Goal: Task Accomplishment & Management: Manage account settings

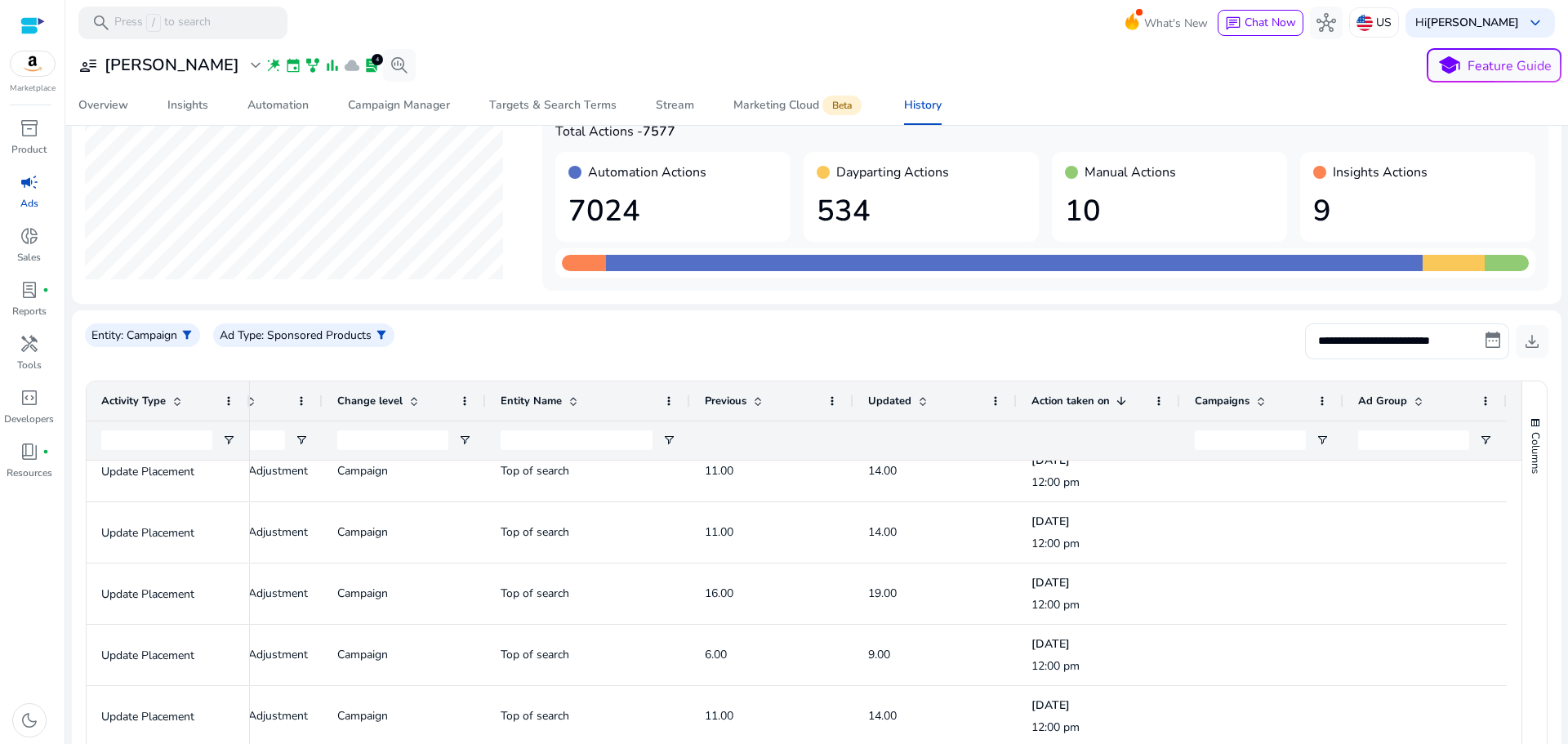
scroll to position [7, 0]
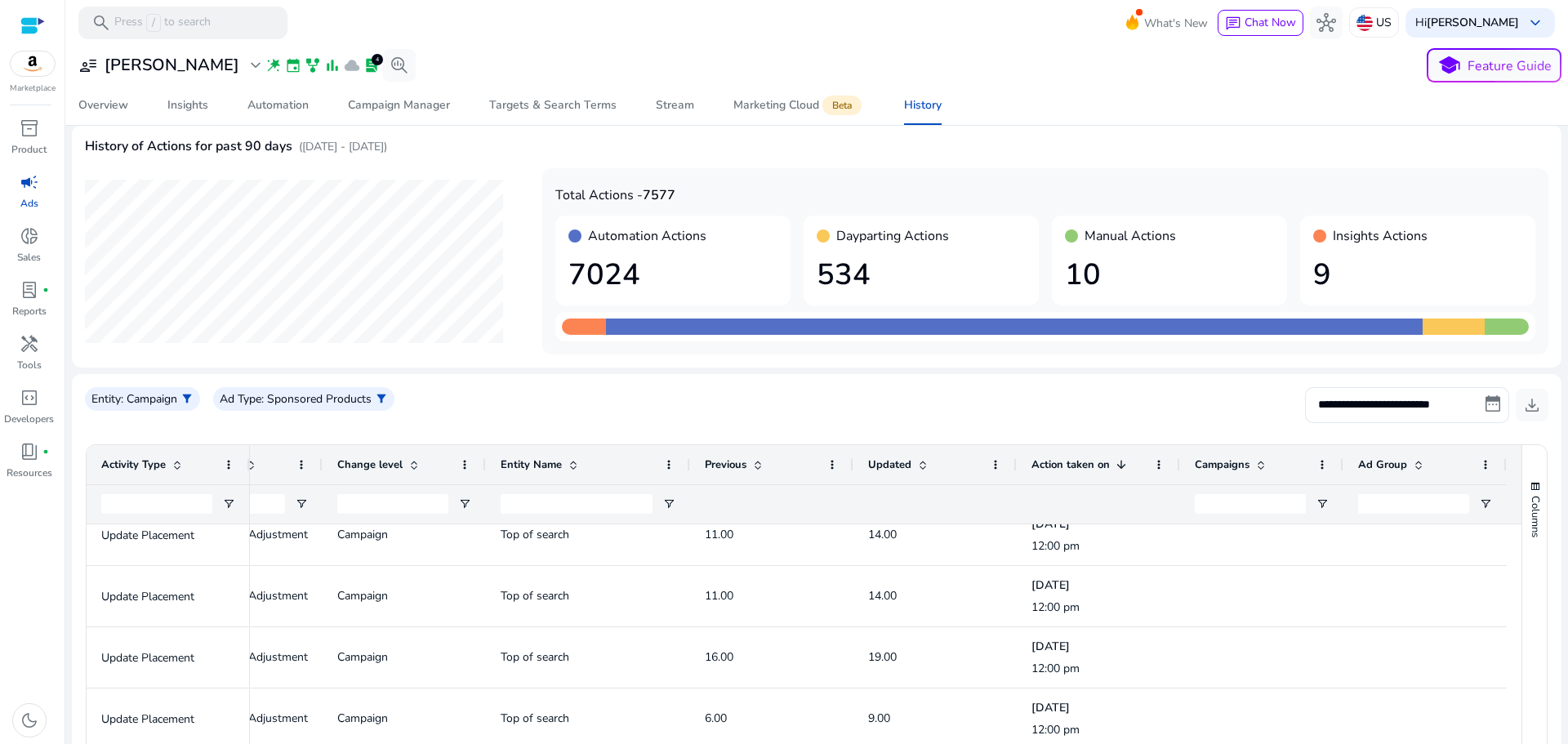
click at [32, 18] on div at bounding box center [33, 26] width 25 height 19
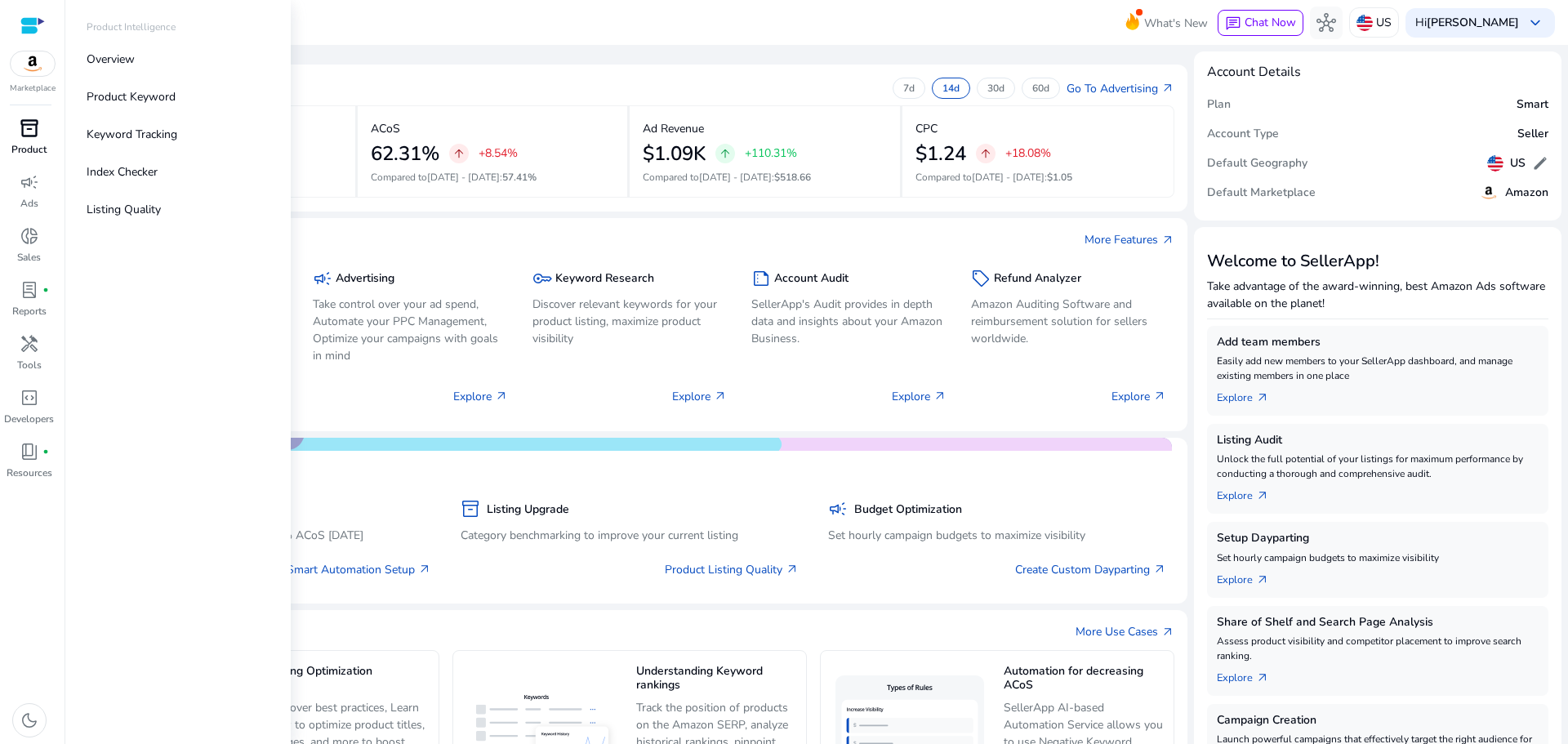
click at [31, 129] on span "inventory_2" at bounding box center [30, 128] width 20 height 20
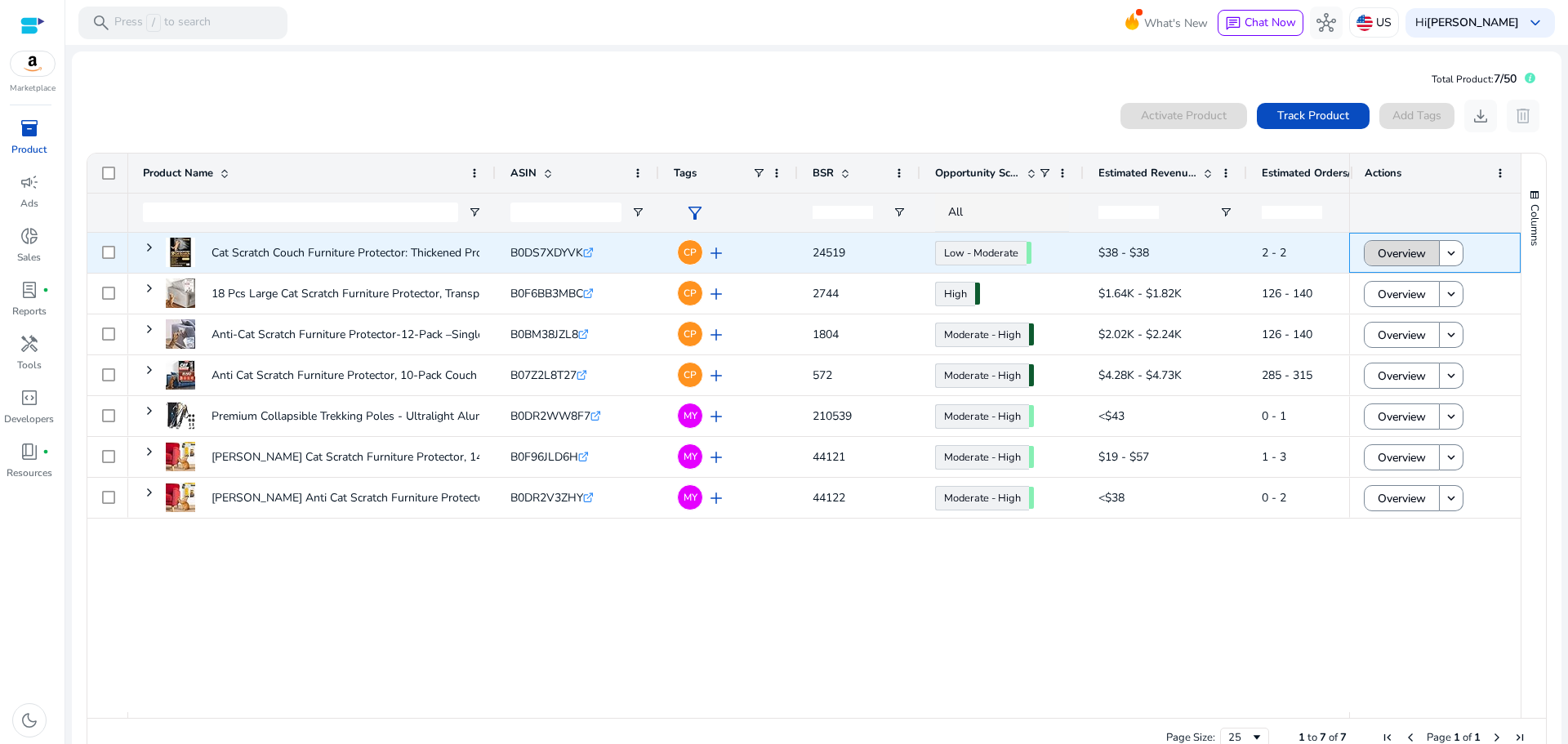
click at [1378, 250] on span "Overview" at bounding box center [1402, 254] width 48 height 34
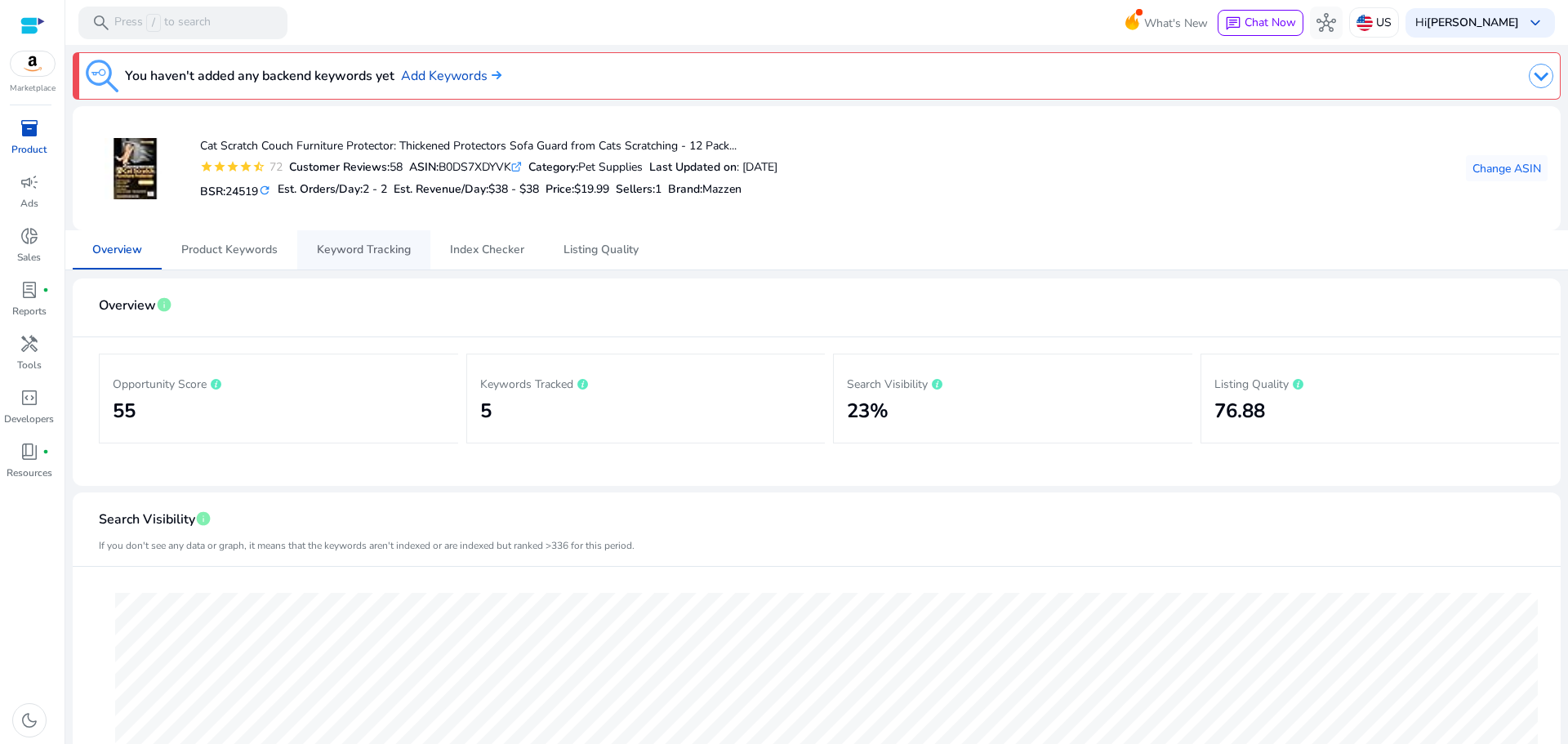
click at [364, 255] on span "Keyword Tracking" at bounding box center [364, 250] width 94 height 12
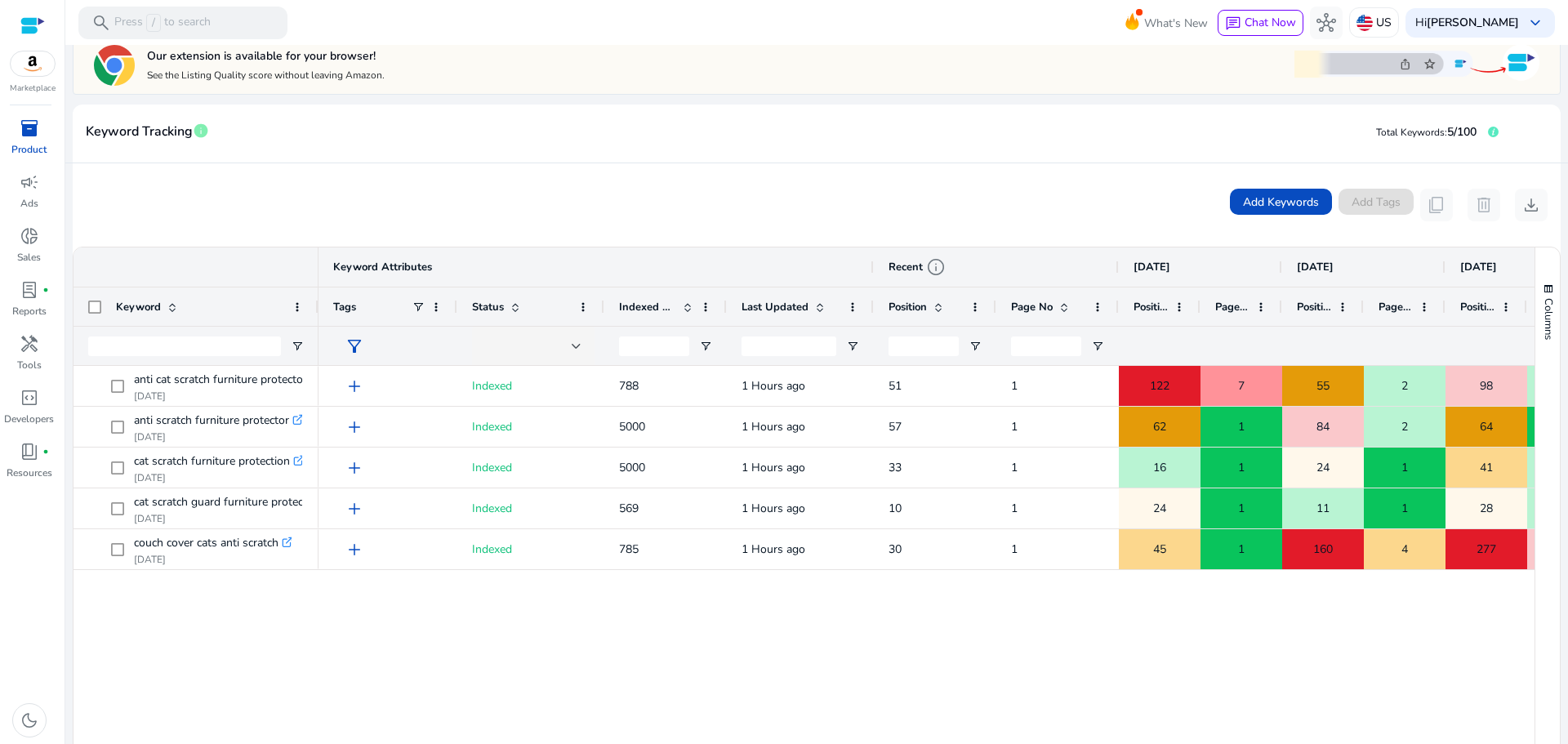
scroll to position [245, 0]
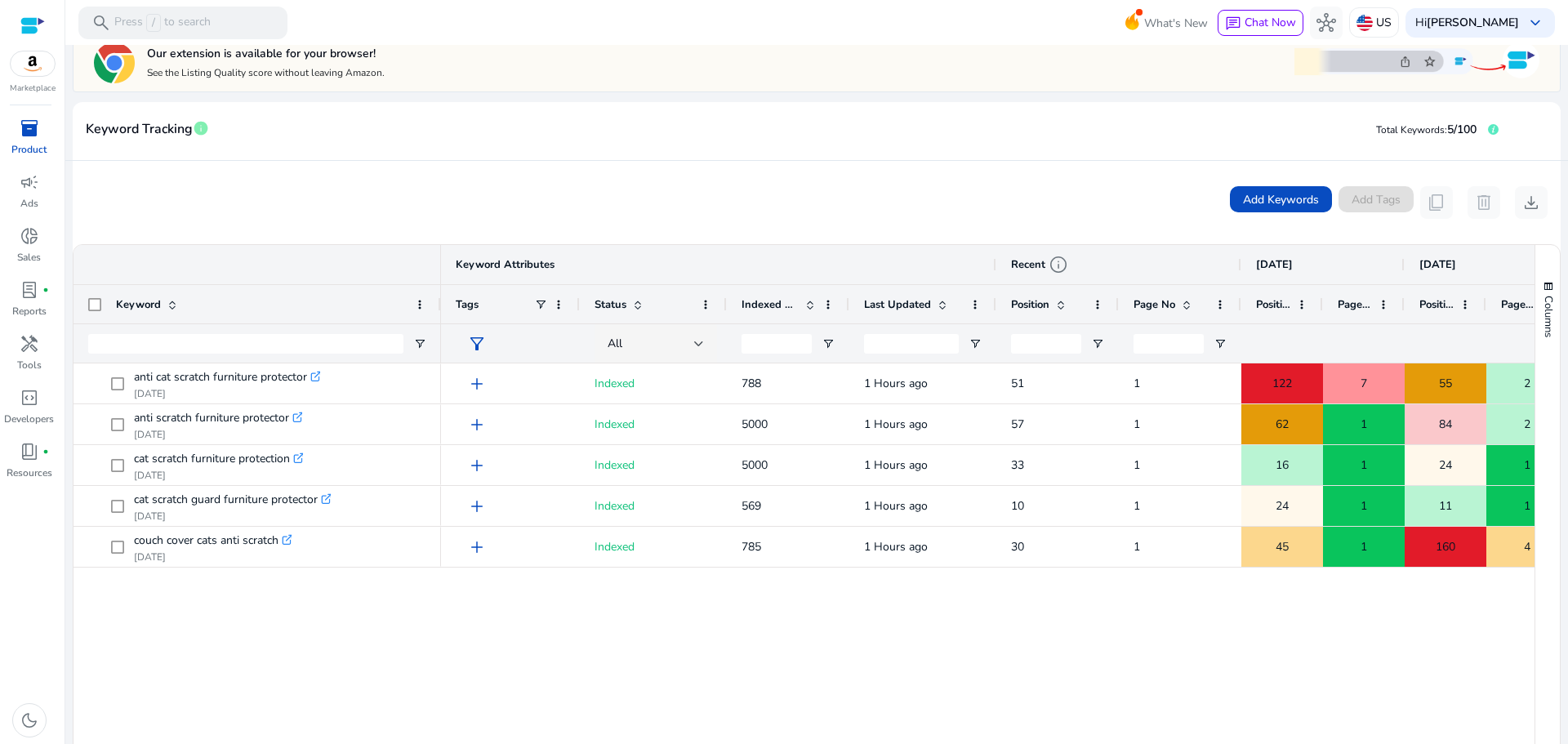
drag, startPoint x: 317, startPoint y: 289, endPoint x: 440, endPoint y: 292, distance: 123.0
click at [440, 292] on div at bounding box center [441, 304] width 7 height 38
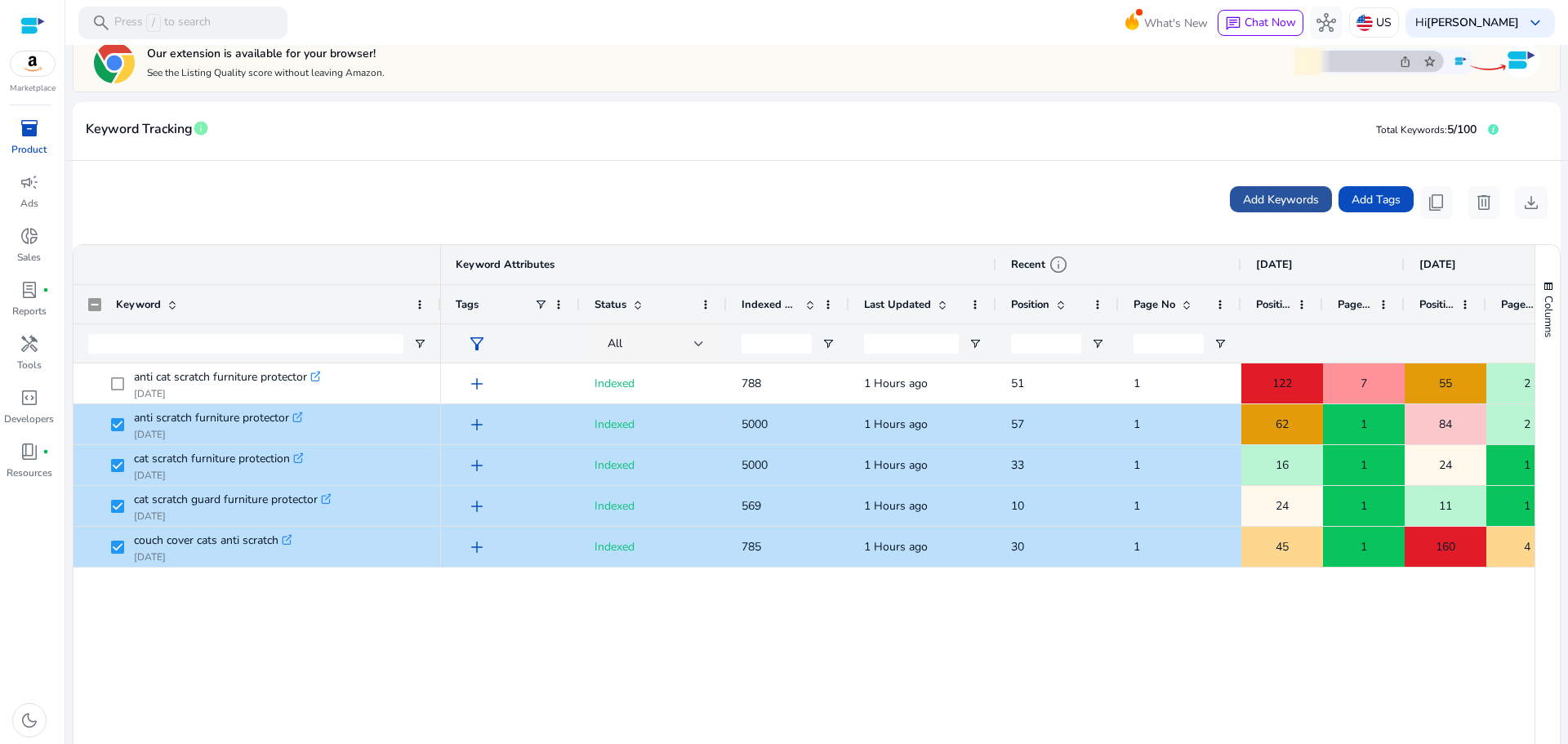
click at [1251, 193] on span "Add Keywords" at bounding box center [1281, 199] width 76 height 17
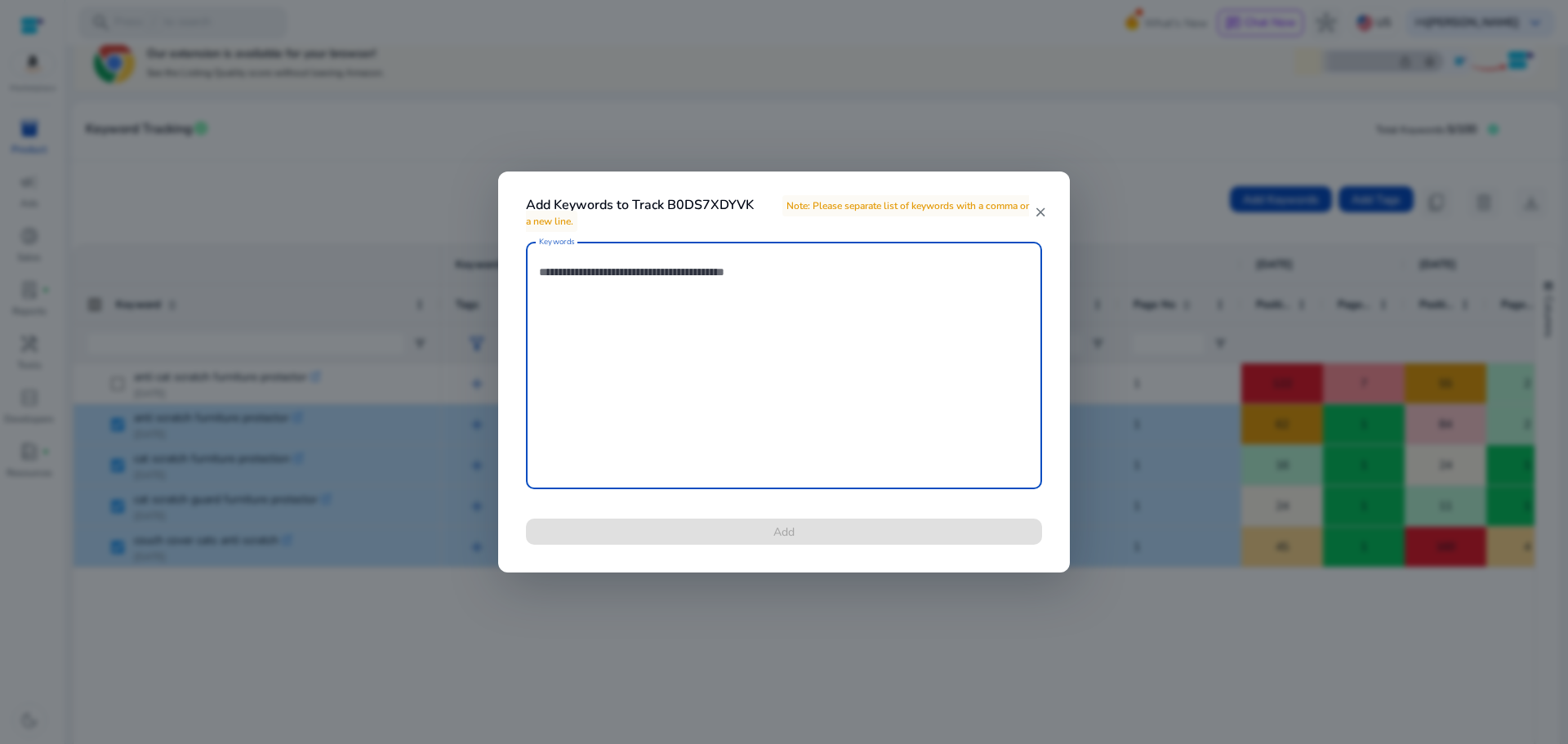
click at [662, 276] on textarea "Keywords" at bounding box center [784, 365] width 490 height 231
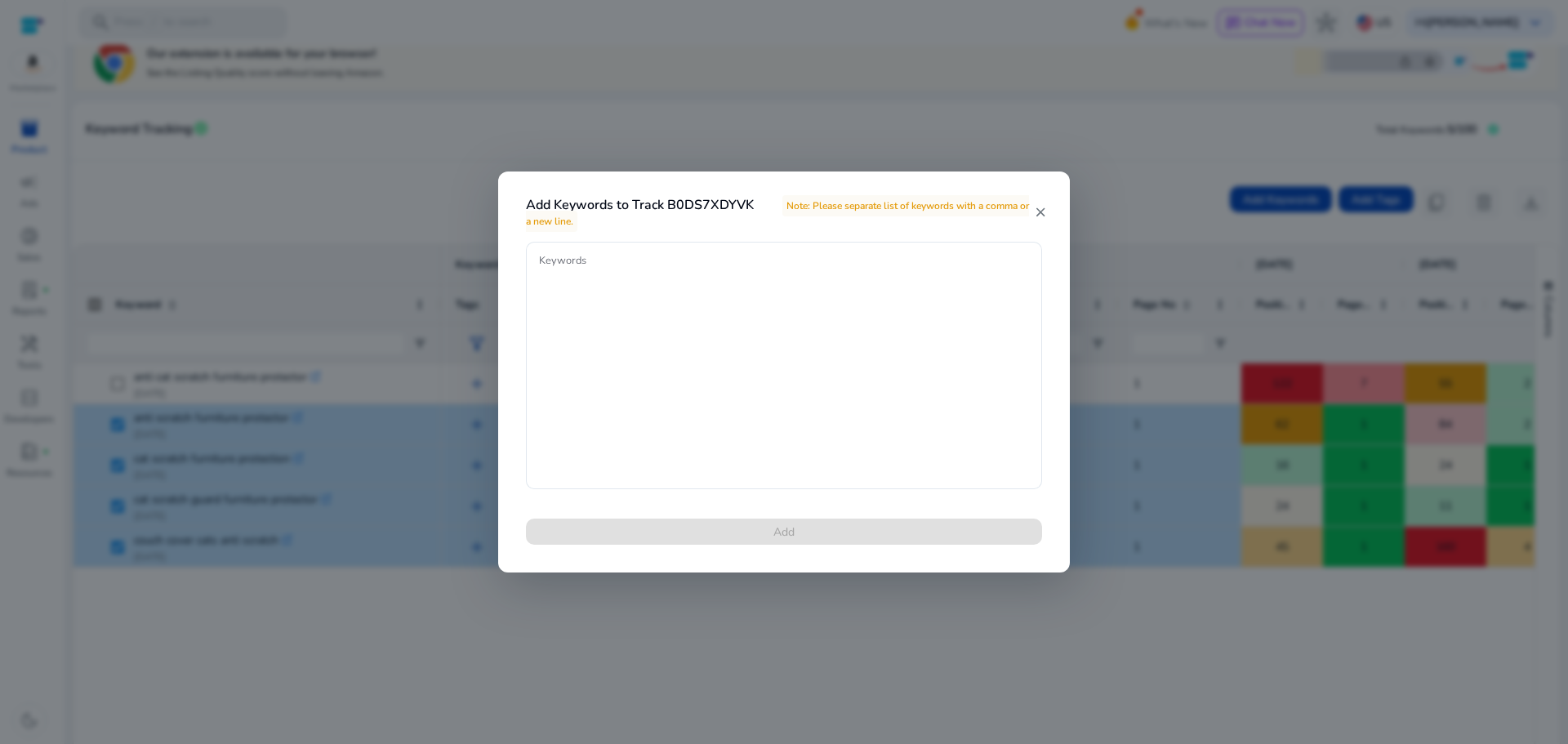
click at [1041, 209] on mat-icon "close" at bounding box center [1041, 212] width 13 height 15
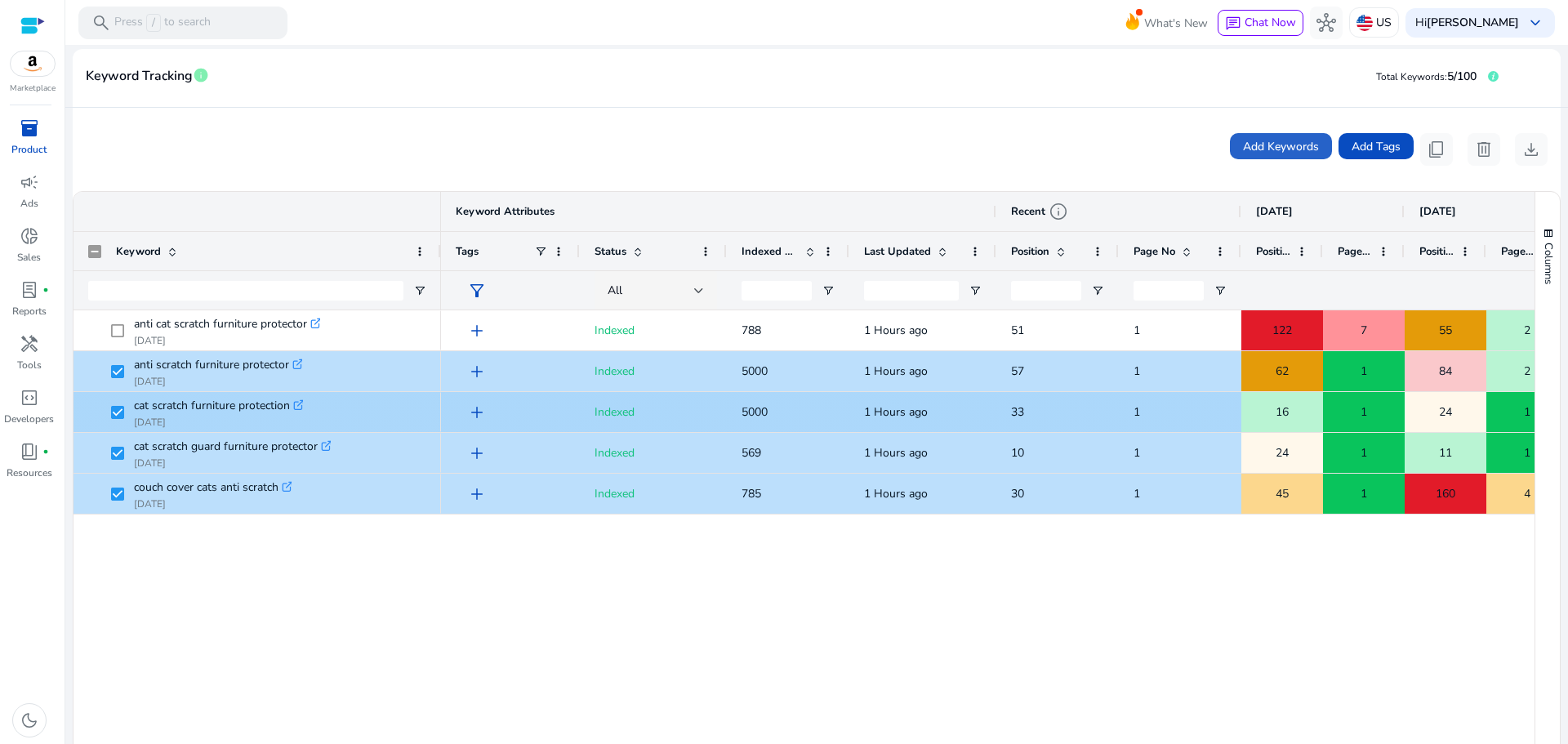
scroll to position [122, 0]
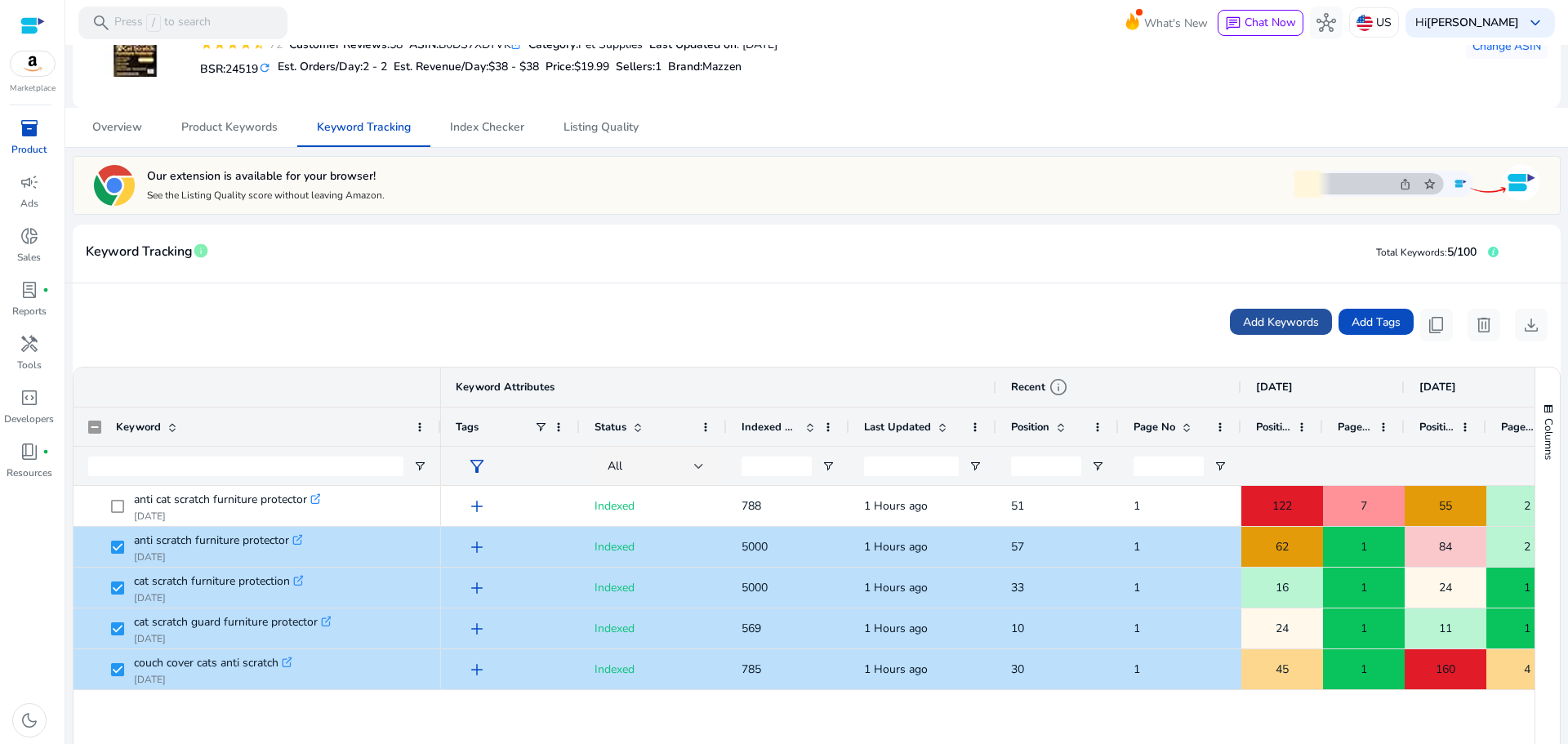
click at [1265, 327] on span "Add Keywords" at bounding box center [1281, 322] width 76 height 17
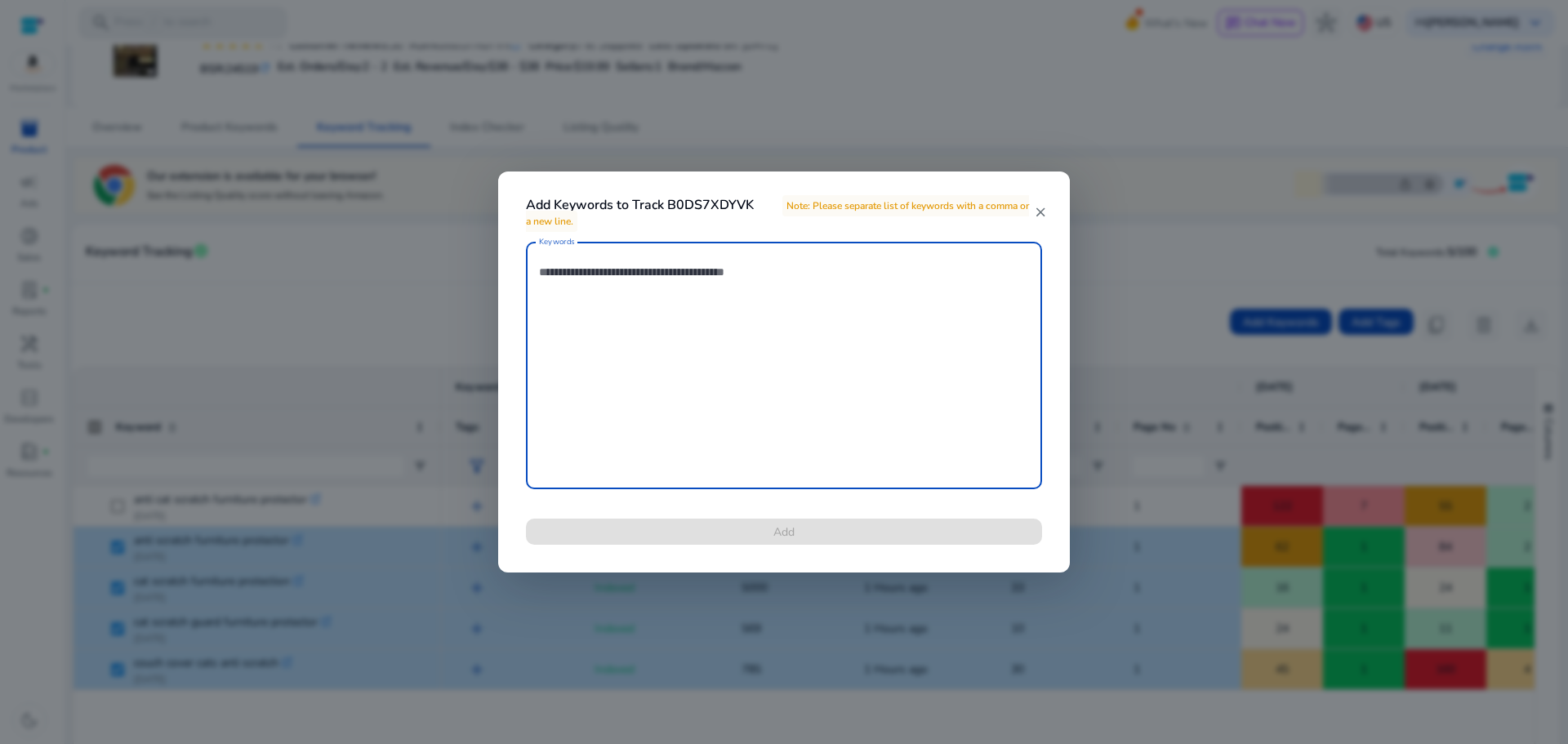
click at [736, 205] on h4 "Add Keywords to Track B0DS7XDYVK Note: Please separate list of keywords with a …" at bounding box center [779, 213] width 508 height 31
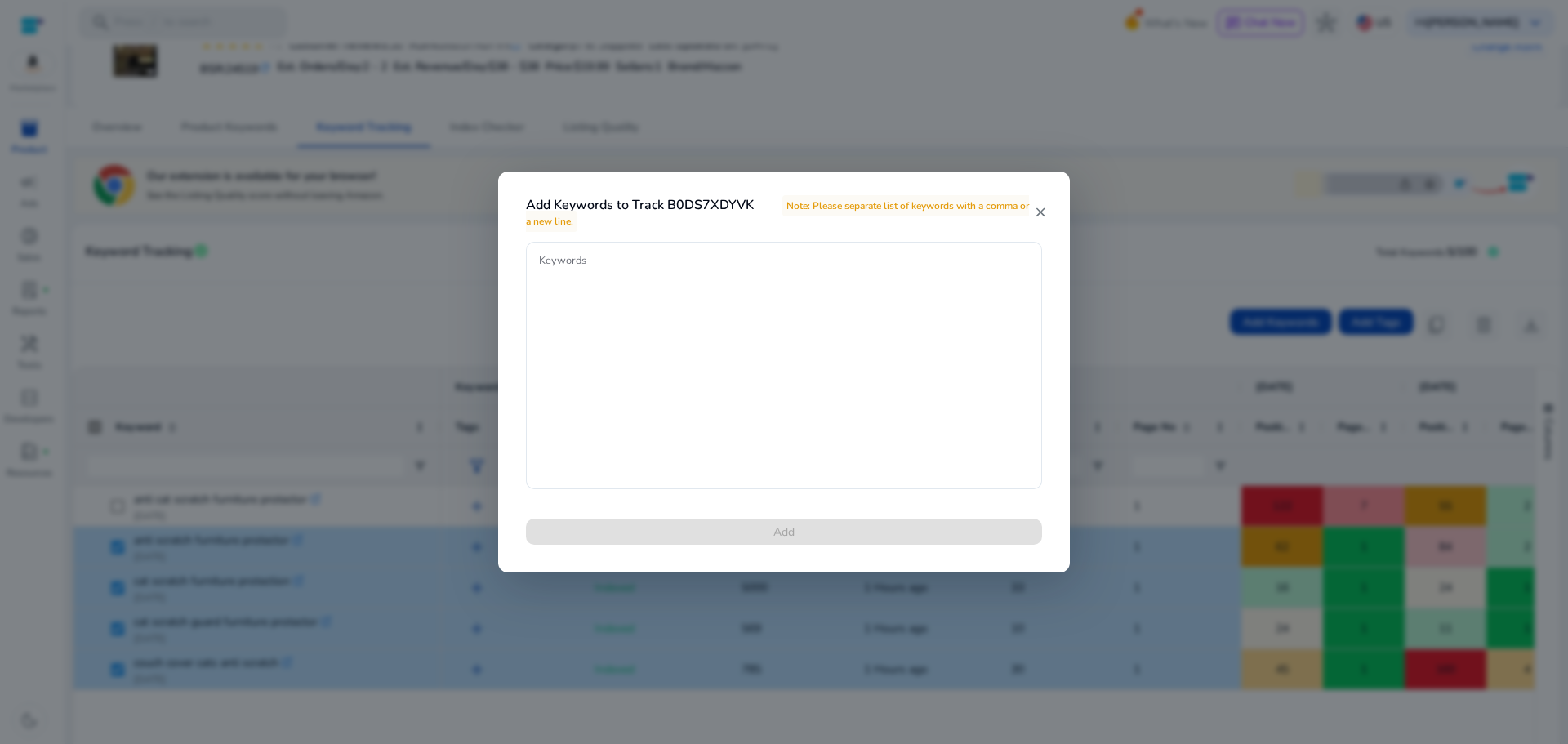
click at [891, 205] on span "Note: Please separate list of keywords with a comma or a new line." at bounding box center [777, 213] width 503 height 36
click at [1038, 211] on mat-icon "close" at bounding box center [1041, 212] width 13 height 15
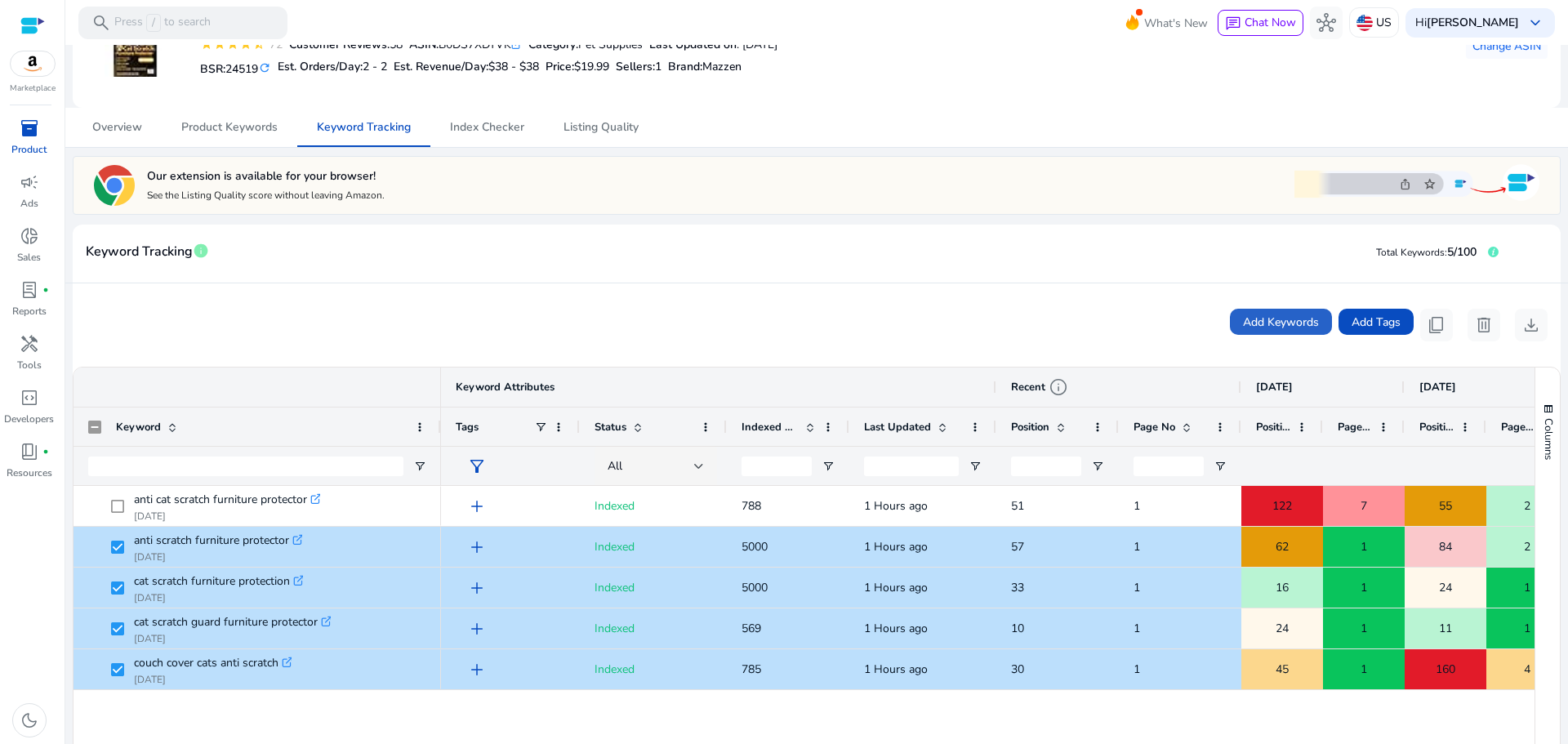
scroll to position [204, 0]
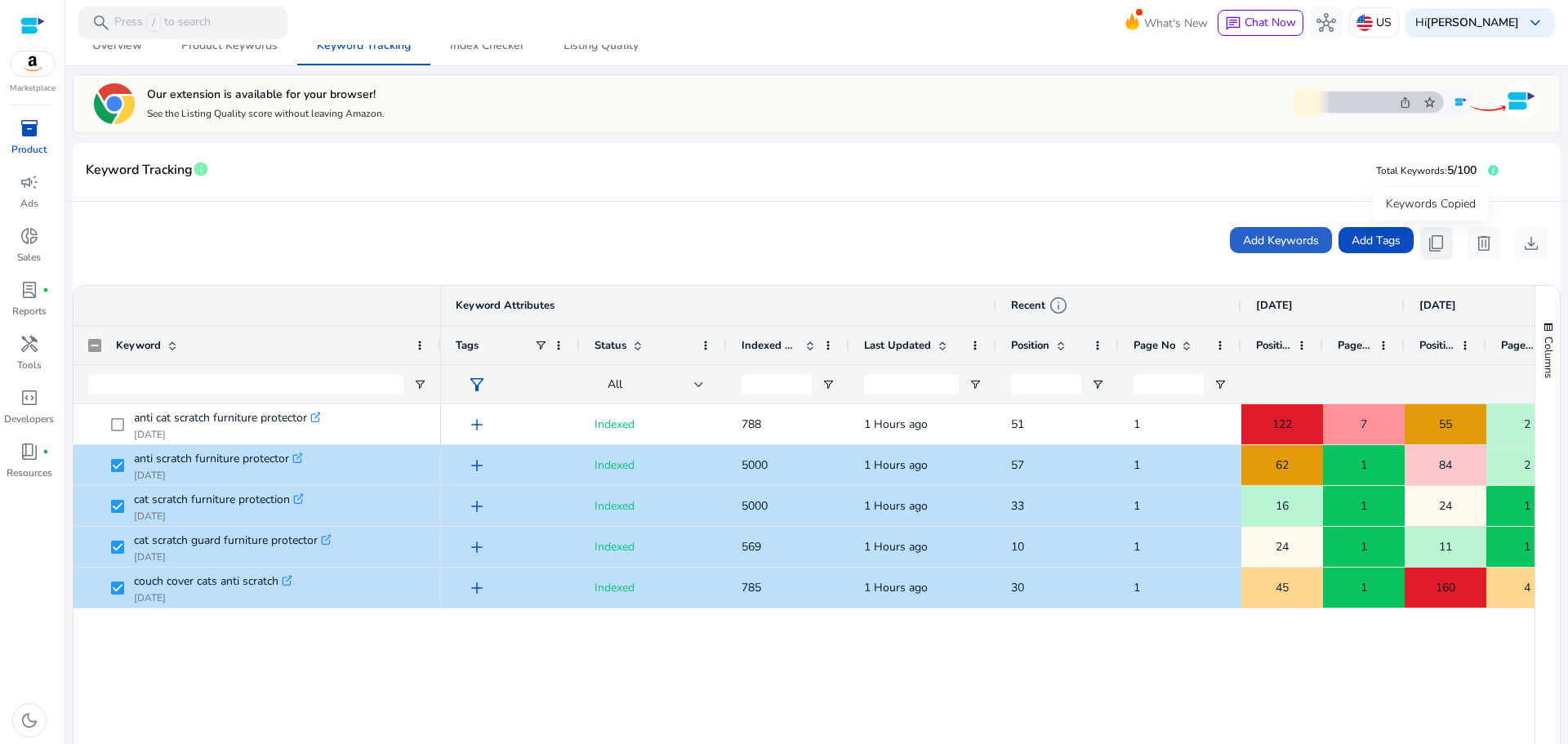
click at [1431, 253] on span "content_copy" at bounding box center [1437, 244] width 20 height 20
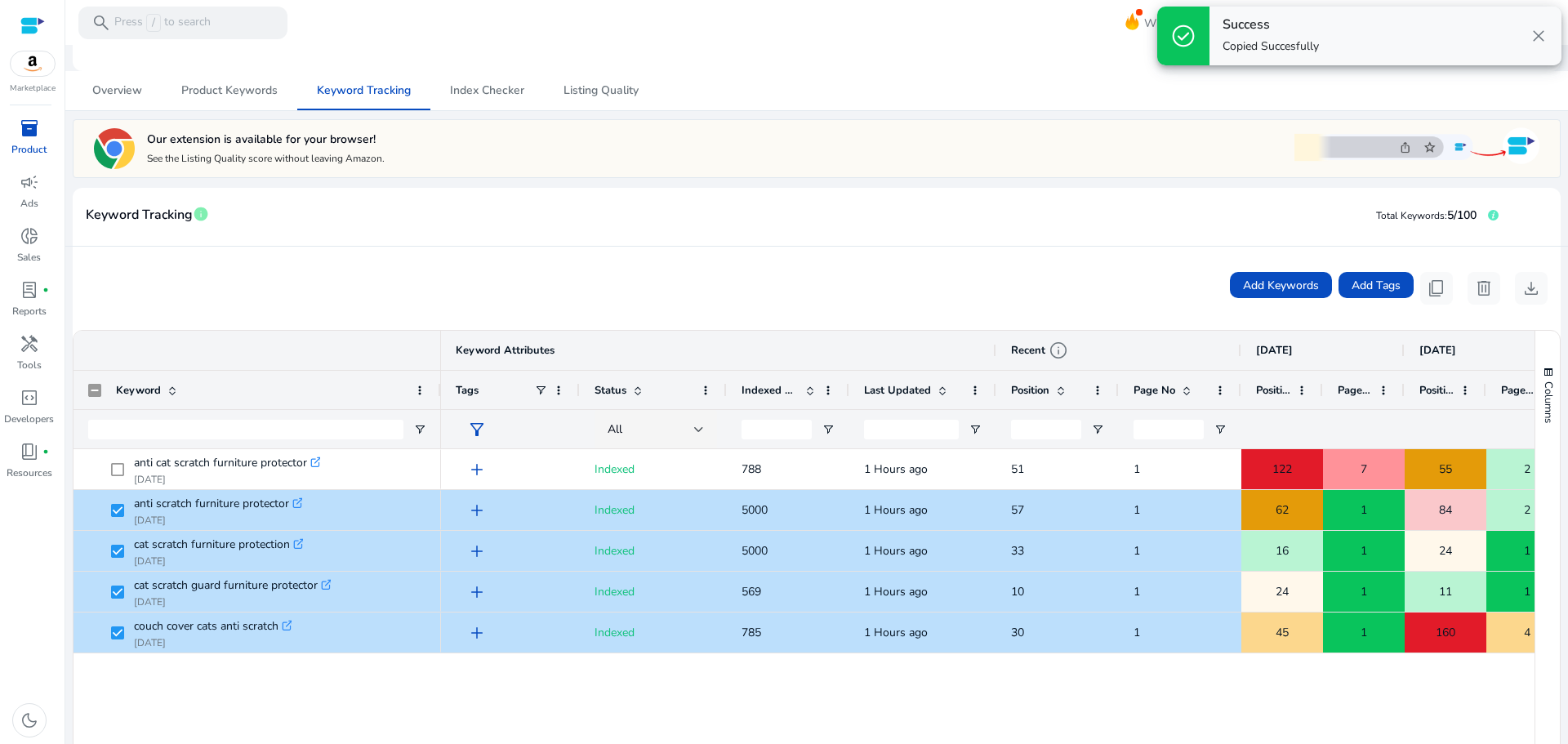
scroll to position [0, 0]
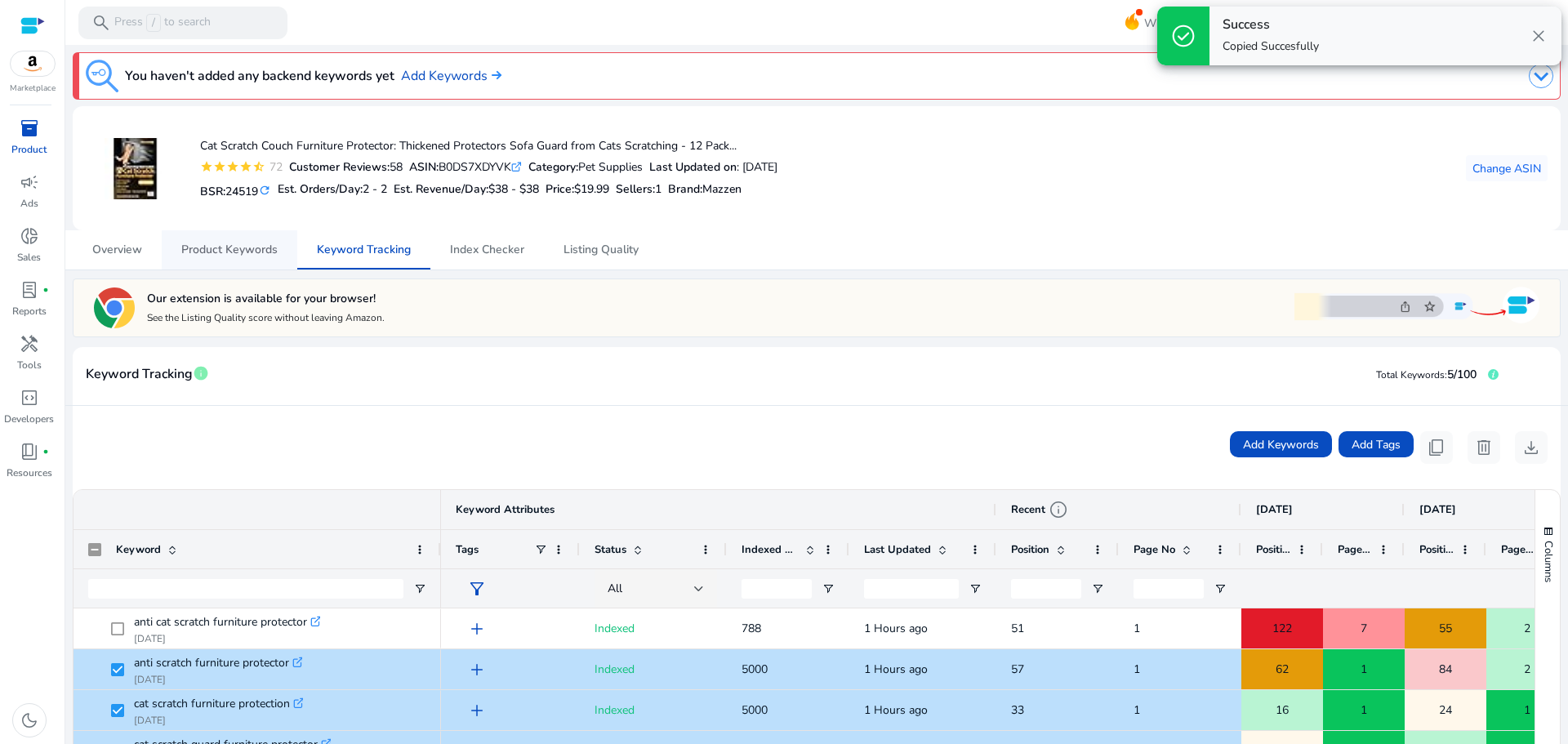
click at [238, 252] on span "Product Keywords" at bounding box center [229, 250] width 97 height 12
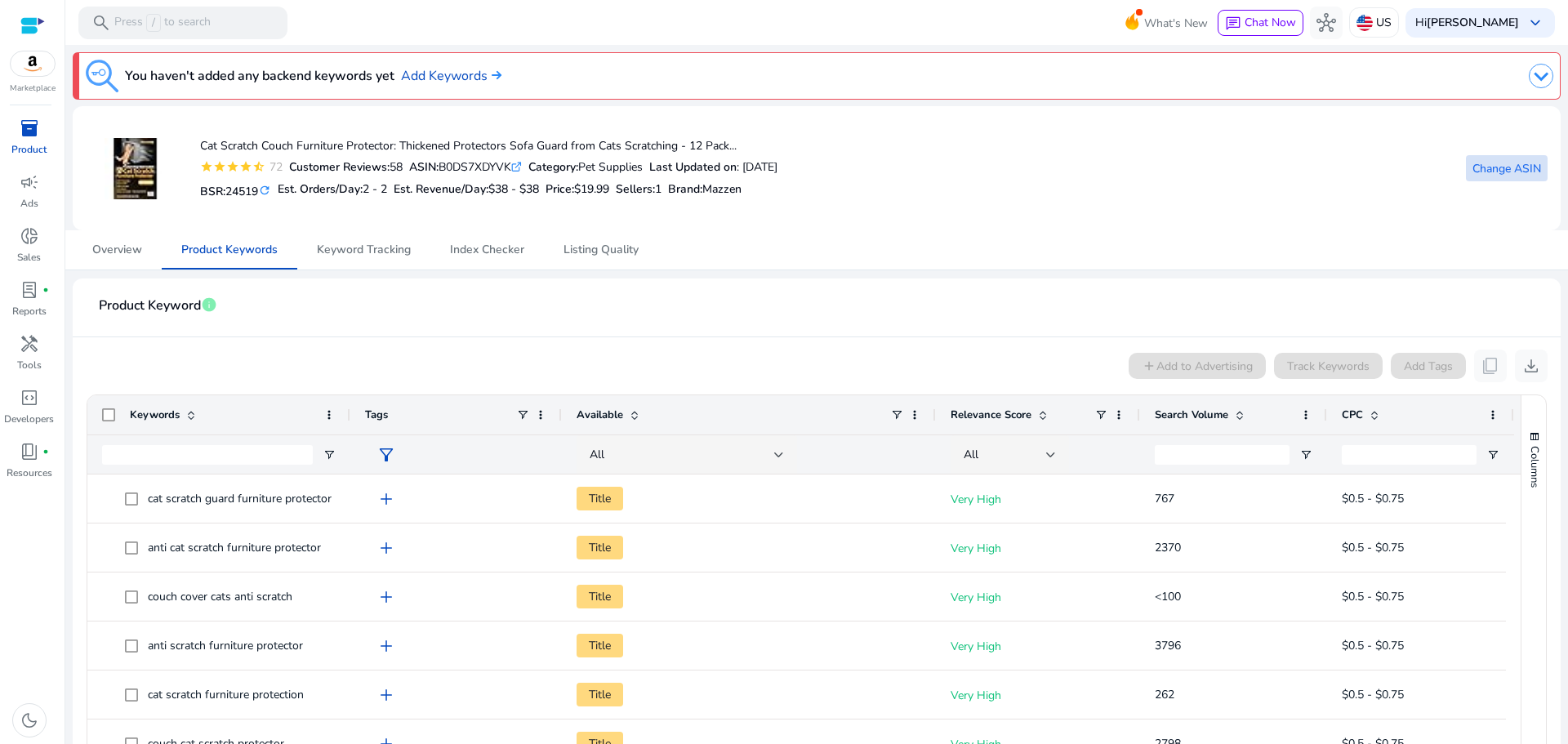
click at [1474, 163] on span "Change ASIN" at bounding box center [1507, 169] width 69 height 17
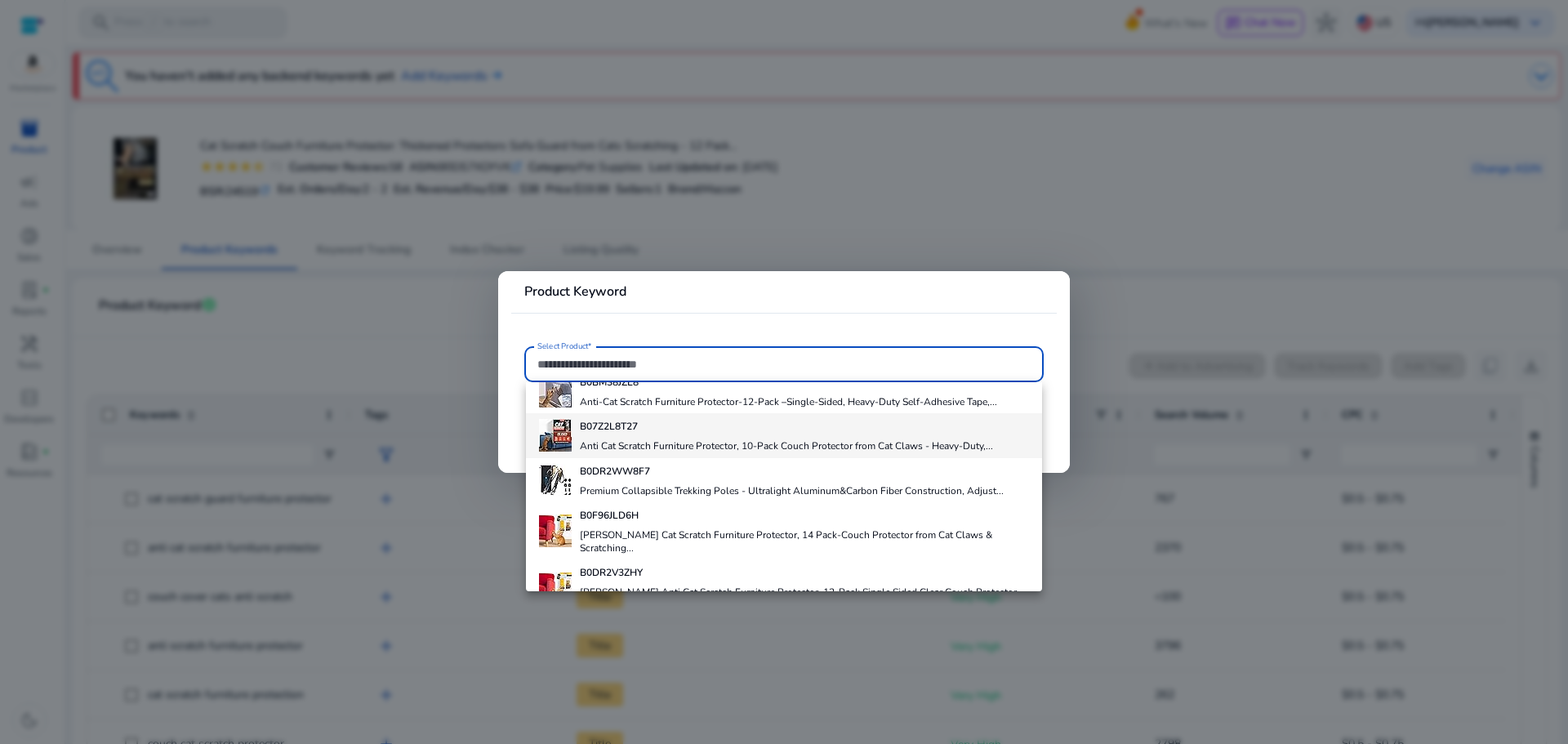
scroll to position [115, 0]
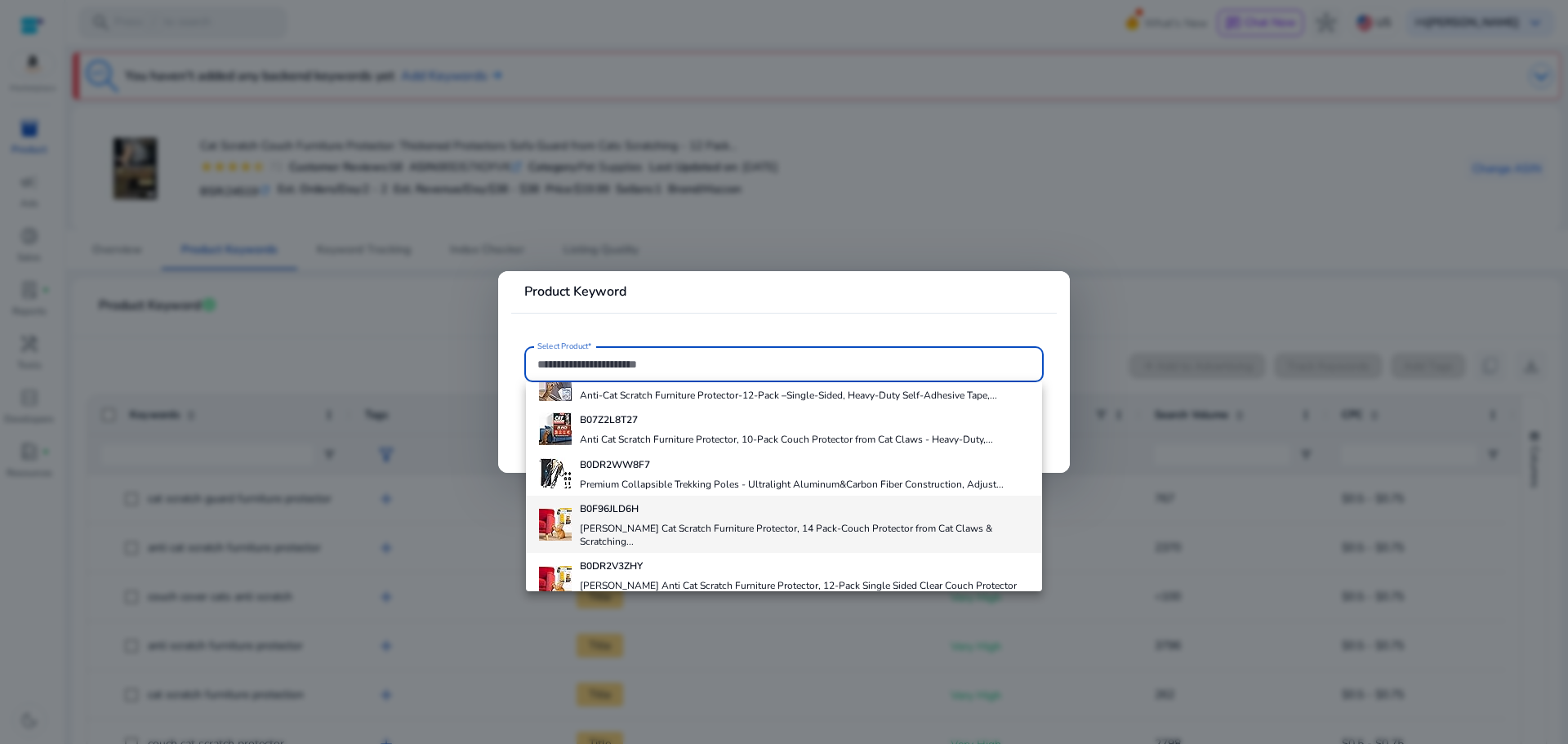
click at [731, 521] on div "B0F96JLD6H TREDO Cat Scratch Furniture Protector, 14 Pack-Couch Protector from …" at bounding box center [805, 524] width 450 height 57
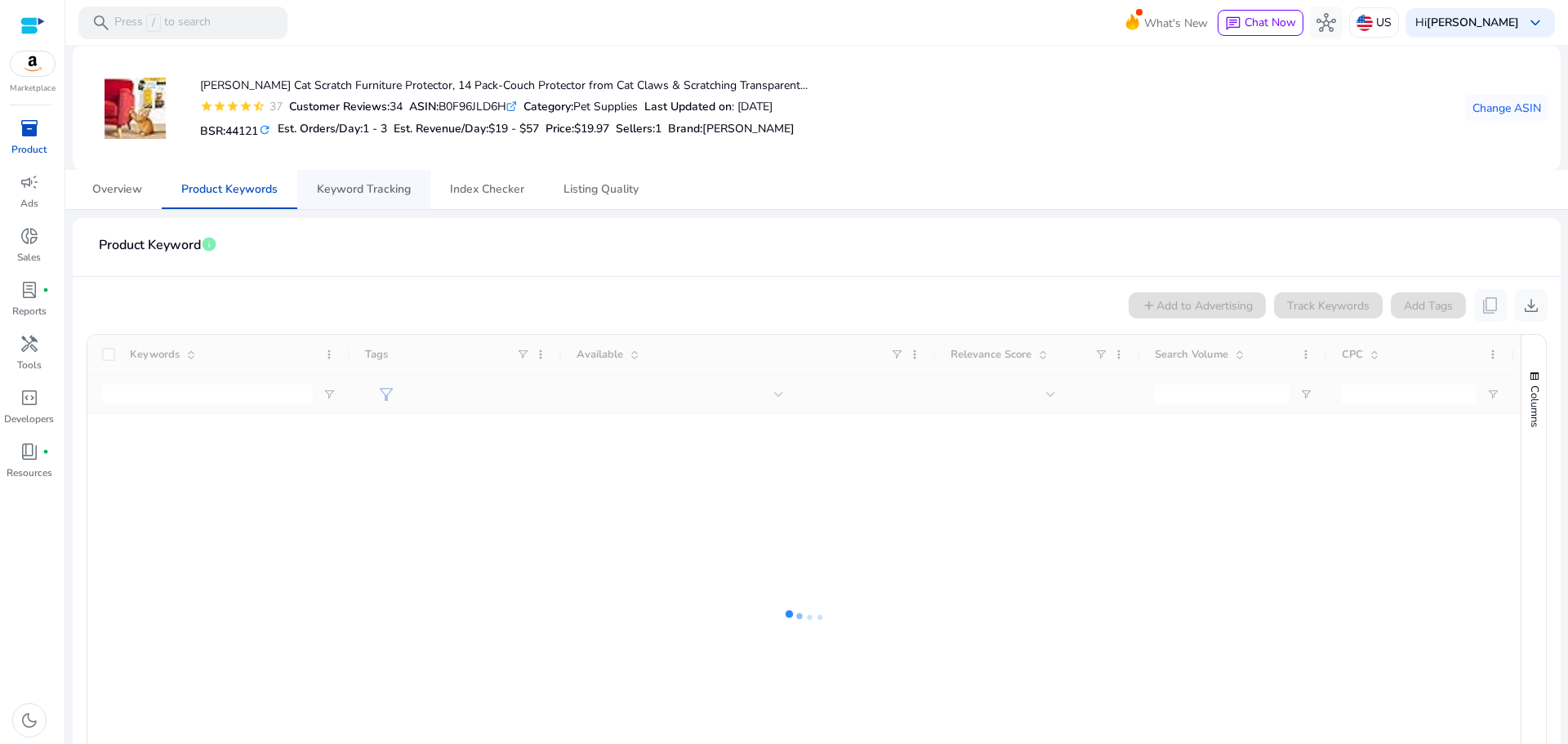
click at [352, 191] on span "Keyword Tracking" at bounding box center [364, 189] width 94 height 12
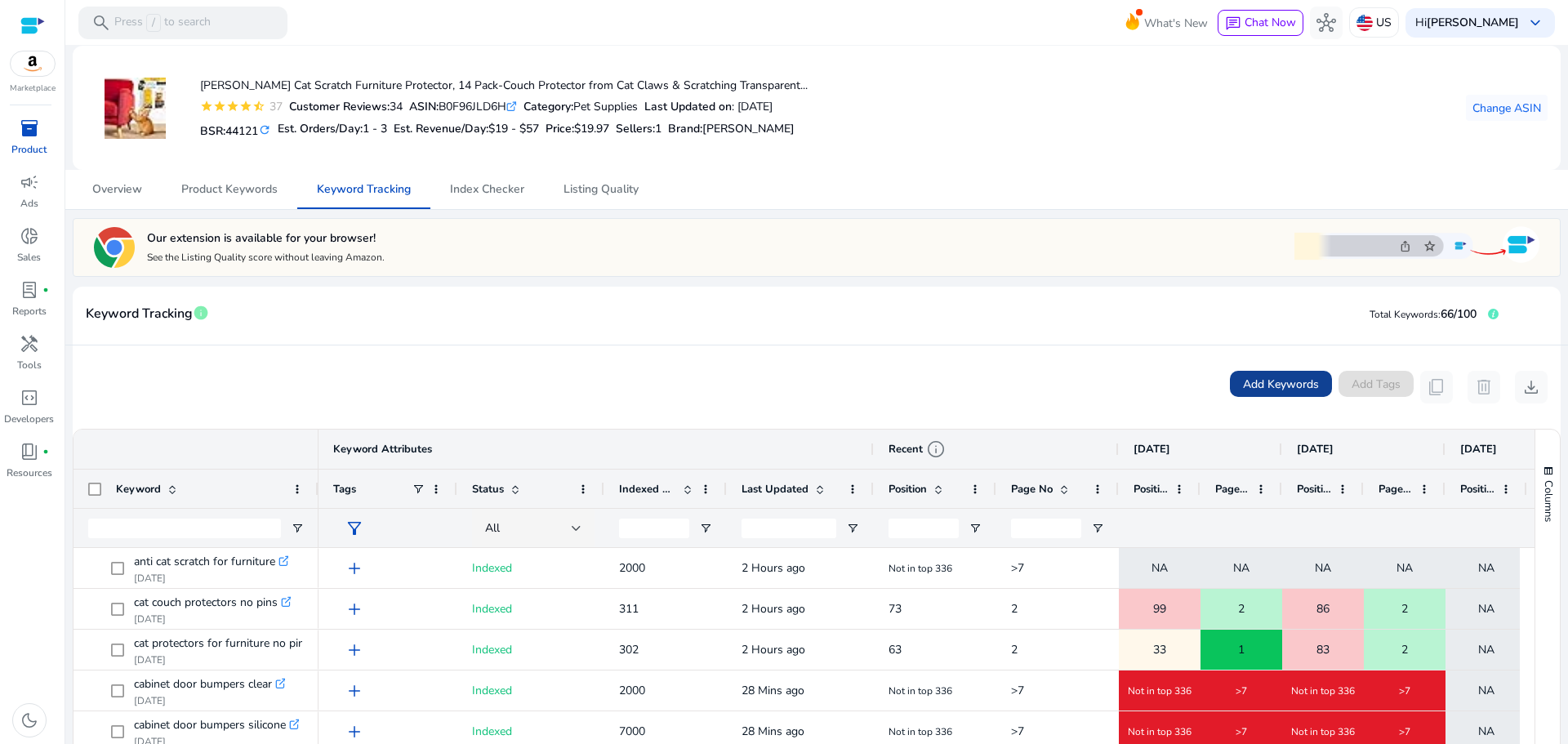
click at [1284, 374] on span at bounding box center [1281, 384] width 102 height 39
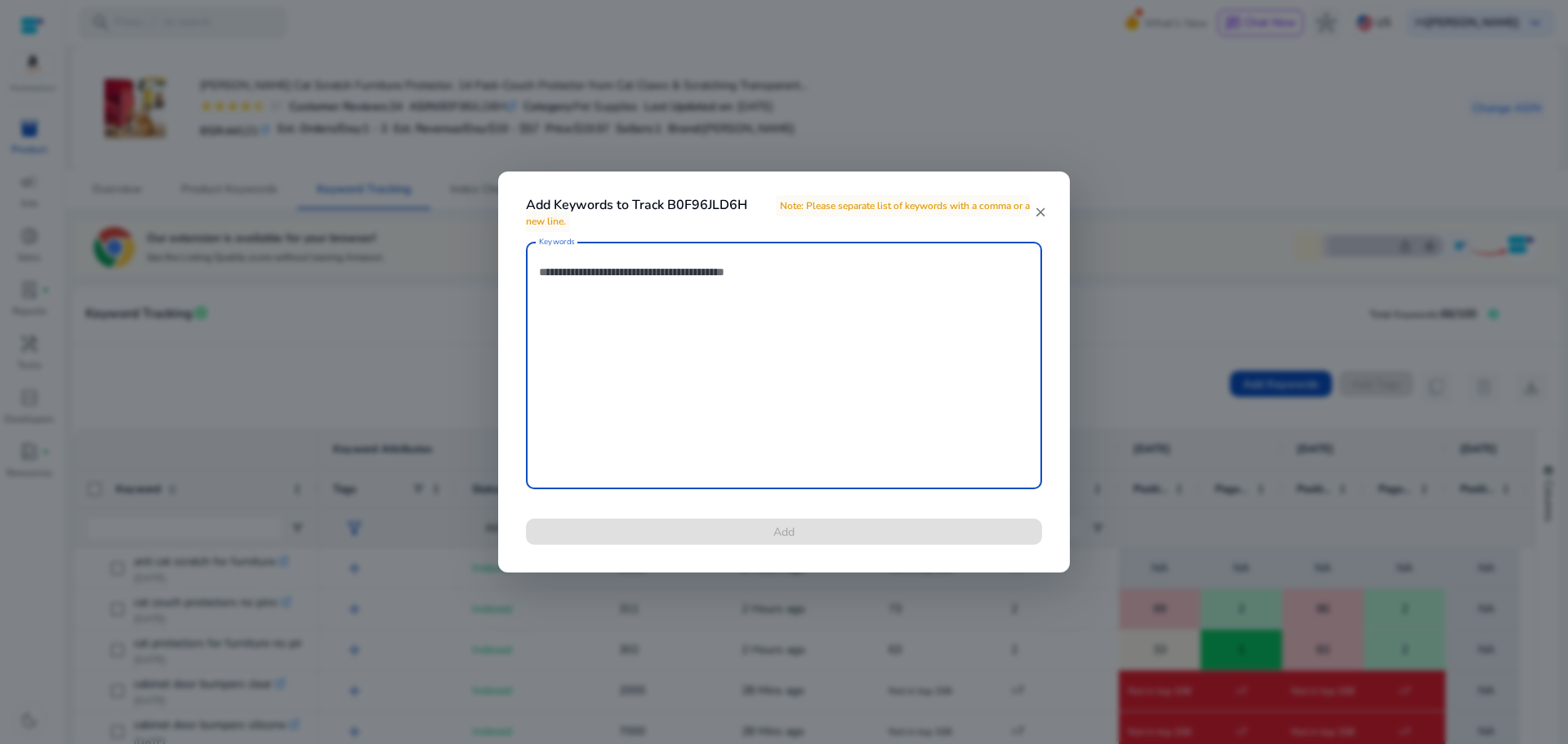
paste textarea "**********"
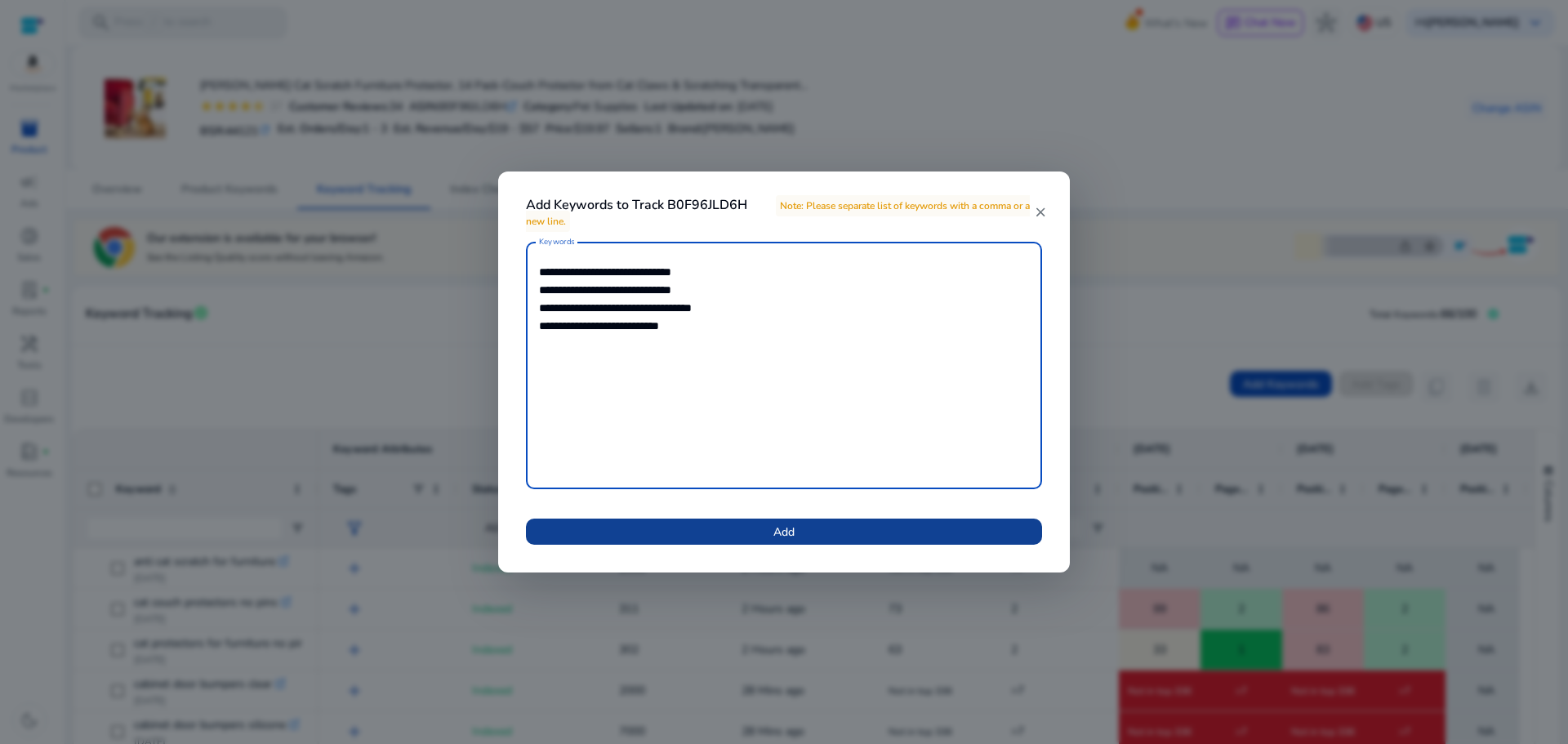
type textarea "**********"
click at [728, 526] on span at bounding box center [784, 532] width 517 height 39
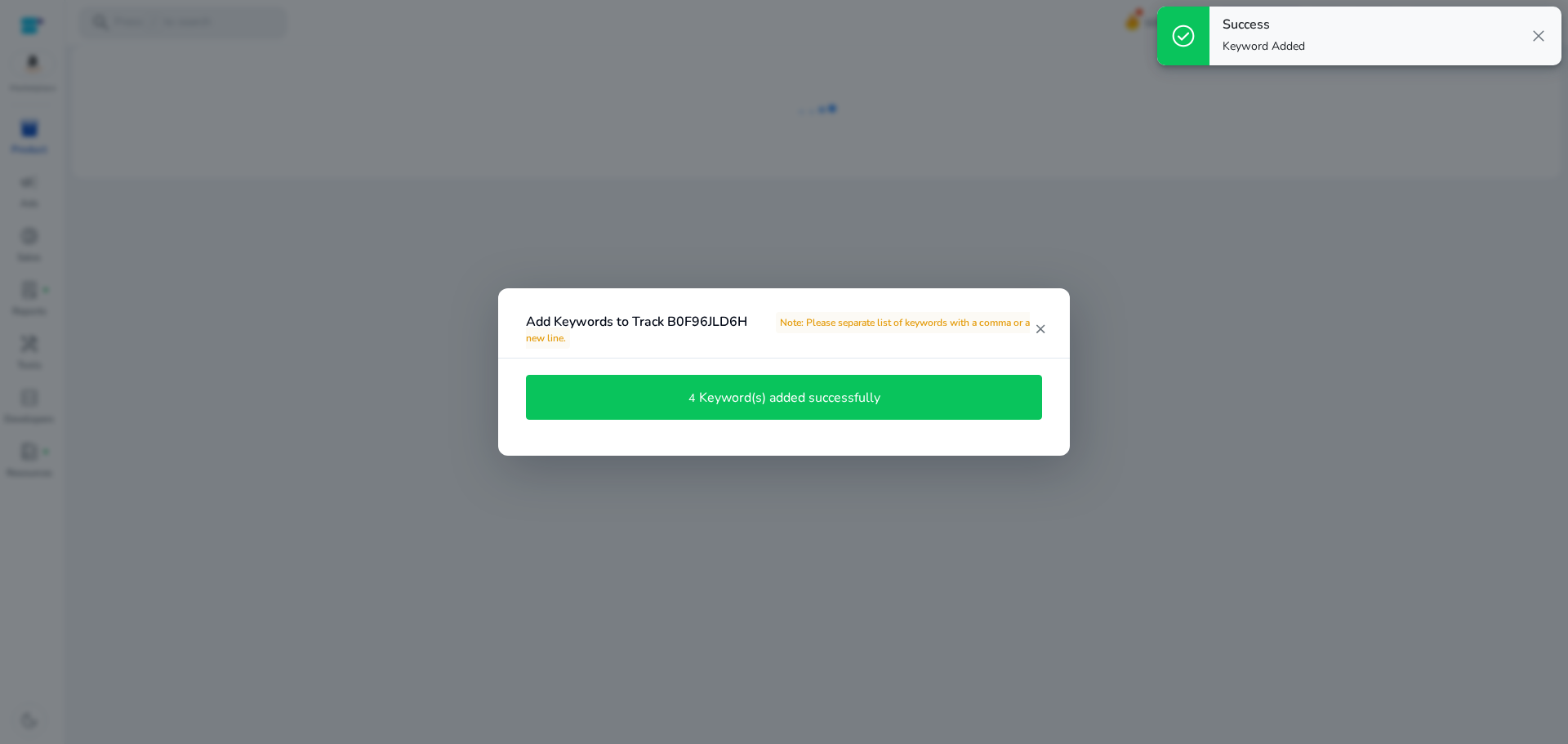
click at [1040, 325] on mat-icon "close" at bounding box center [1040, 329] width 14 height 15
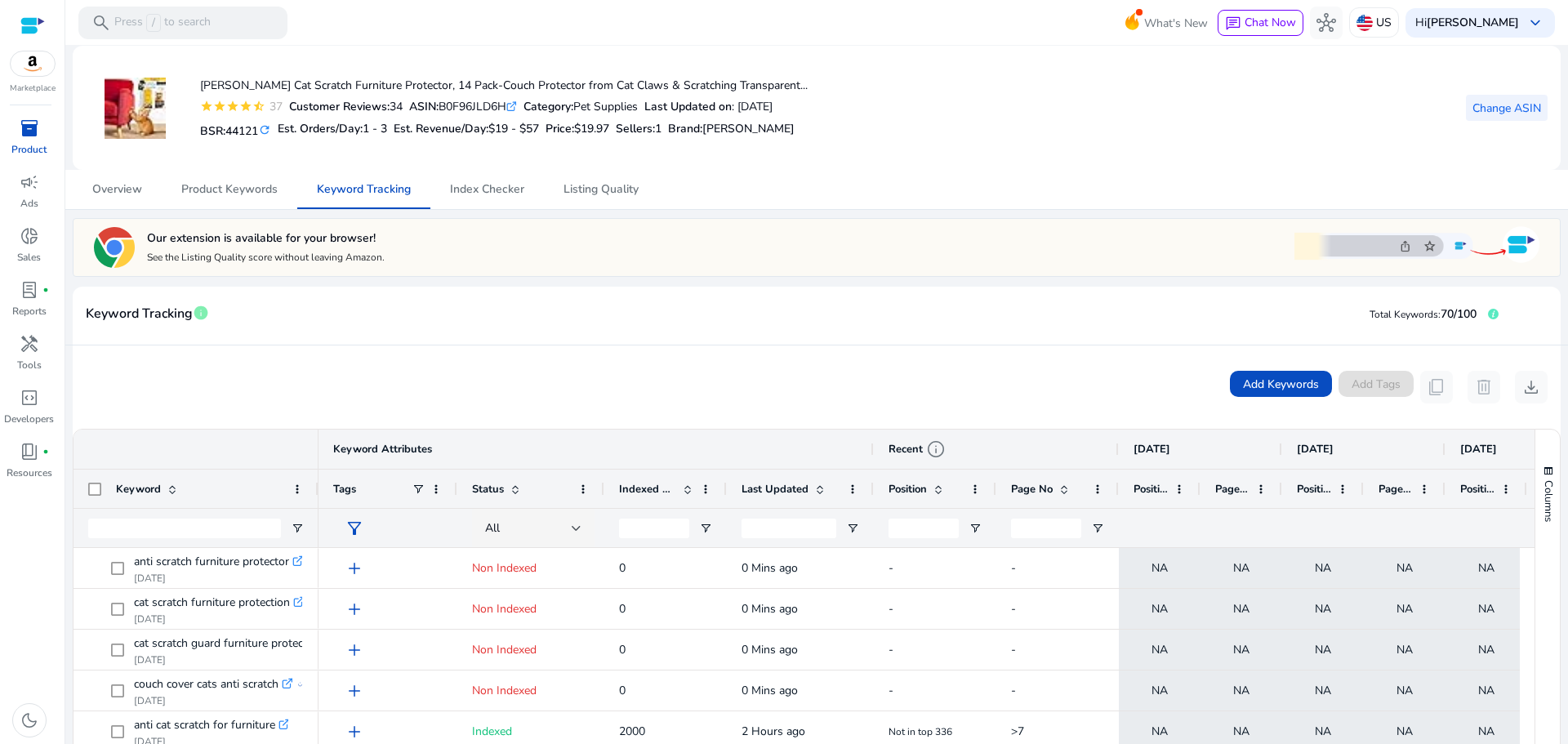
click at [1481, 107] on span "Change ASIN" at bounding box center [1507, 108] width 69 height 17
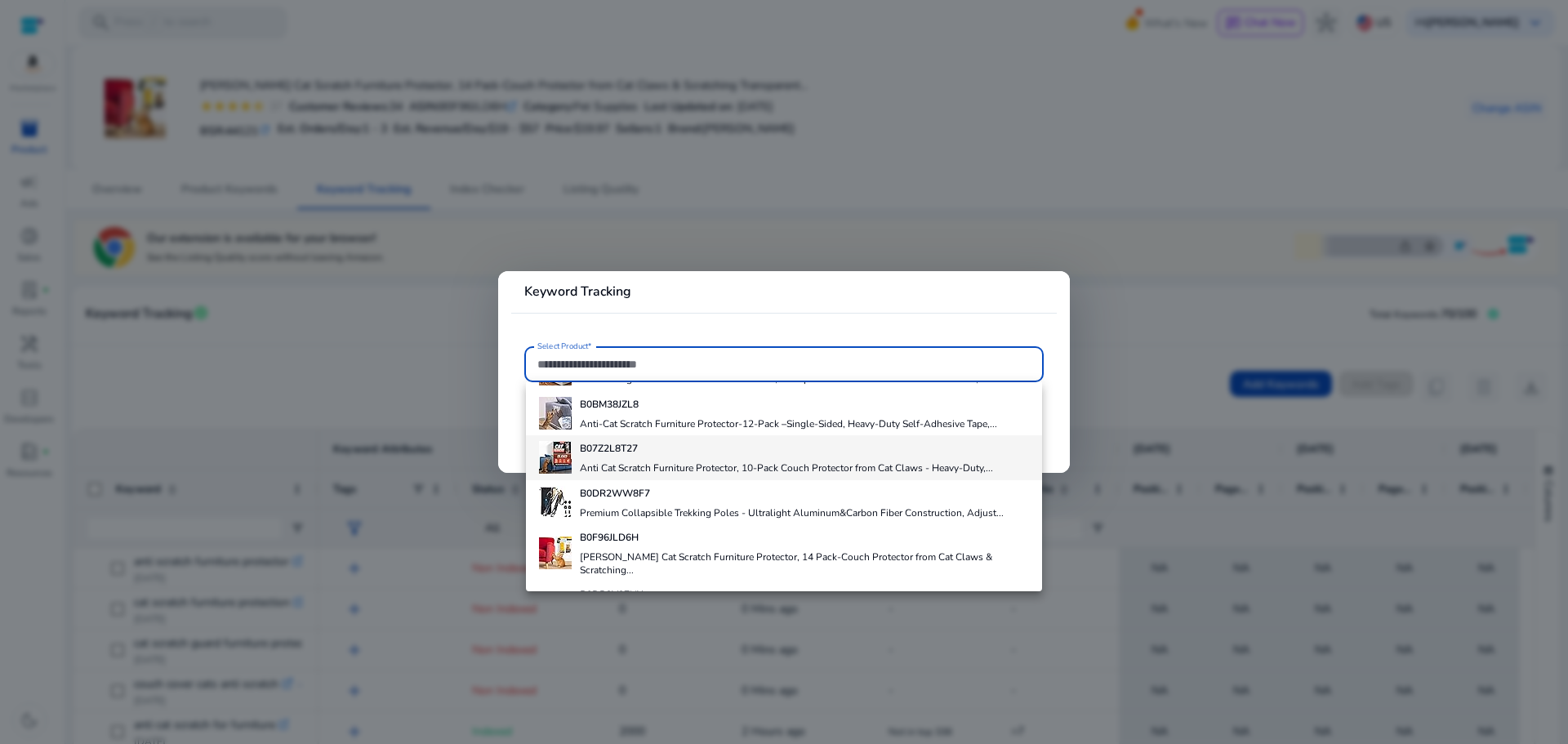
scroll to position [115, 0]
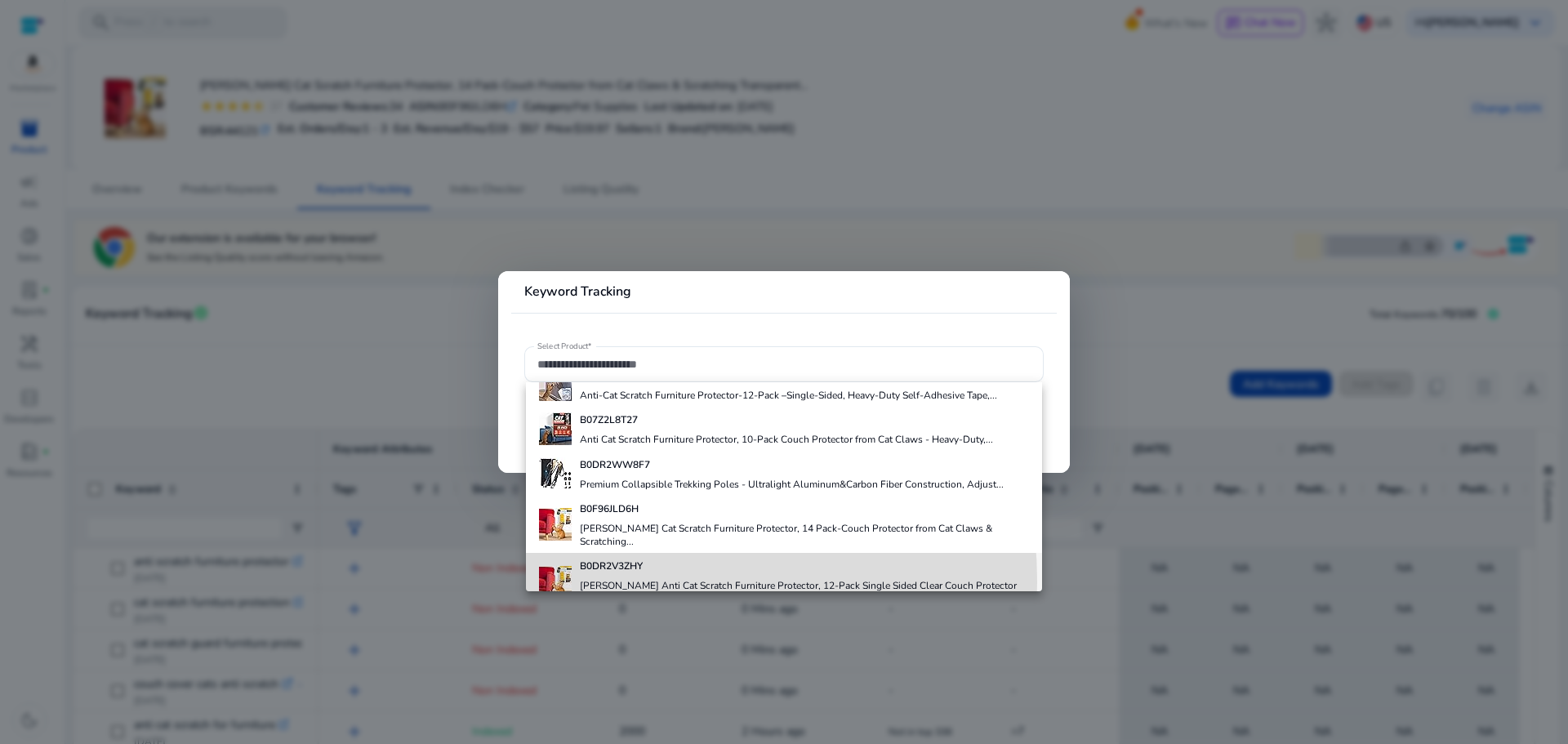
click at [625, 579] on h4 "TREDO Anti Cat Scratch Furniture Protector, 12-Pack Single Sided Clear Couch Pr…" at bounding box center [805, 593] width 450 height 26
type input "**********"
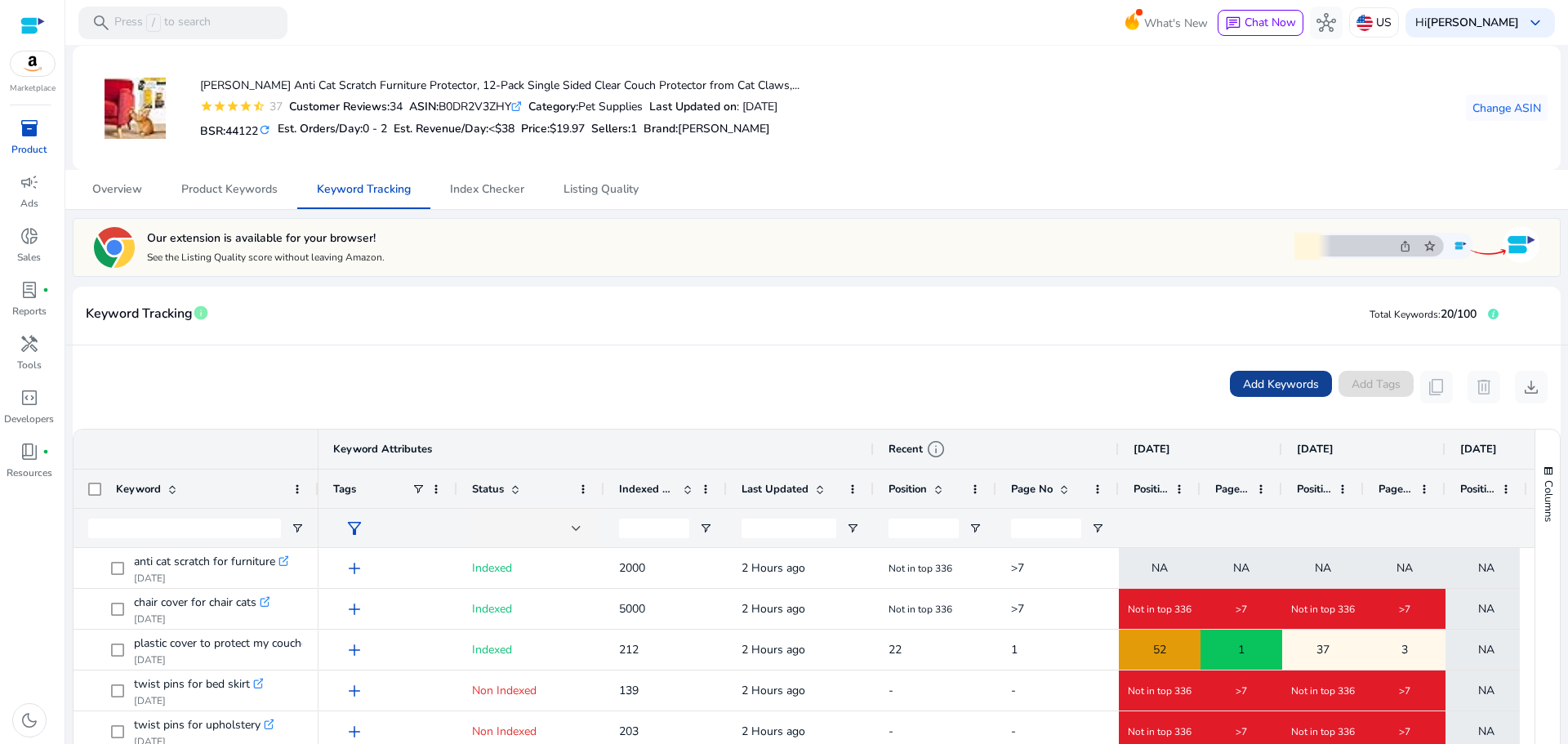
click at [1243, 383] on span "Add Keywords" at bounding box center [1281, 384] width 76 height 17
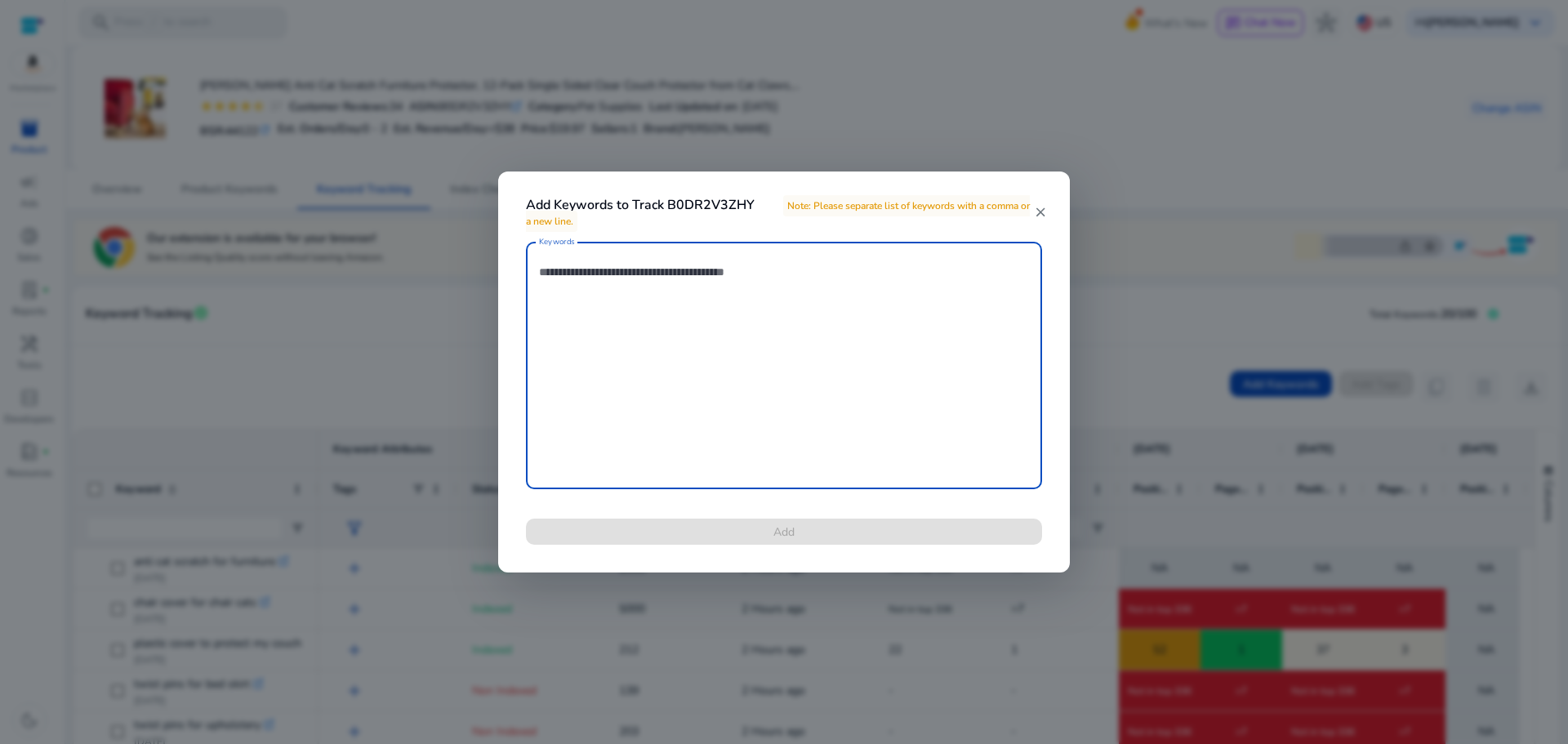
paste textarea "**********"
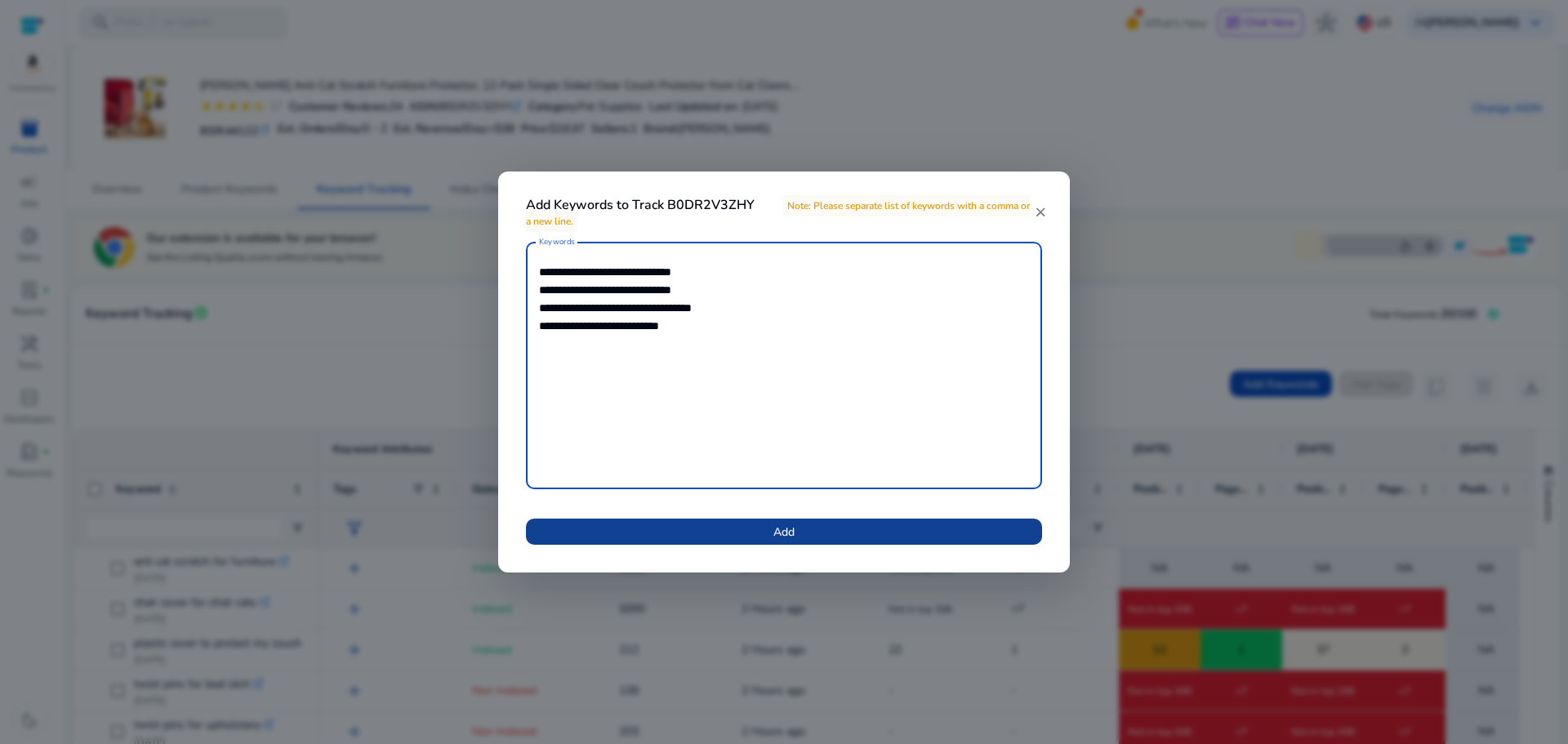
type textarea "**********"
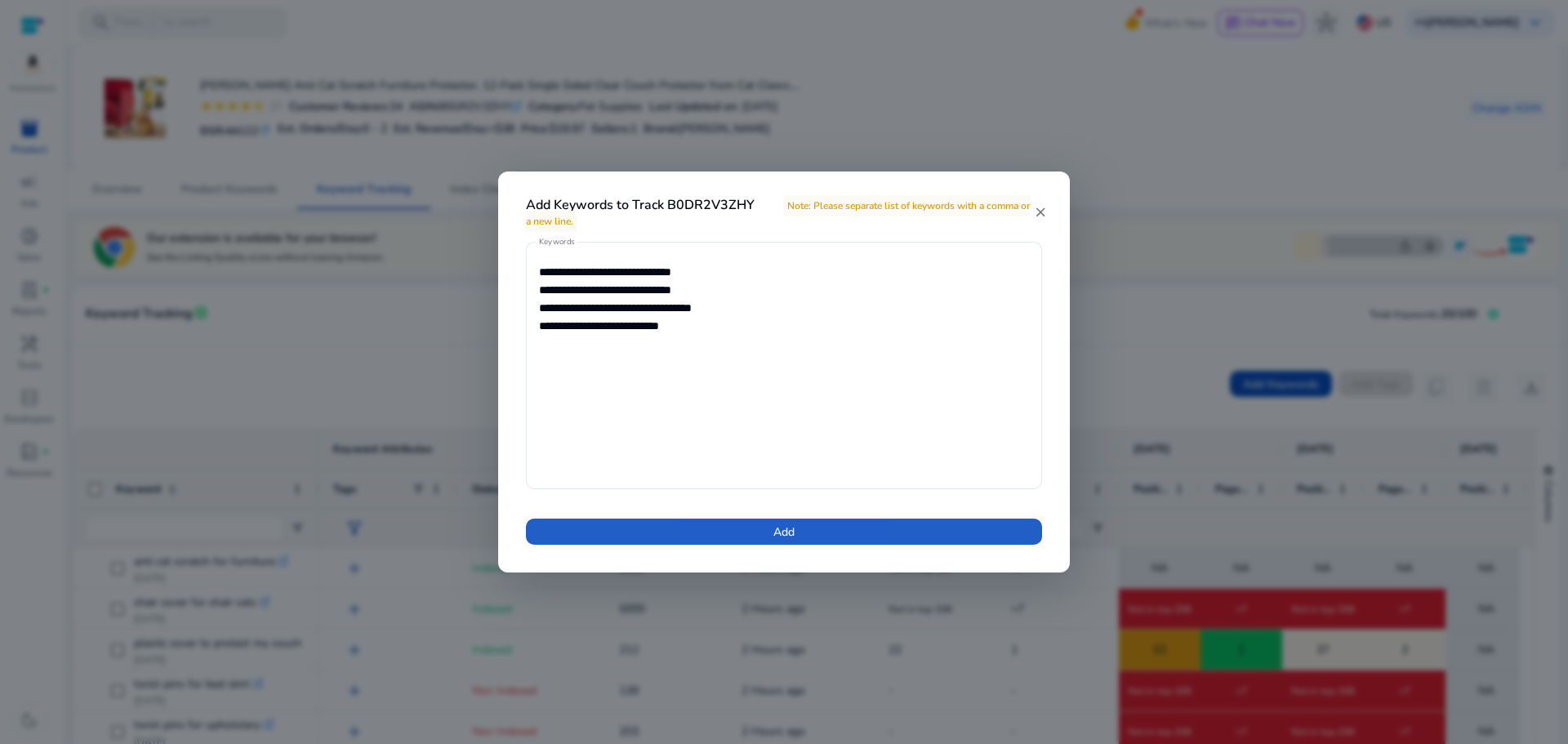
click at [757, 528] on span at bounding box center [784, 532] width 517 height 39
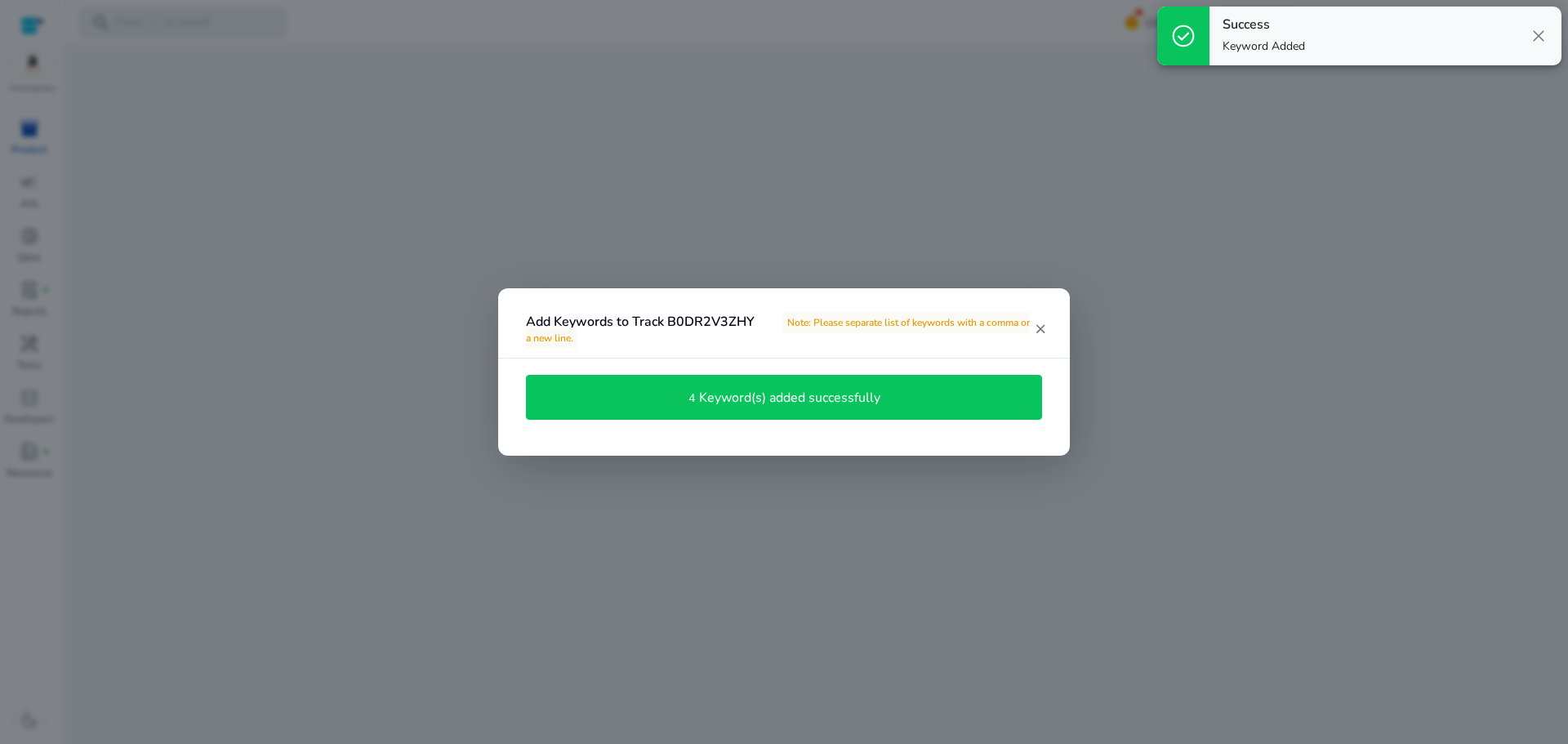
click at [1039, 331] on mat-icon "close" at bounding box center [1041, 329] width 13 height 15
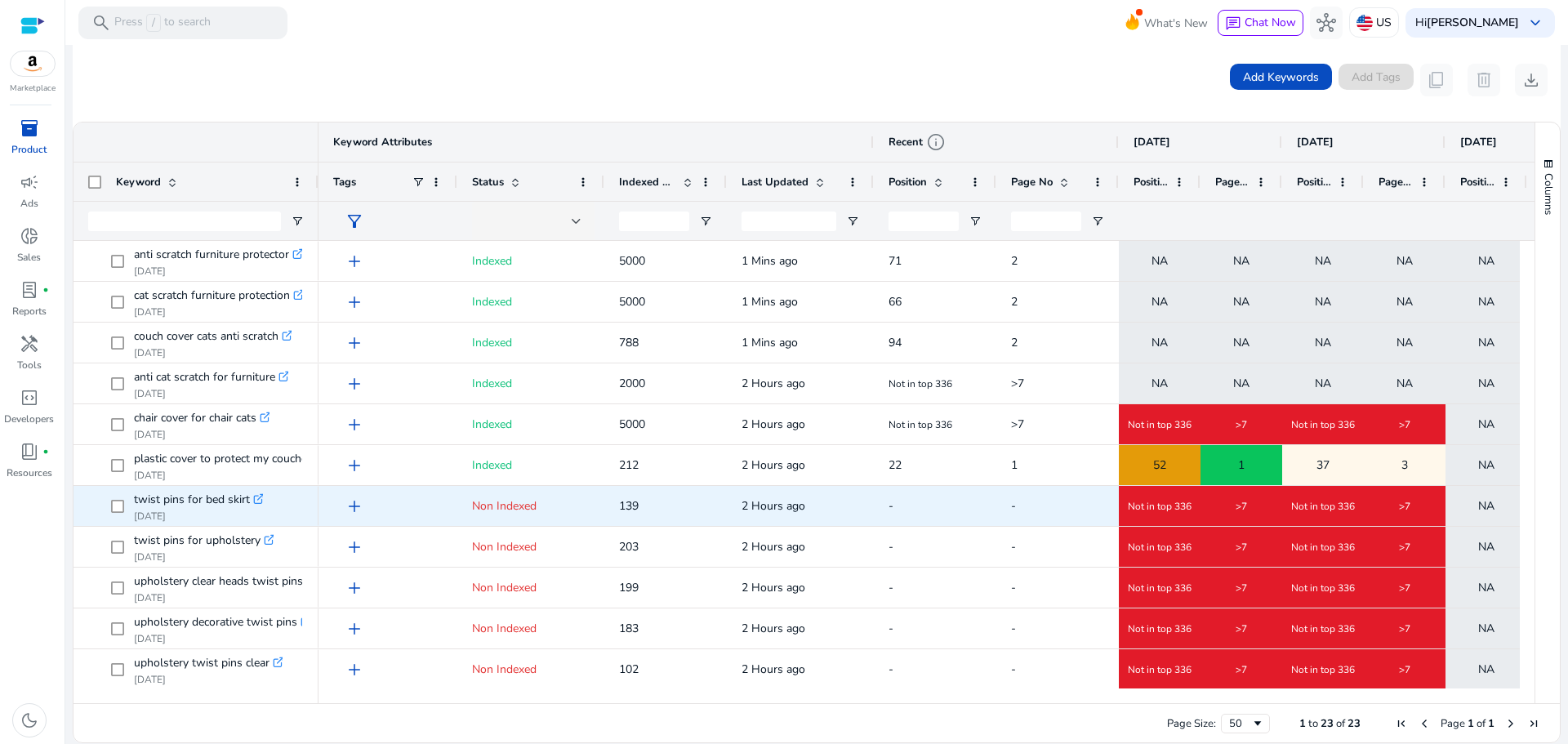
scroll to position [82, 0]
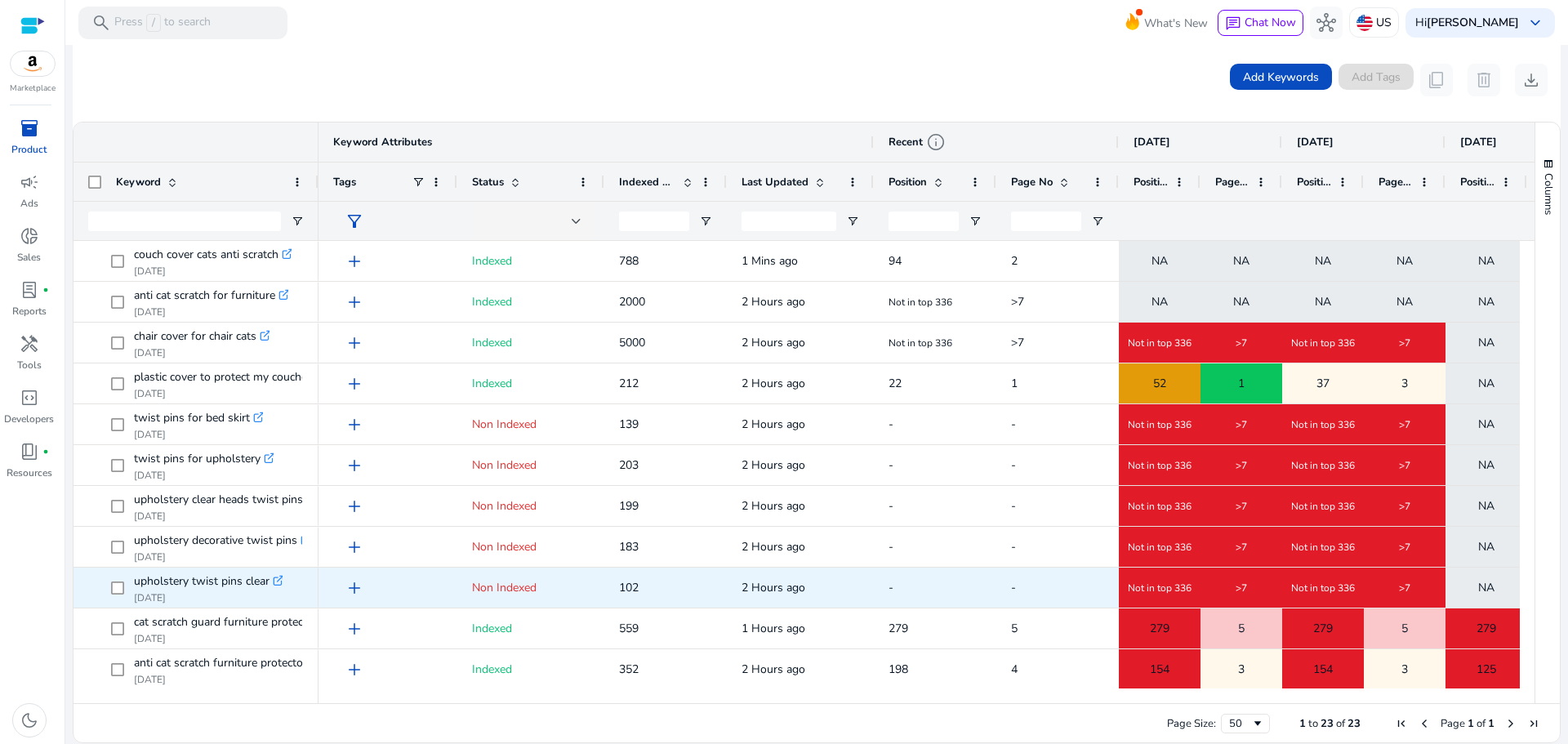
click at [1499, 593] on div "NA" at bounding box center [1486, 588] width 80 height 34
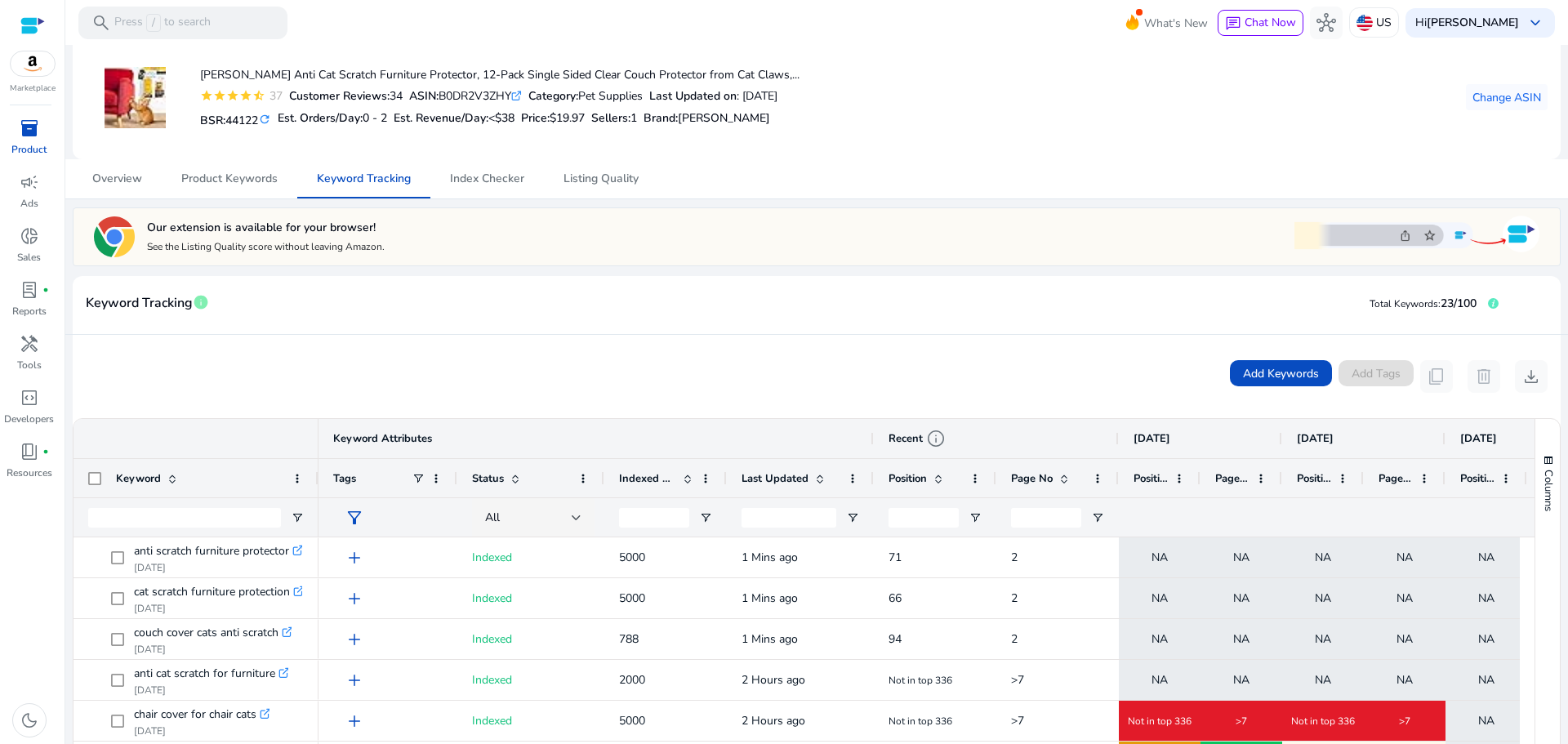
scroll to position [0, 0]
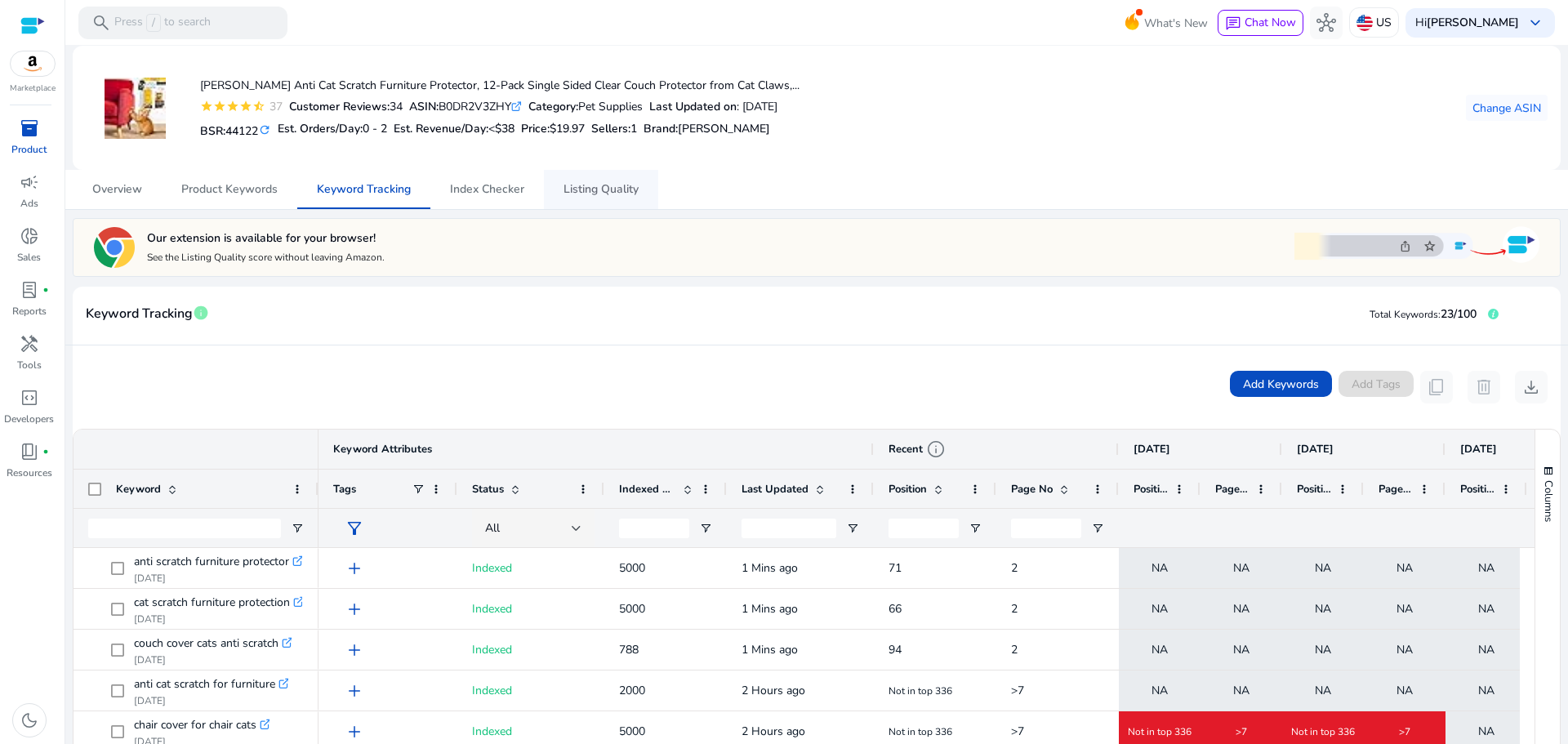
click at [603, 195] on span "Listing Quality" at bounding box center [601, 189] width 75 height 12
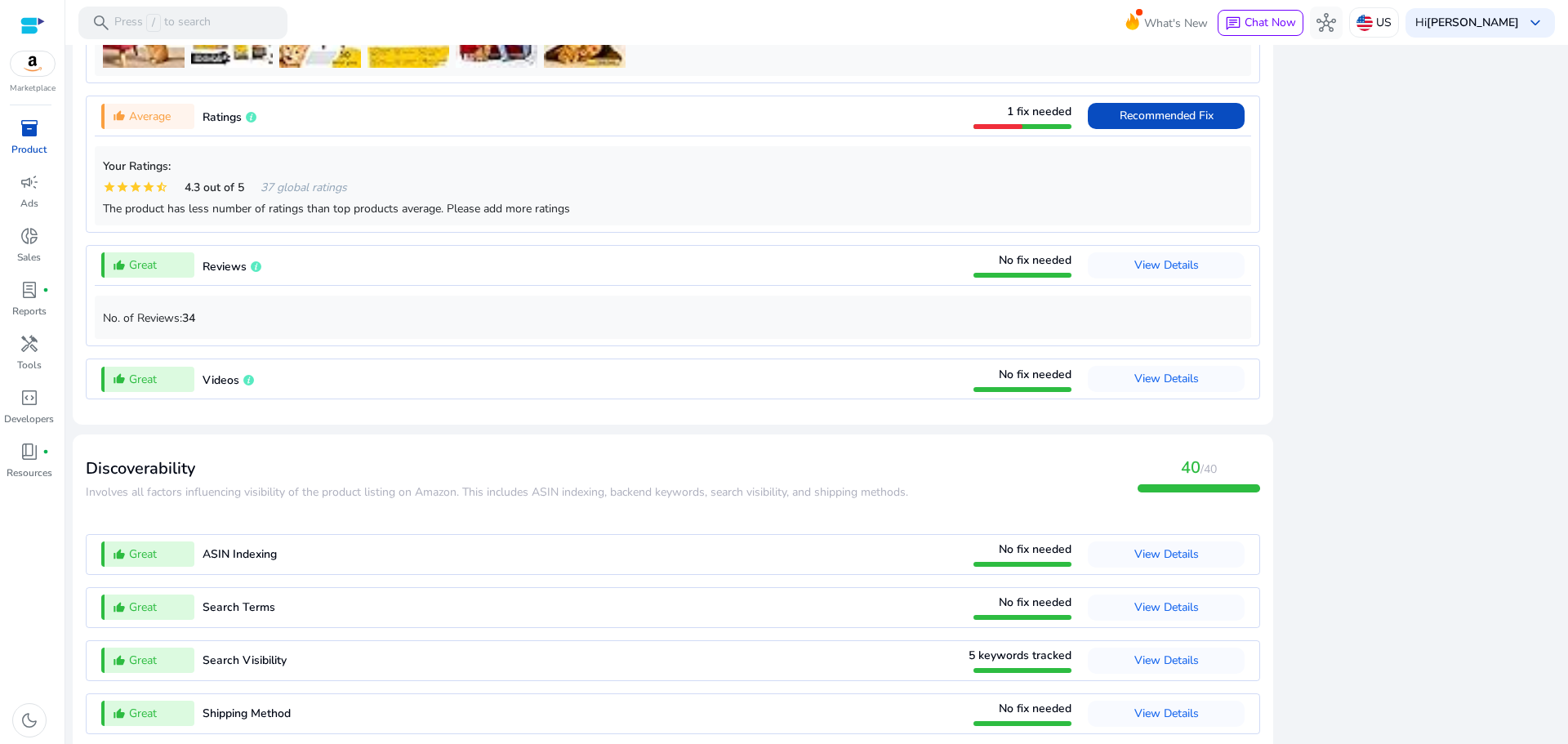
scroll to position [1388, 0]
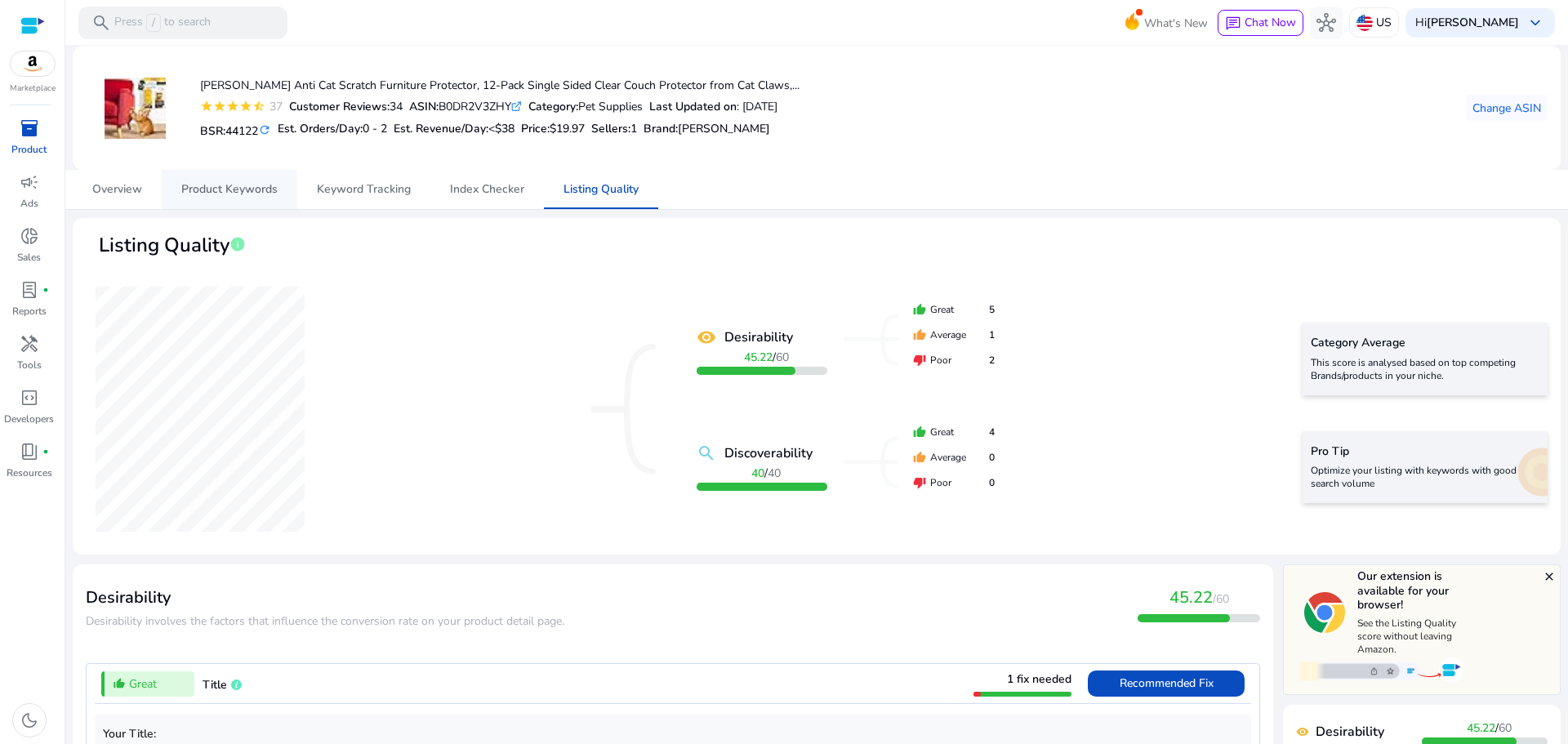
click at [226, 180] on span "Product Keywords" at bounding box center [229, 189] width 97 height 39
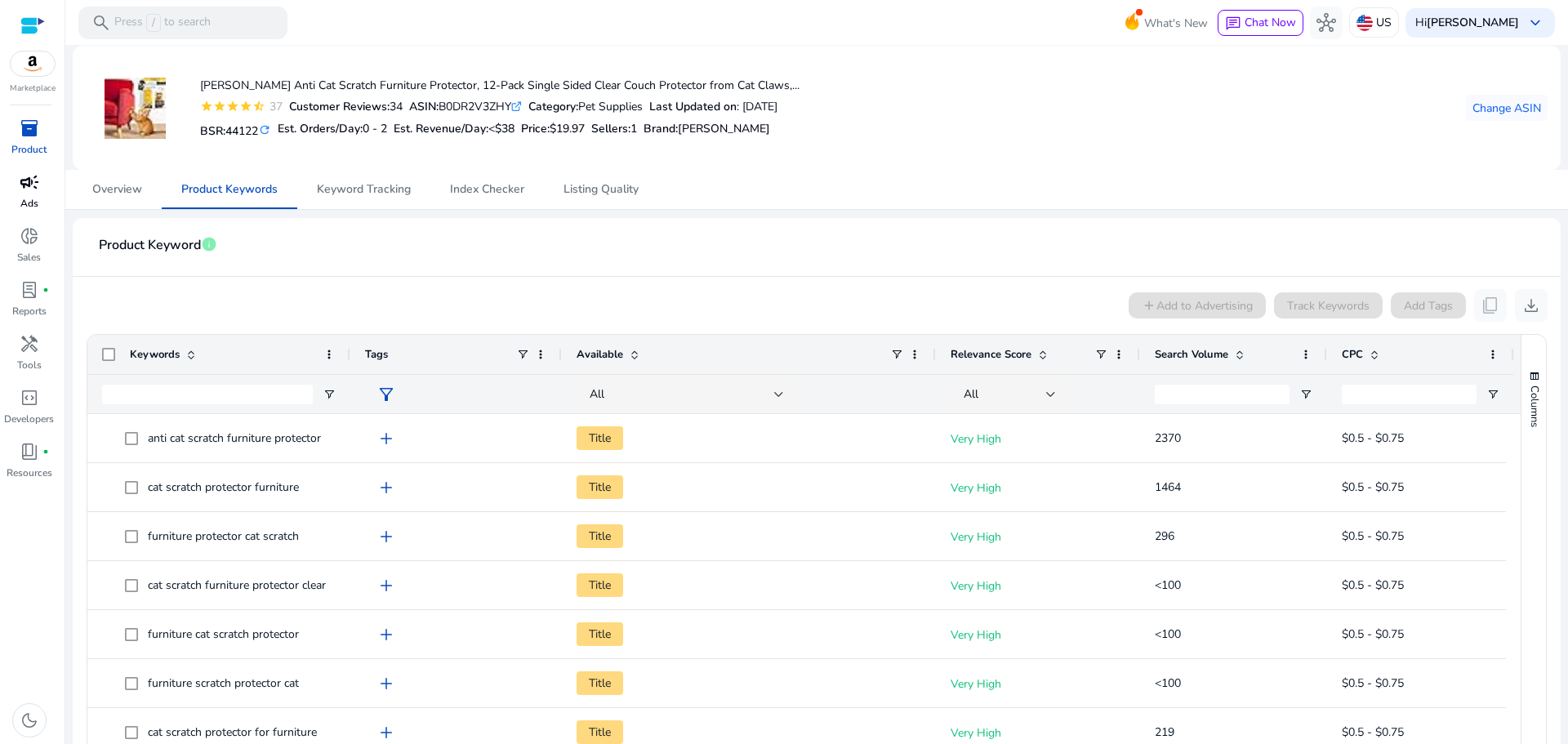
click at [36, 192] on span "campaign" at bounding box center [30, 183] width 20 height 20
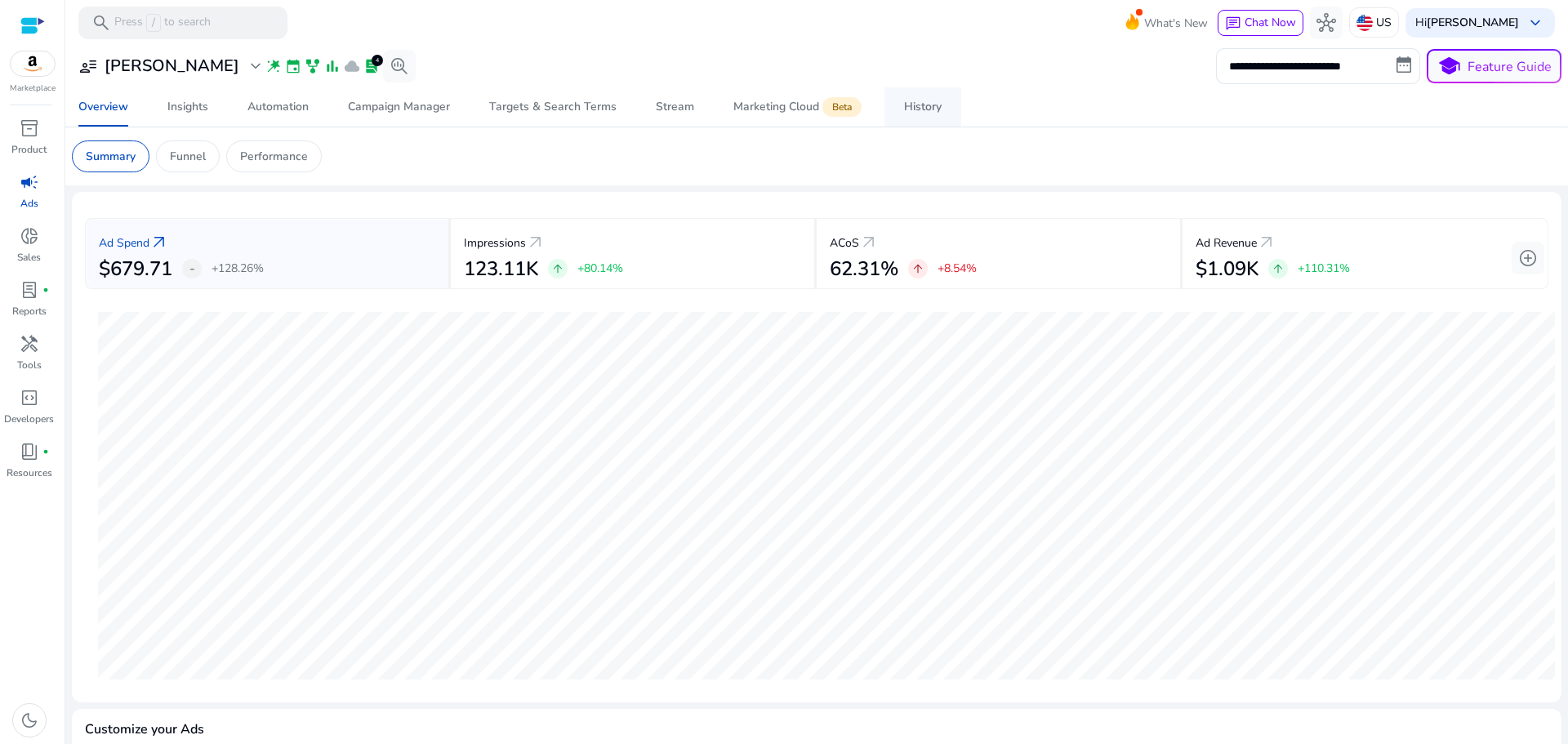
click at [919, 110] on div "History" at bounding box center [922, 107] width 37 height 12
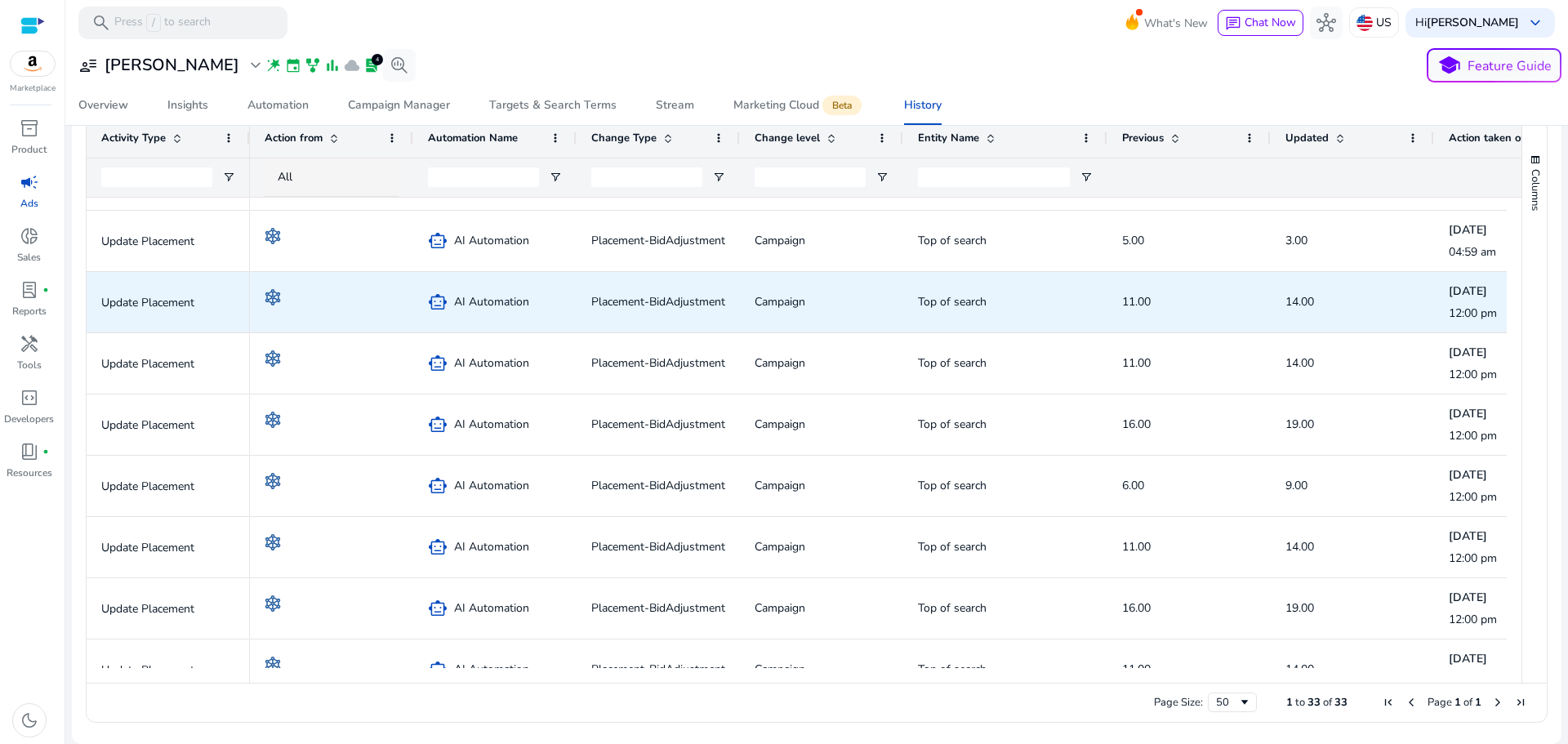
scroll to position [1209, 0]
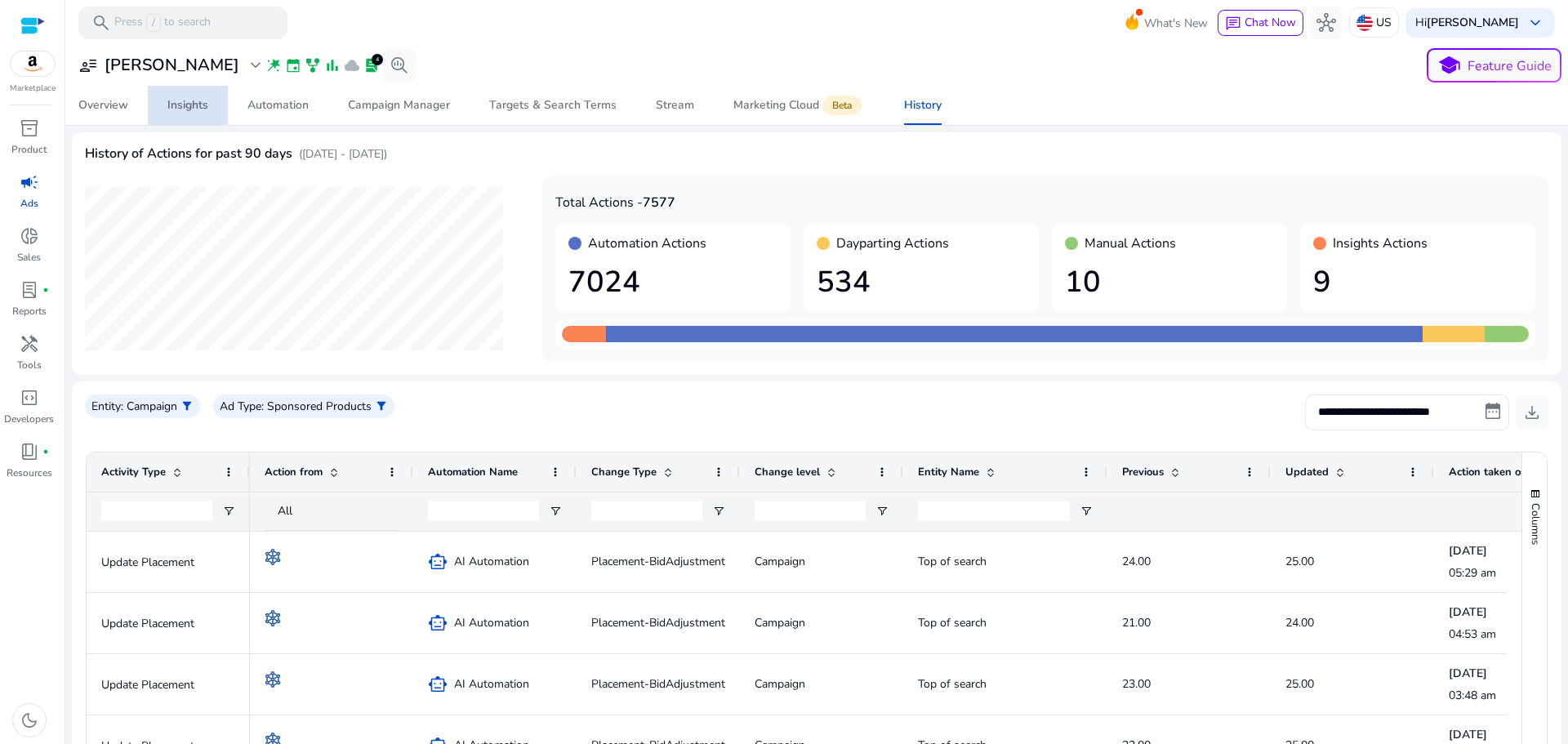
click at [183, 105] on div "Insights" at bounding box center [188, 106] width 41 height 12
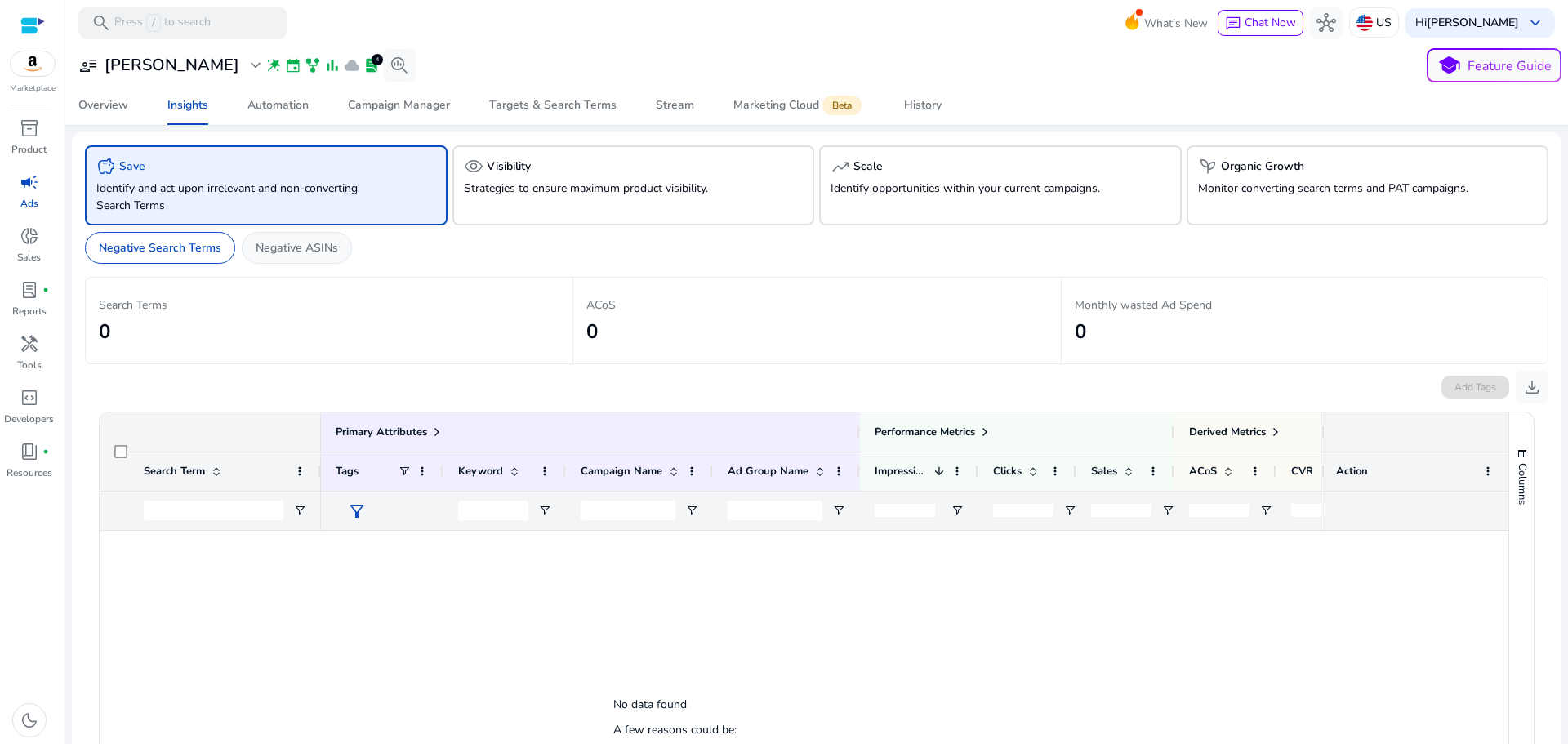
click at [293, 251] on p "Negative ASINs" at bounding box center [297, 248] width 83 height 17
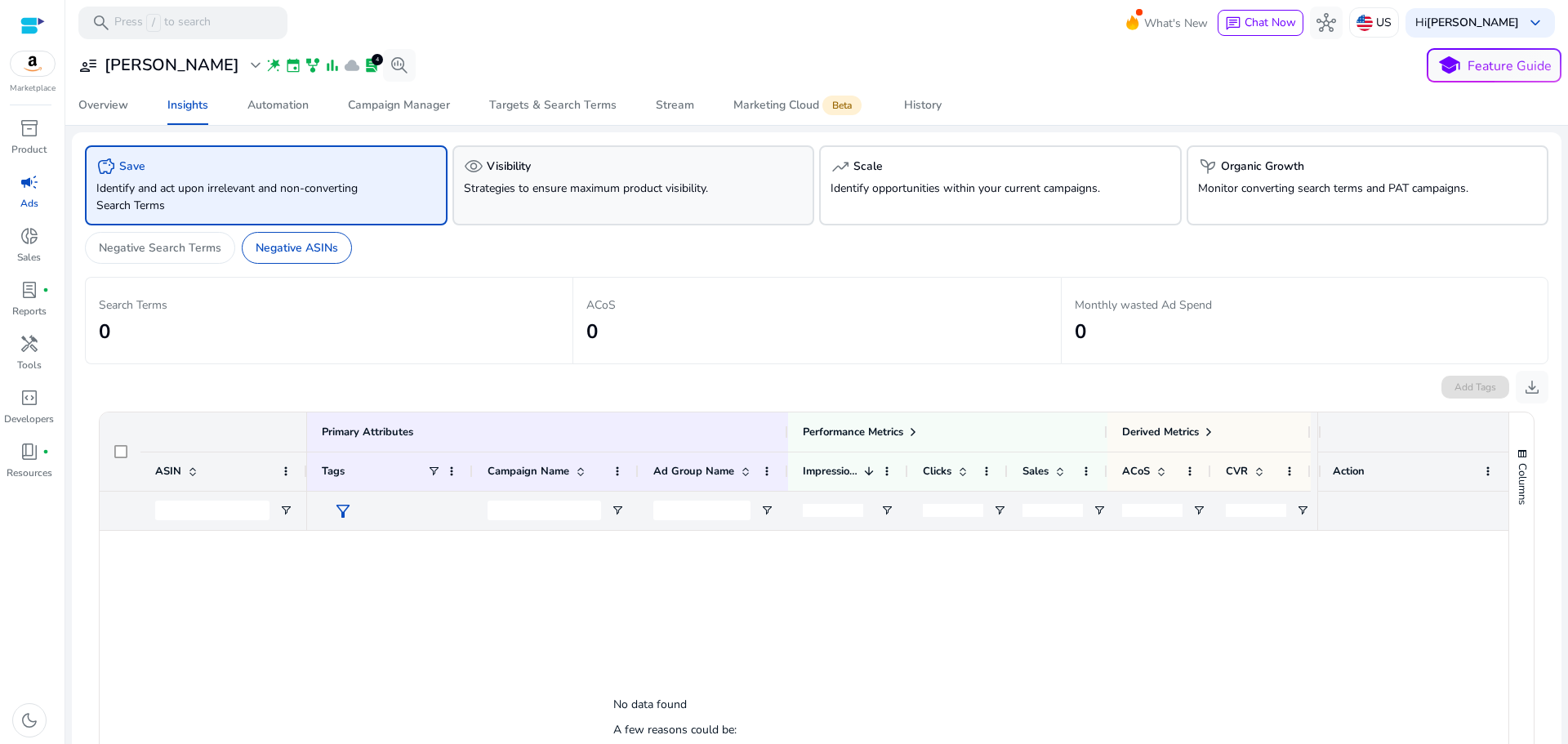
click at [538, 181] on p "Strategies to ensure maximum product visibility." at bounding box center [605, 188] width 283 height 17
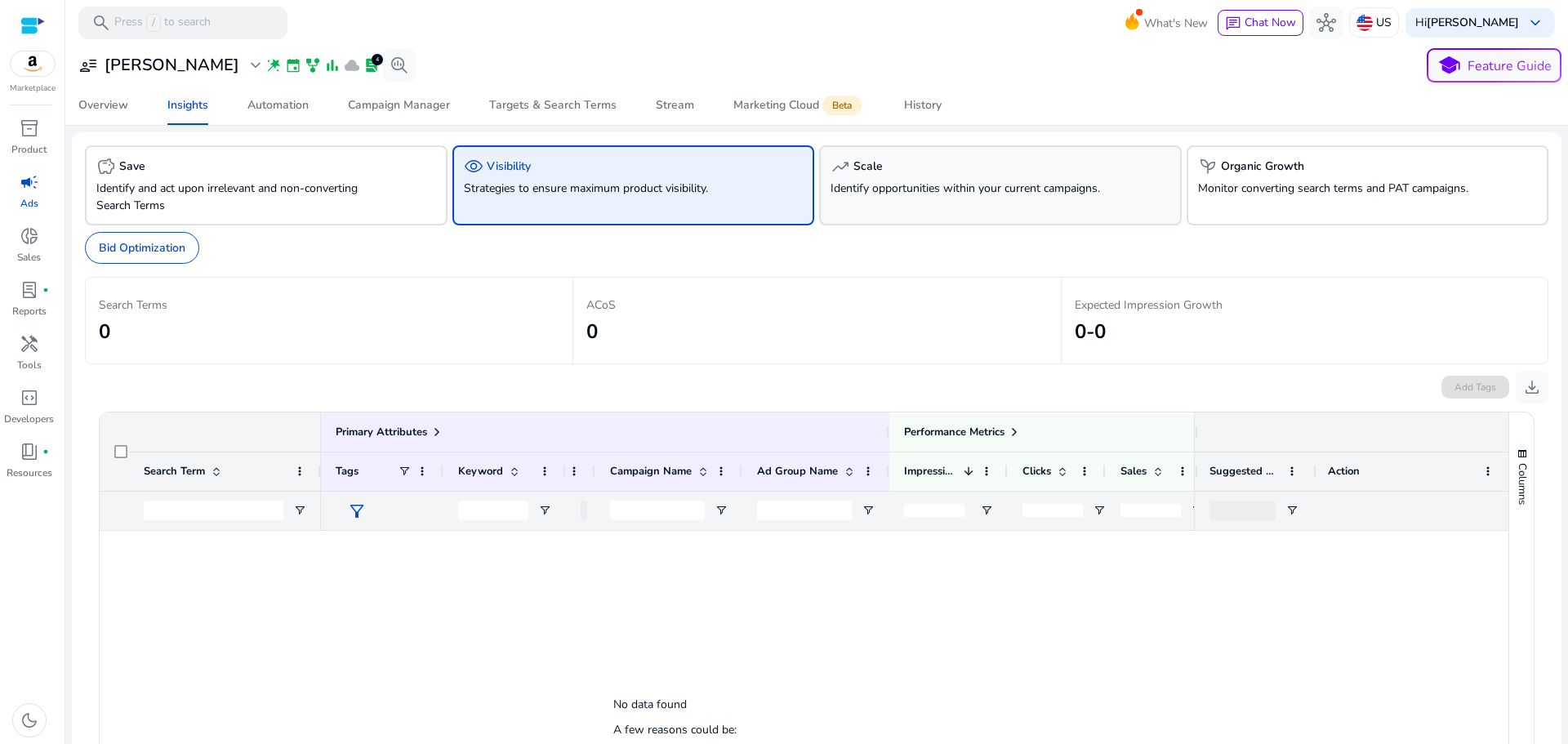
click at [963, 174] on div "trending_up Scale" at bounding box center [1000, 167] width 340 height 20
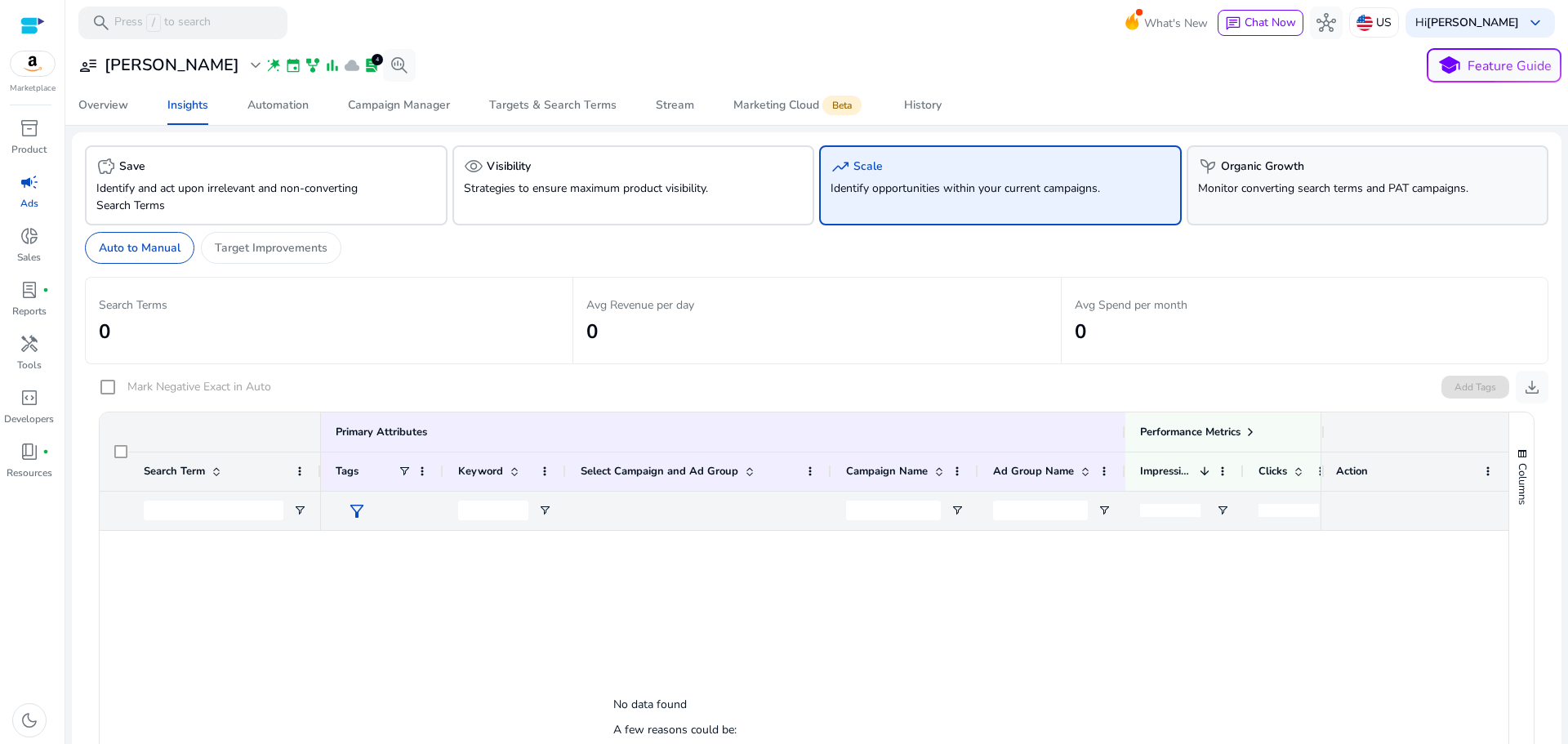
click at [1279, 174] on div "psychiatry Organic Growth" at bounding box center [1368, 167] width 340 height 20
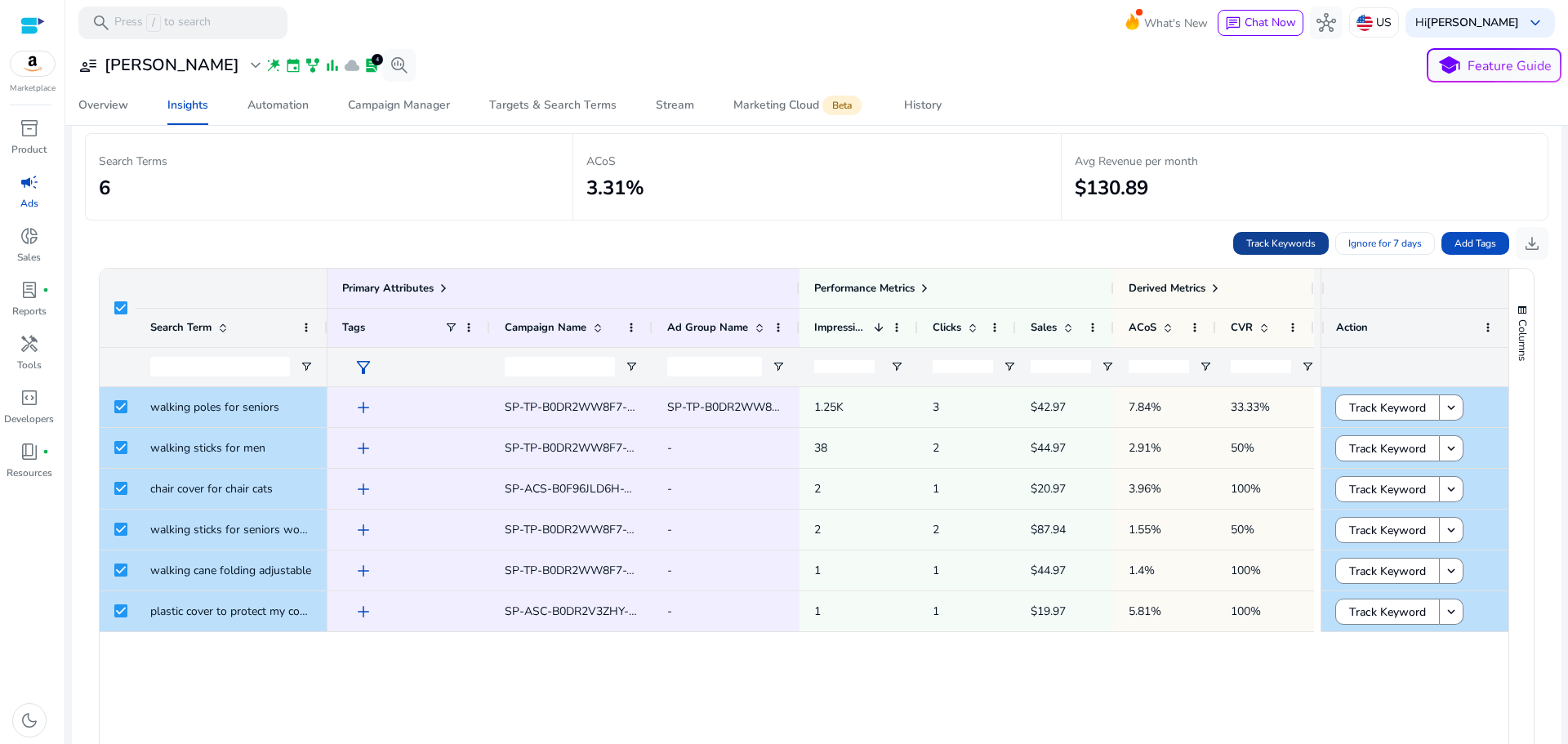
click at [1266, 241] on span "Track Keywords" at bounding box center [1281, 244] width 69 height 15
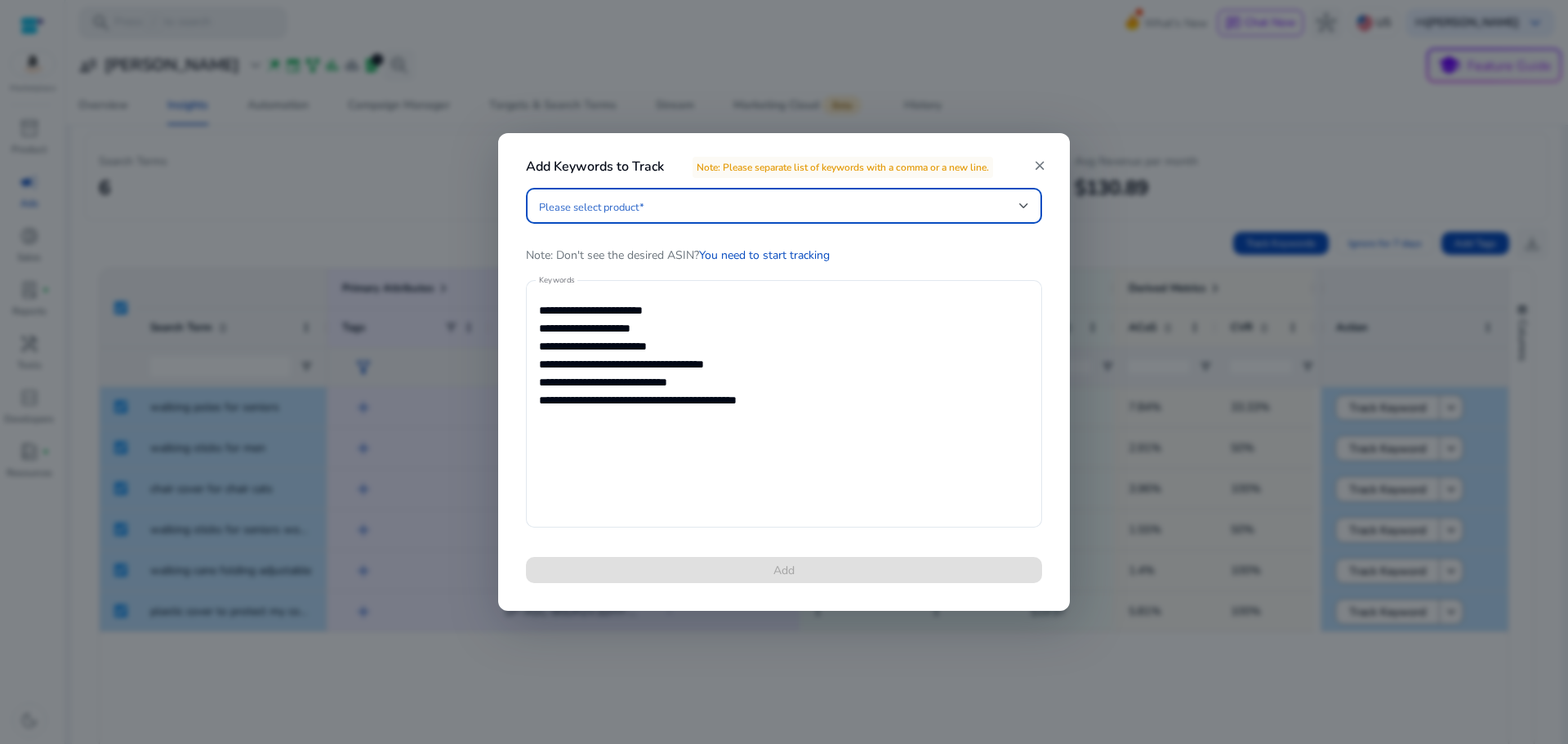
click at [672, 204] on span at bounding box center [779, 206] width 480 height 18
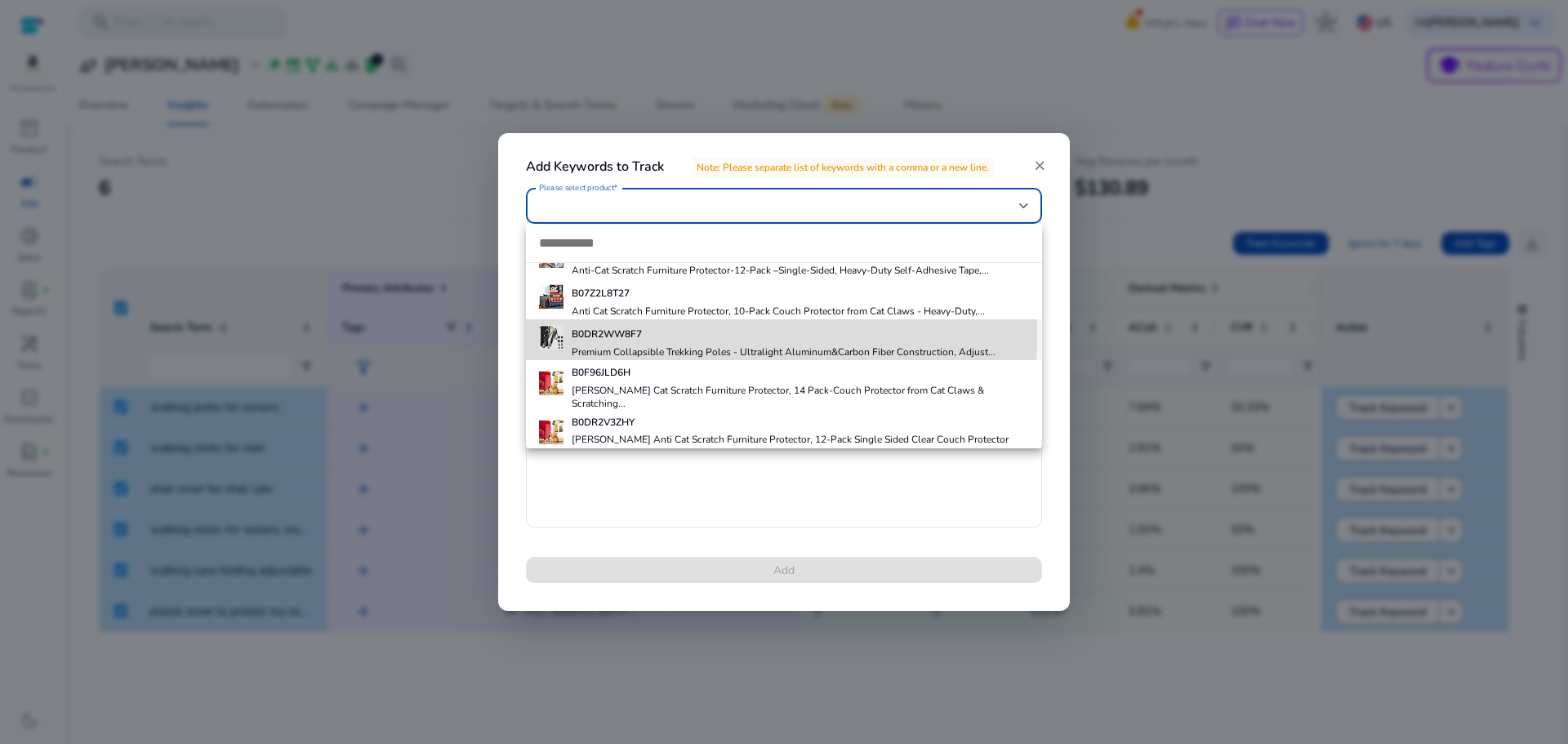
click at [669, 339] on h5 "B0DR2WW8F7" at bounding box center [784, 334] width 424 height 13
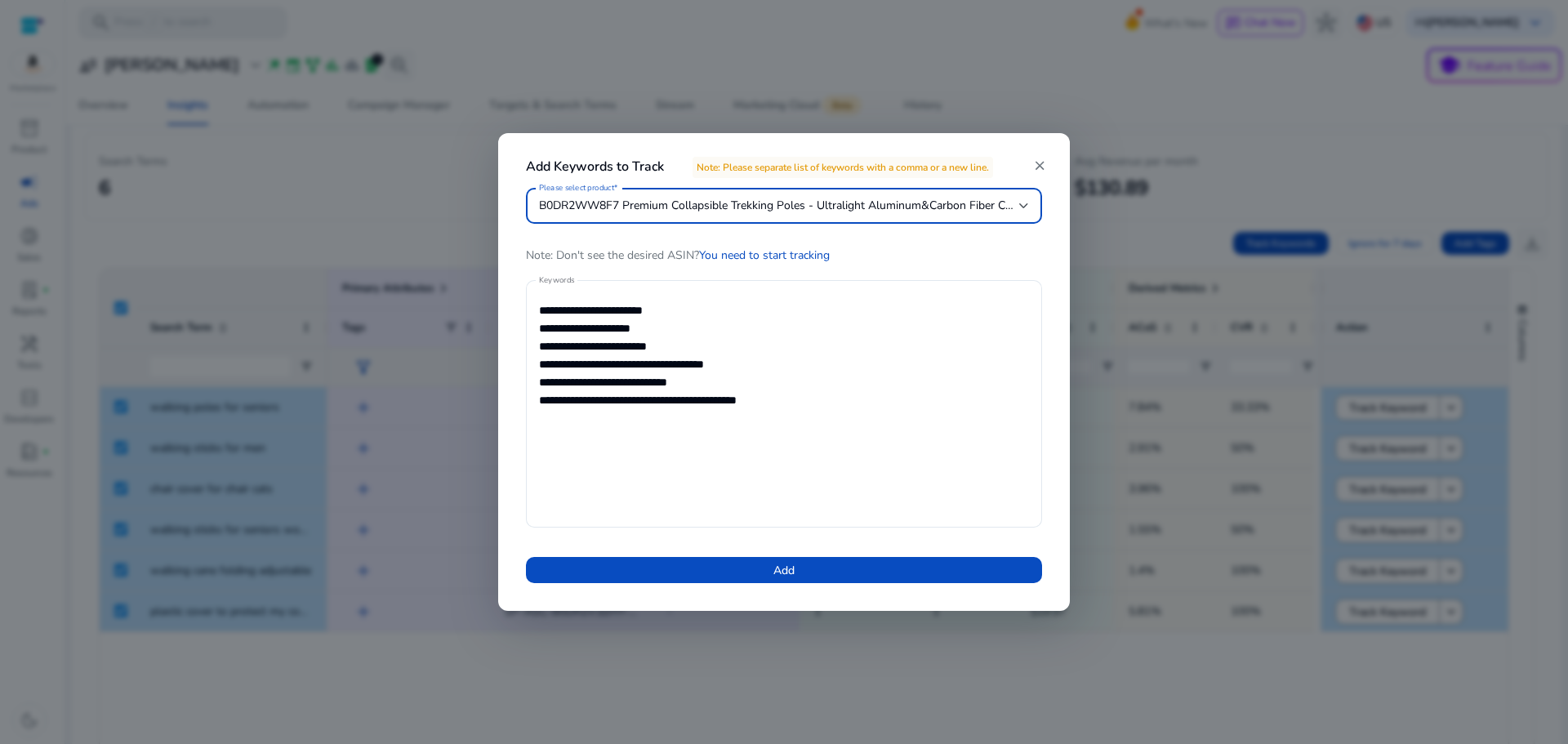
click at [779, 573] on span "Add" at bounding box center [784, 570] width 21 height 17
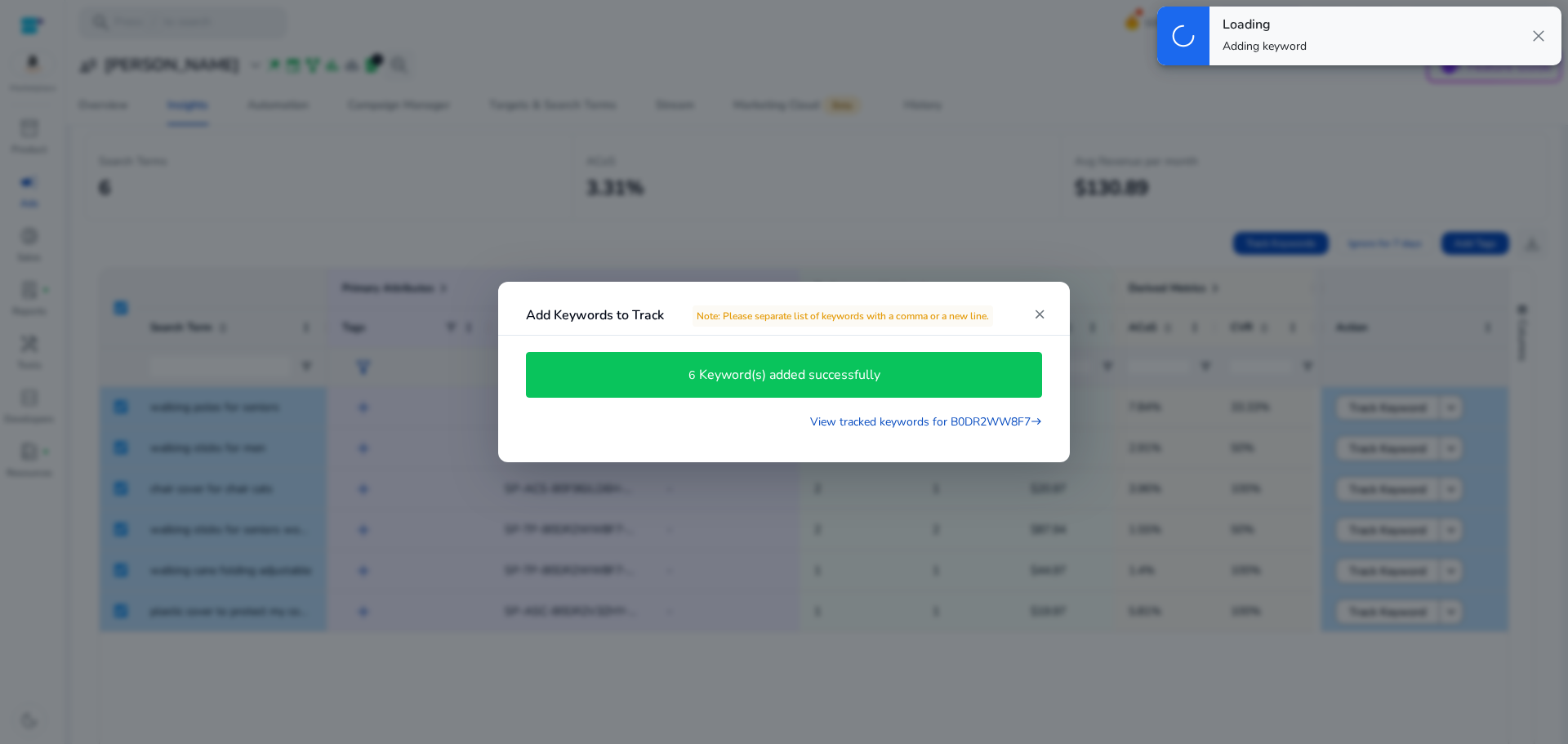
click at [1041, 316] on mat-icon "close" at bounding box center [1040, 315] width 15 height 15
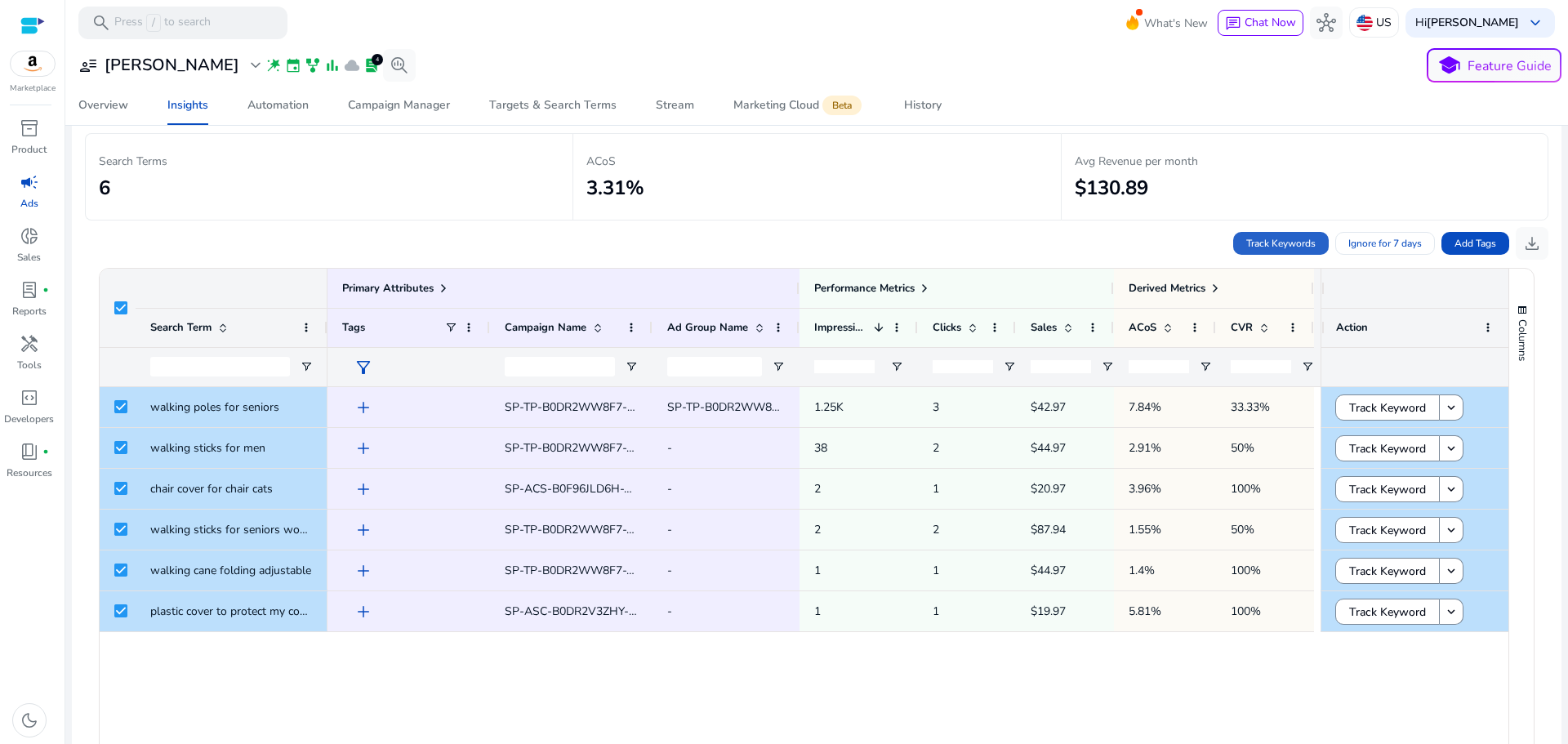
click at [1120, 676] on div "add SP-TP-B0DR2WW8F7-Broad-MIN-BID SP-TP-B0DR2WW8F7-Broad-MIN-BID 1.25K 3 $42.9…" at bounding box center [824, 610] width 994 height 446
click at [223, 236] on div "Track Keywords Ignore for 7 days Add Tags download" at bounding box center [817, 240] width 1464 height 39
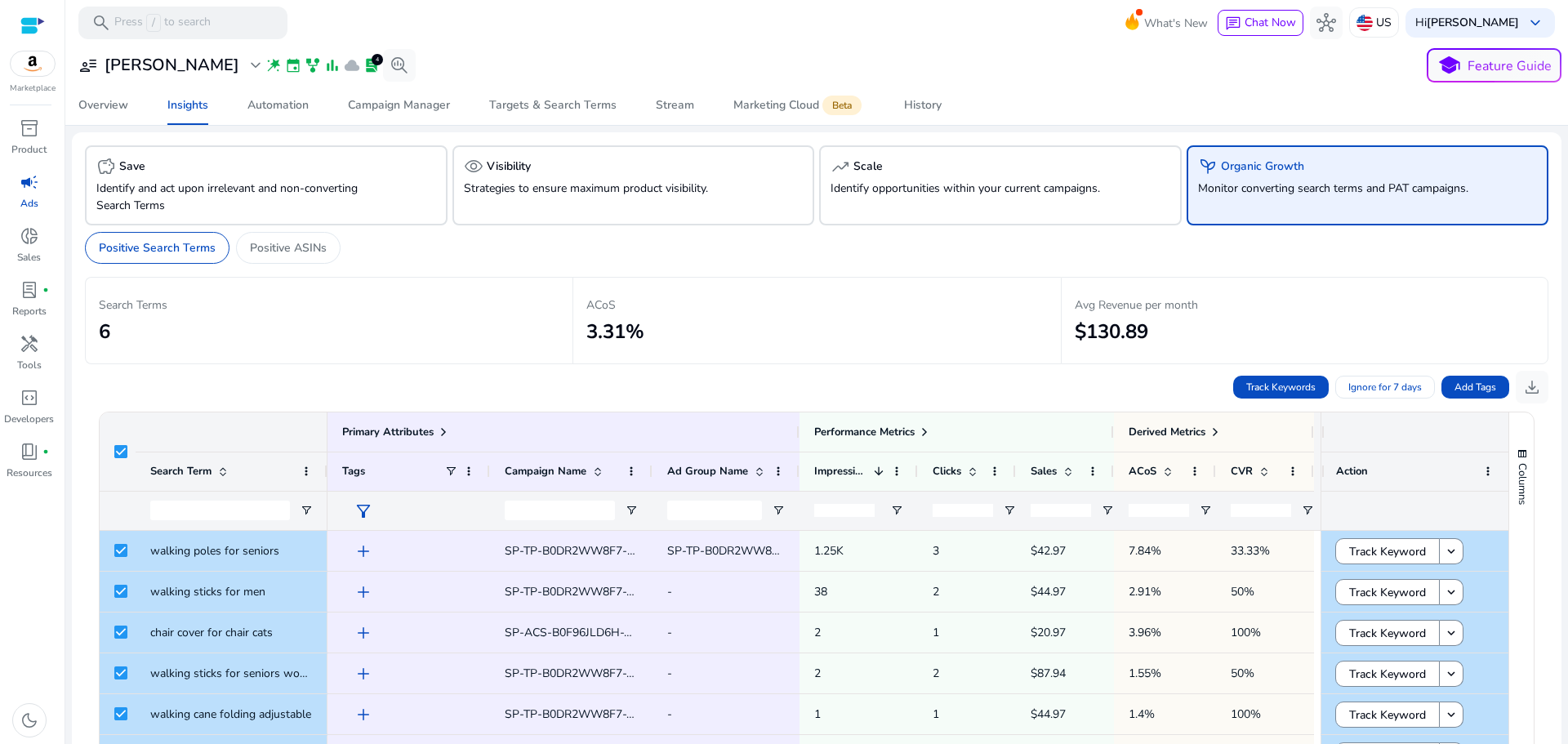
scroll to position [144, 0]
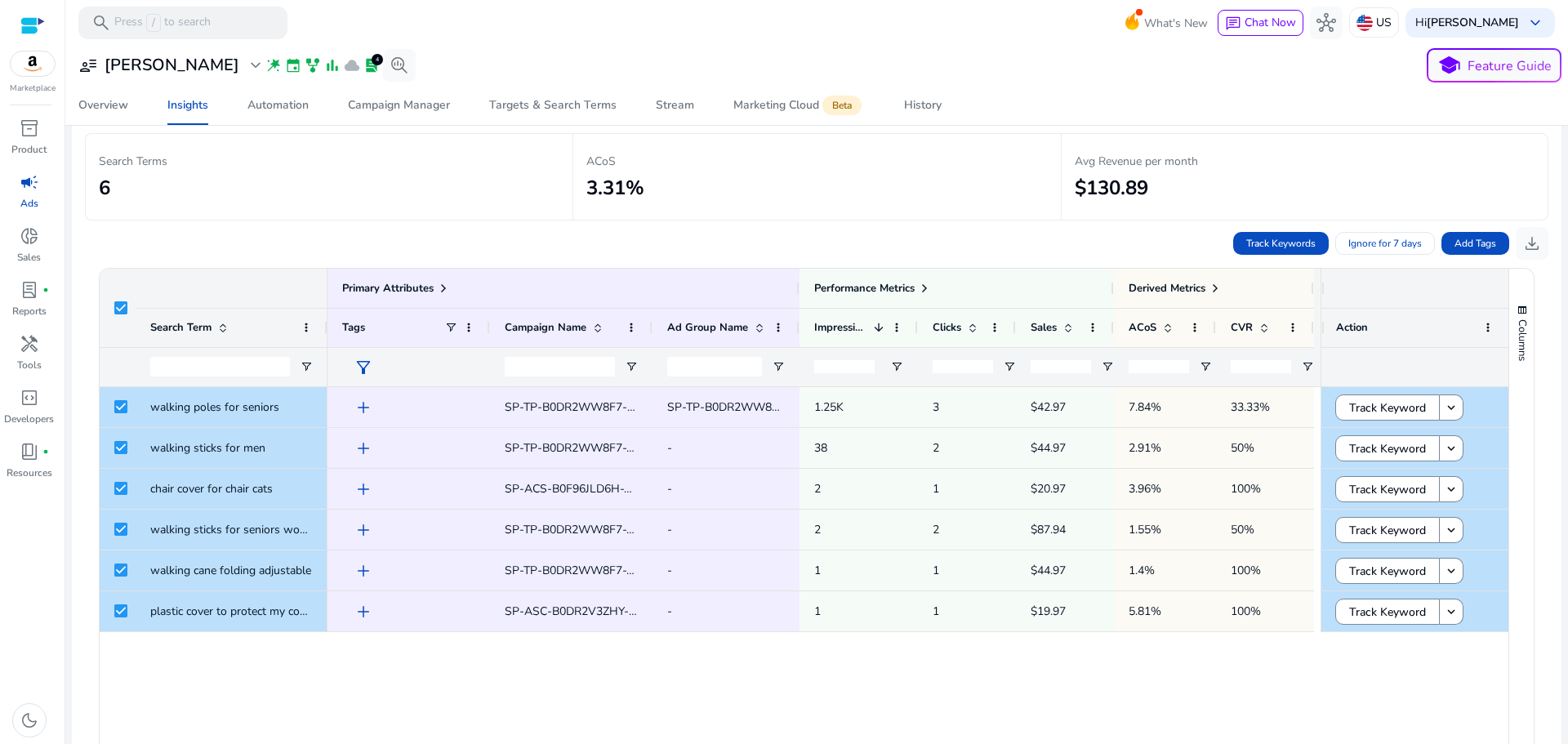
click at [681, 702] on div "add SP-TP-B0DR2WW8F7-Broad-MIN-BID SP-TP-B0DR2WW8F7-Broad-MIN-BID 1.25K 3 $42.9…" at bounding box center [824, 610] width 994 height 446
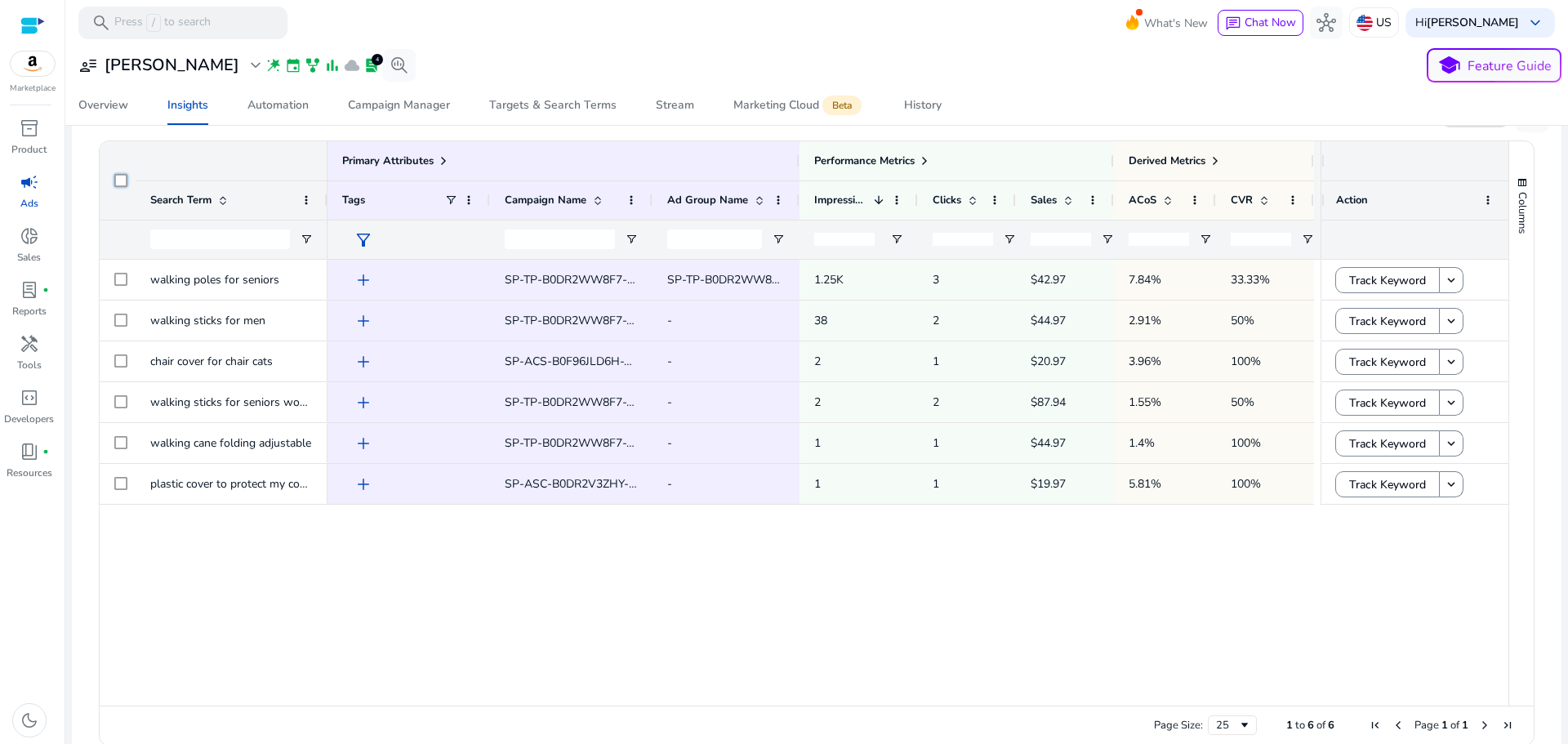
scroll to position [308, 0]
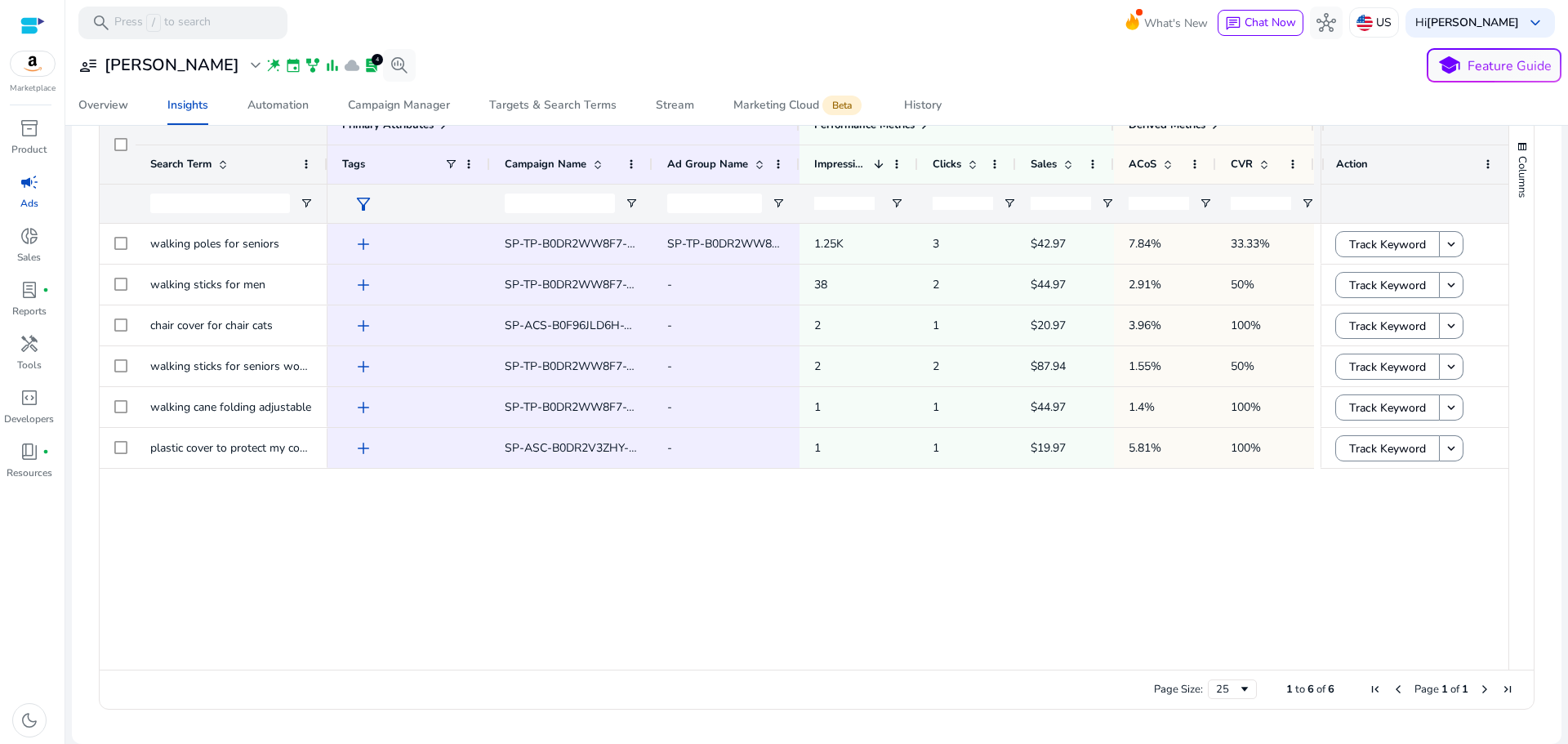
click at [754, 590] on div "add SP-TP-B0DR2WW8F7-Broad-MIN-BID SP-TP-B0DR2WW8F7-Broad-MIN-BID 1.25K 3 $42.9…" at bounding box center [824, 447] width 994 height 446
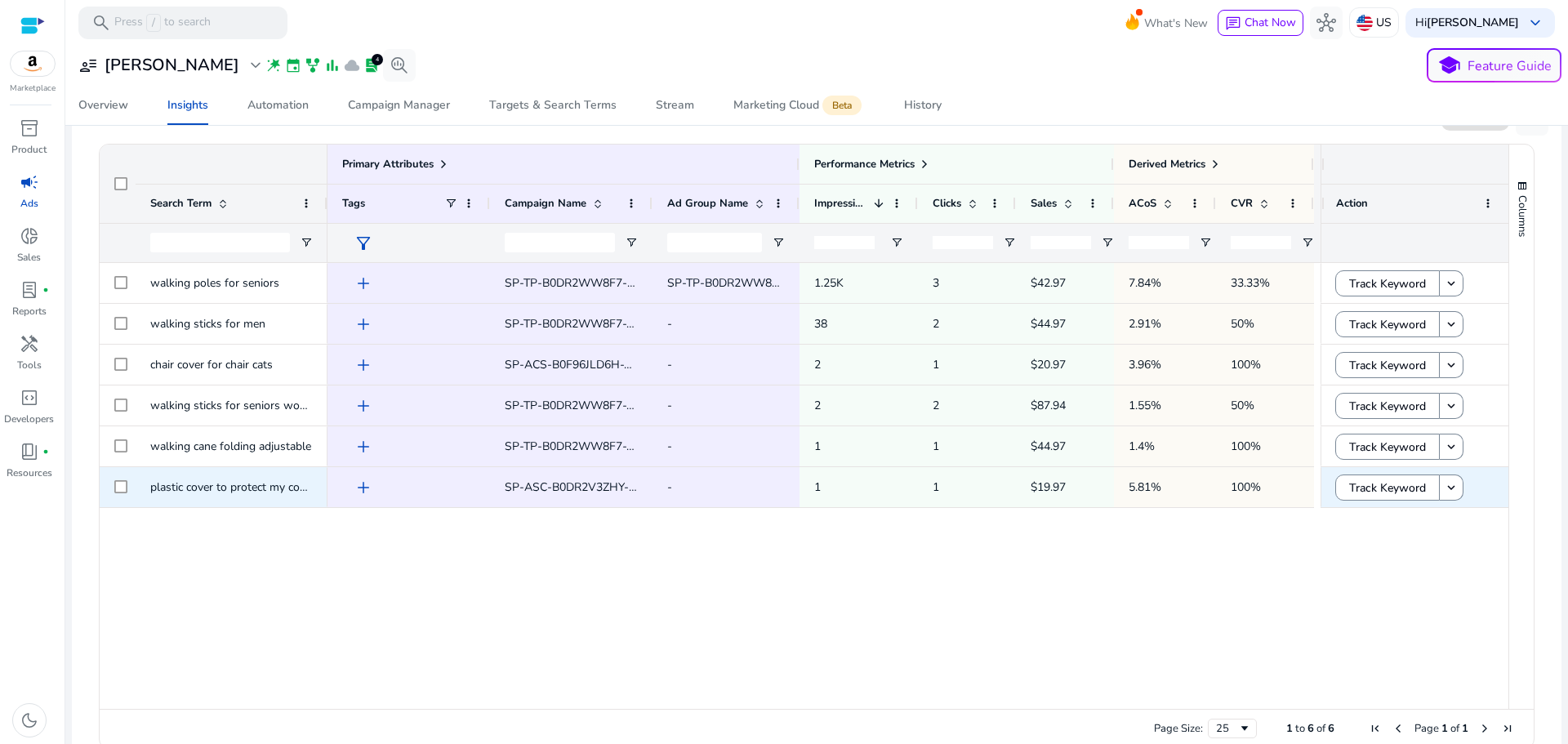
scroll to position [226, 0]
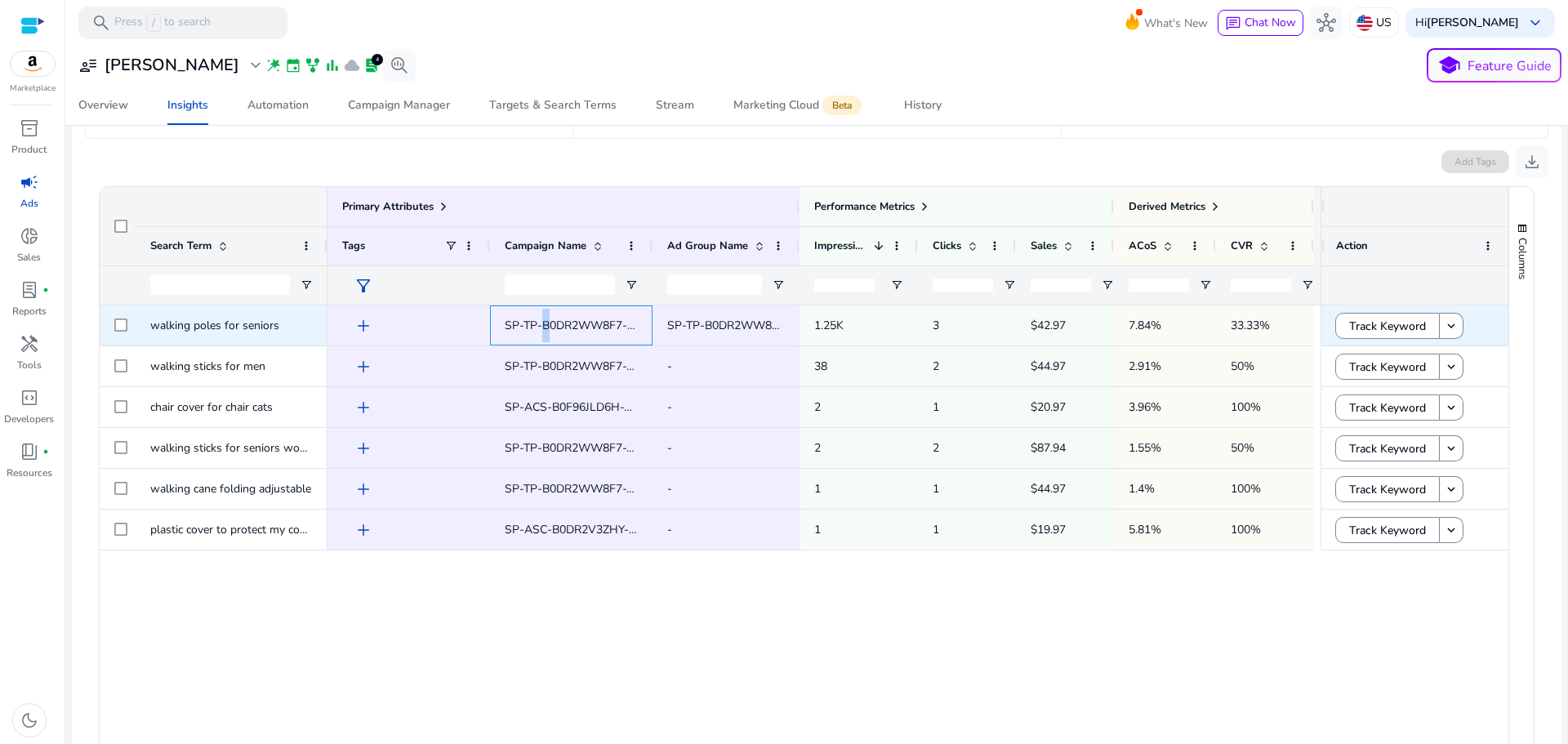
drag, startPoint x: 545, startPoint y: 322, endPoint x: 565, endPoint y: 321, distance: 20.0
click at [550, 322] on span "SP-TP-B0DR2WW8F7-Broad-MIN-BID" at bounding box center [606, 325] width 203 height 16
click at [698, 319] on span "SP-TP-B0DR2WW8F7-Broad-MIN-BID" at bounding box center [768, 325] width 203 height 16
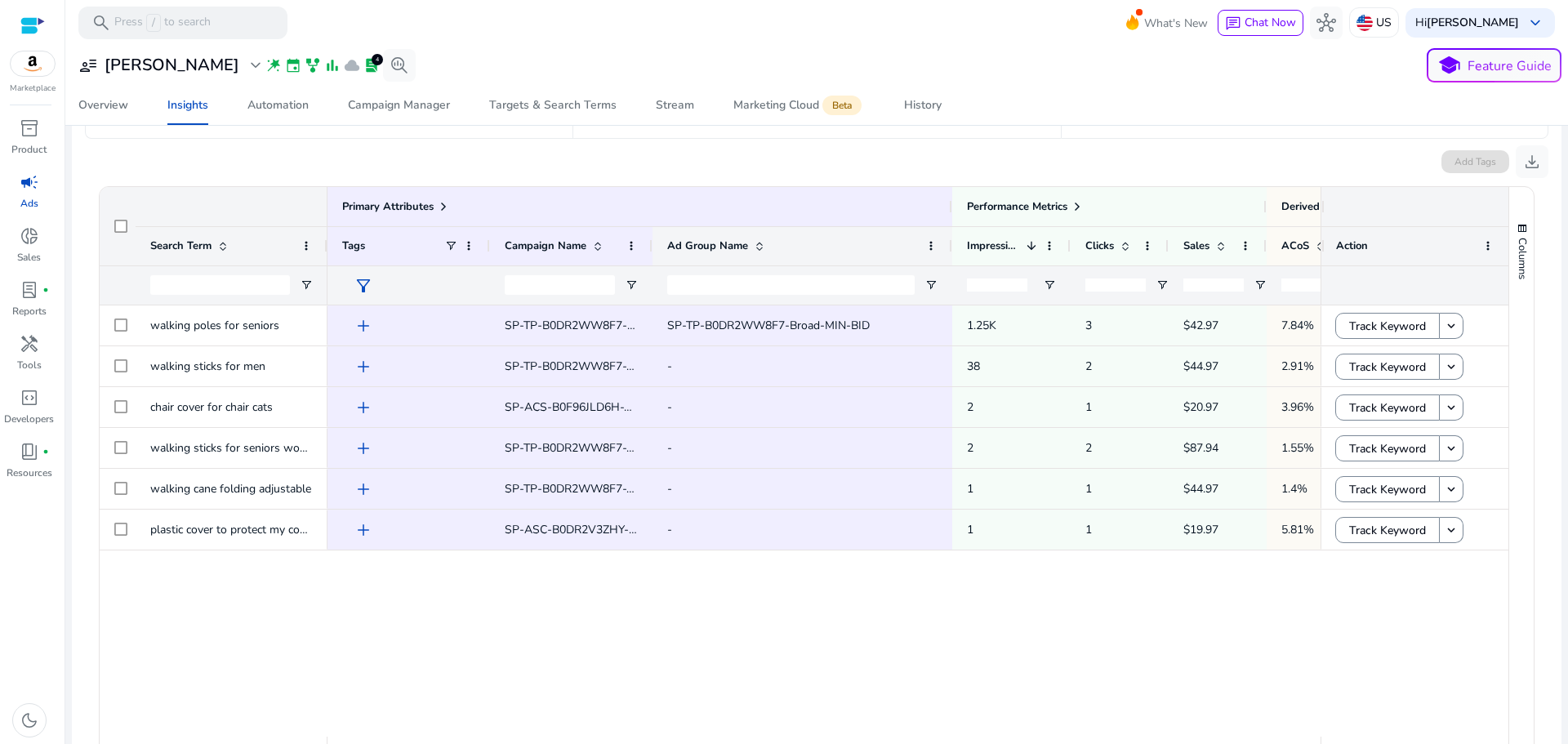
drag, startPoint x: 798, startPoint y: 236, endPoint x: 950, endPoint y: 260, distance: 153.9
click at [950, 260] on div at bounding box center [951, 246] width 7 height 38
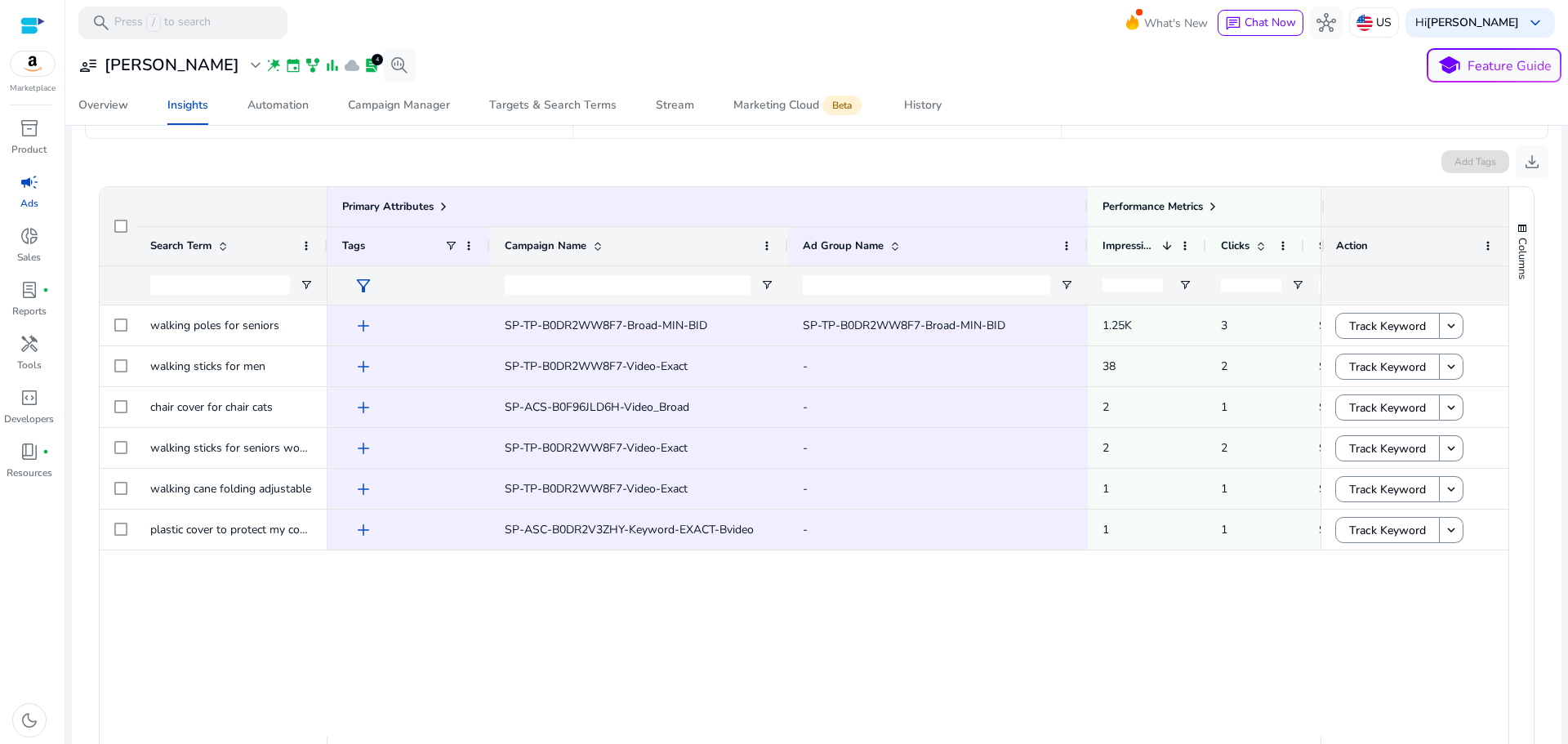
drag, startPoint x: 651, startPoint y: 241, endPoint x: 786, endPoint y: 269, distance: 137.9
click at [786, 269] on div "Primary Attributes Performance Metrics Derived Metrics Tags Campaign Name 1" at bounding box center [965, 246] width 1275 height 117
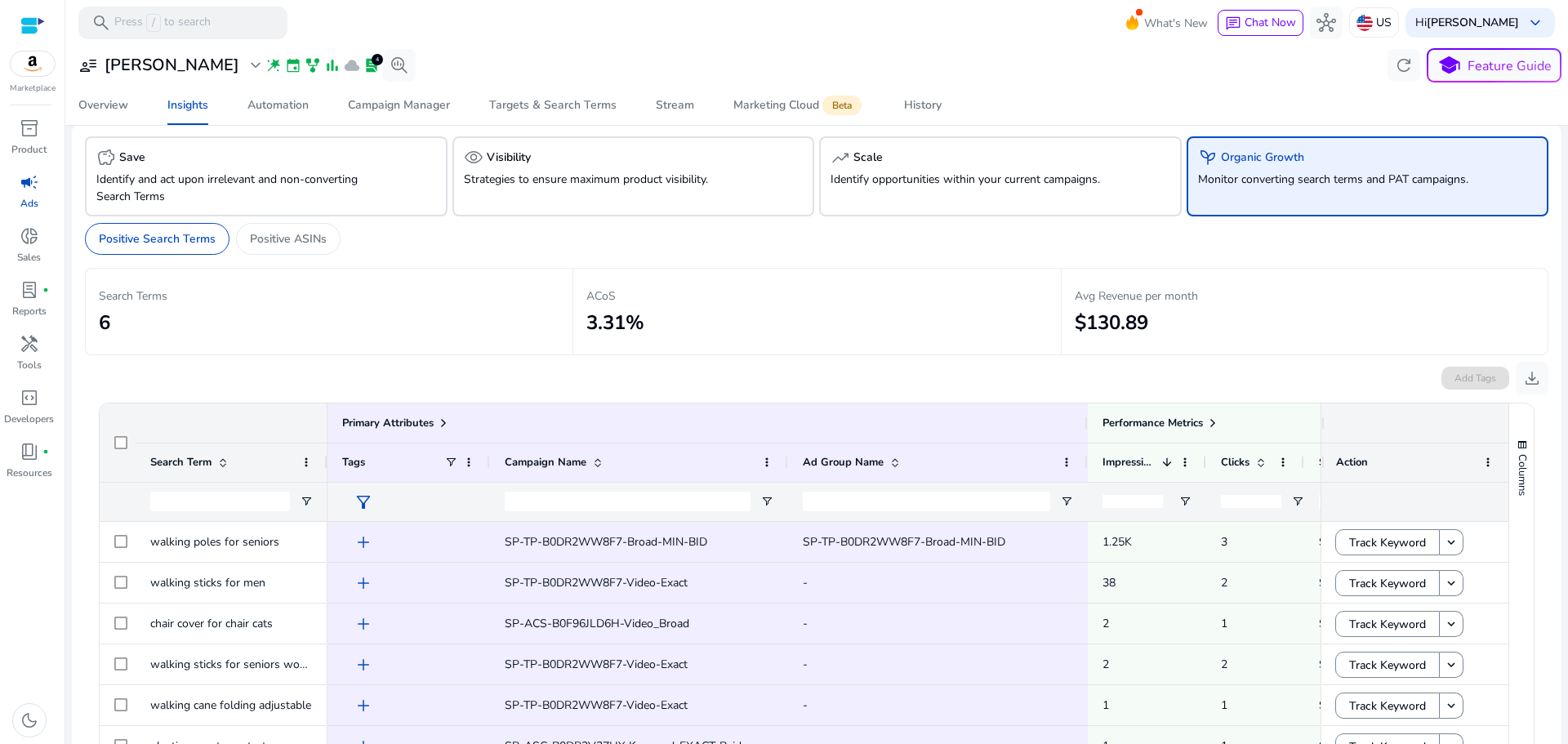
scroll to position [0, 0]
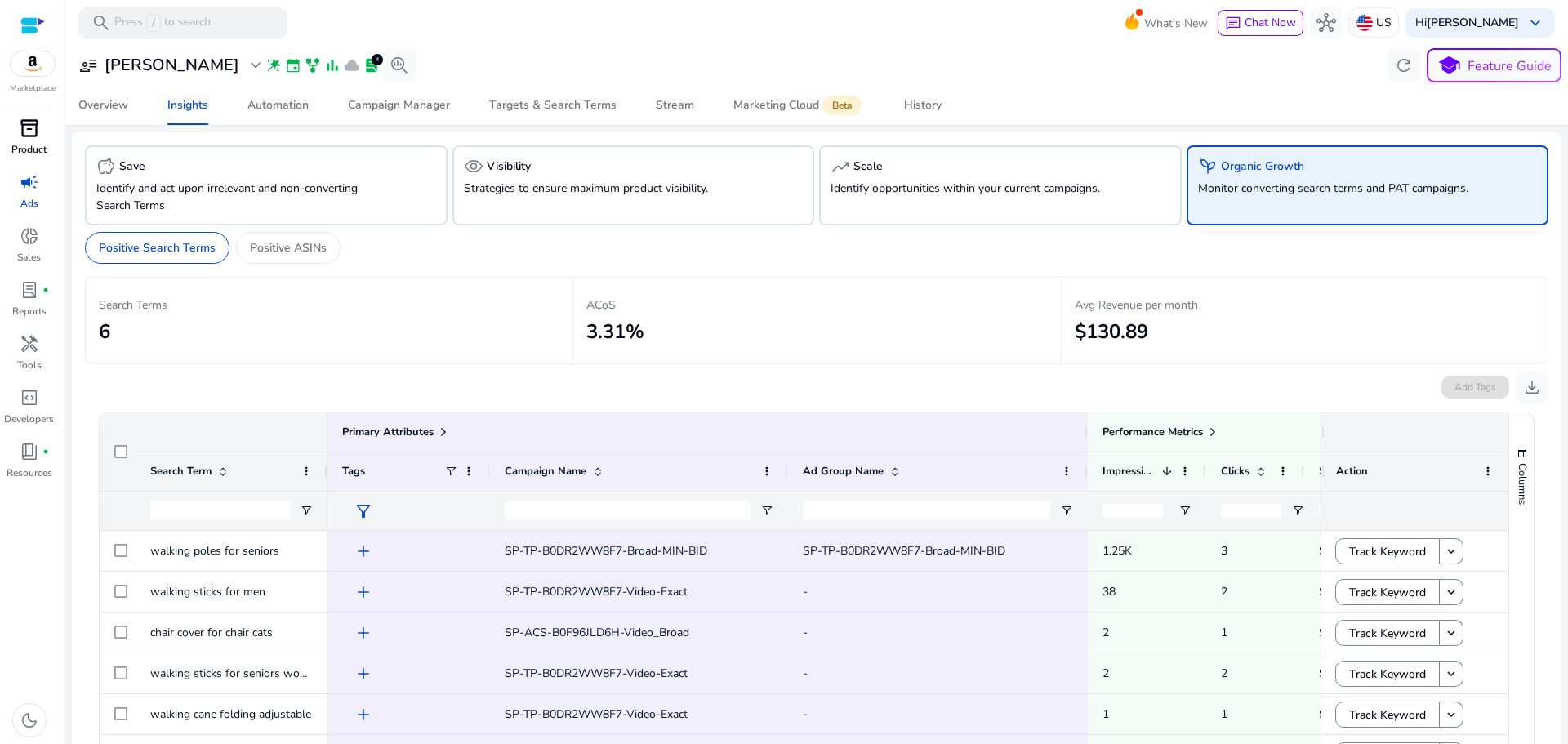
click at [35, 130] on span "inventory_2" at bounding box center [30, 128] width 20 height 20
